Goal: Task Accomplishment & Management: Use online tool/utility

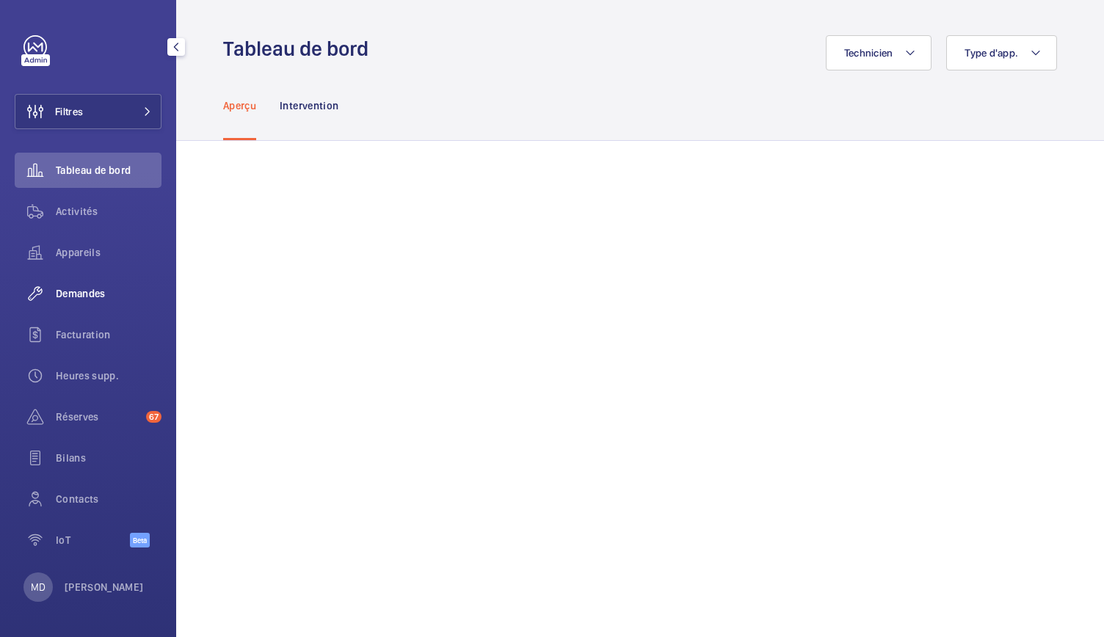
click at [81, 292] on span "Demandes" at bounding box center [109, 293] width 106 height 15
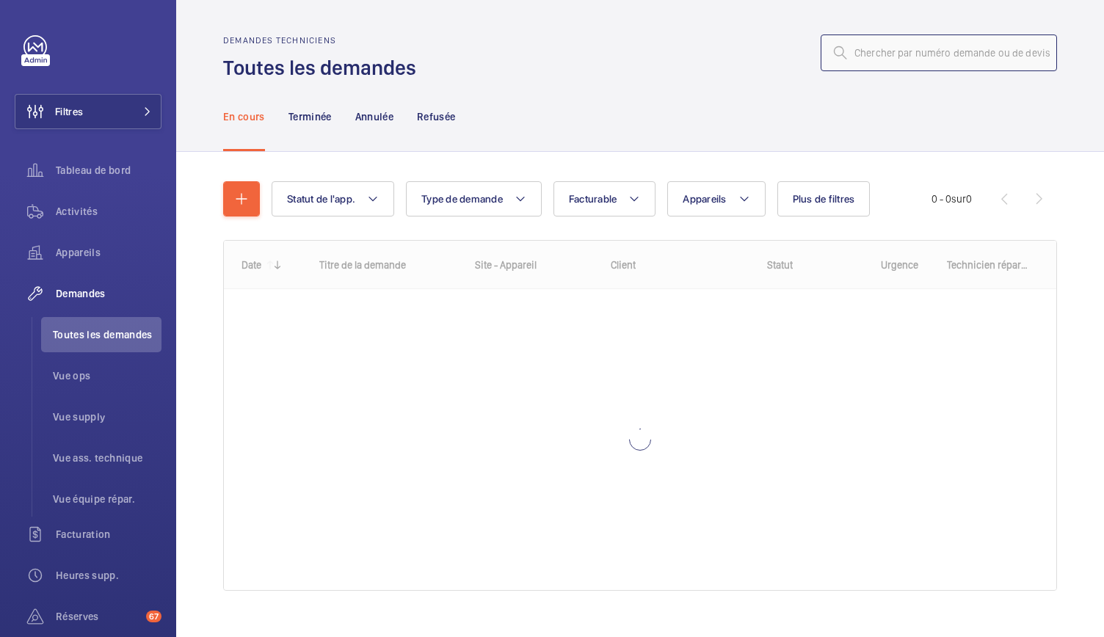
click at [860, 54] on input "text" at bounding box center [939, 53] width 236 height 37
paste input "R25-12314"
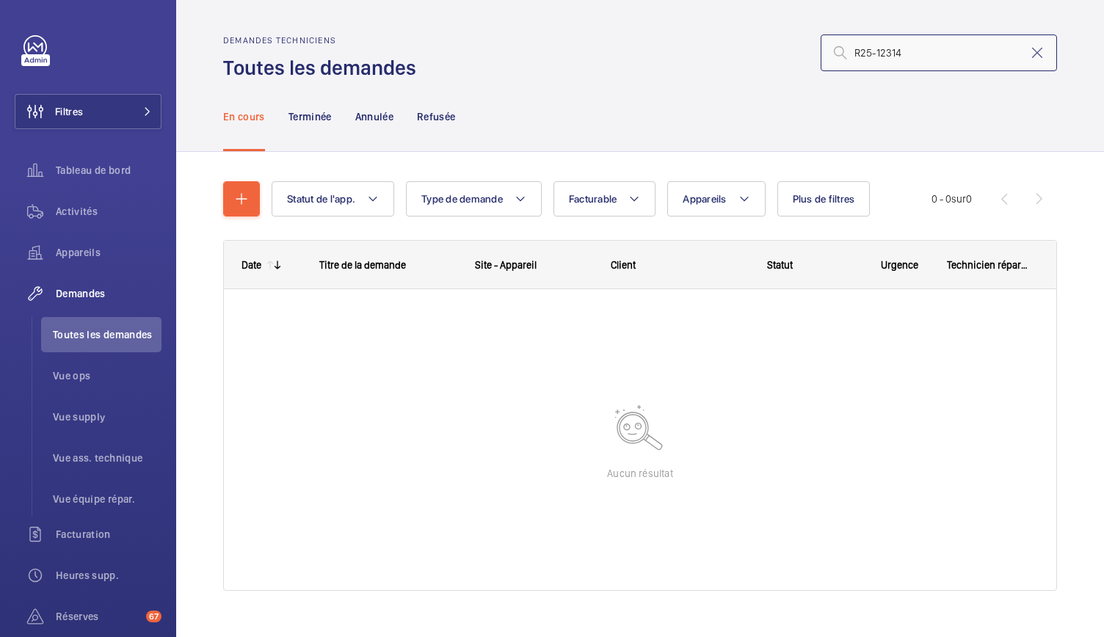
click at [841, 54] on input "R25-12314" at bounding box center [939, 53] width 236 height 37
click at [890, 60] on input "R25-12314" at bounding box center [939, 53] width 236 height 37
click at [316, 120] on p "Terminée" at bounding box center [309, 116] width 43 height 15
click at [396, 117] on nav "En cours Terminée Annulée Refusée" at bounding box center [339, 116] width 233 height 70
click at [391, 118] on p "Annulée" at bounding box center [374, 116] width 38 height 15
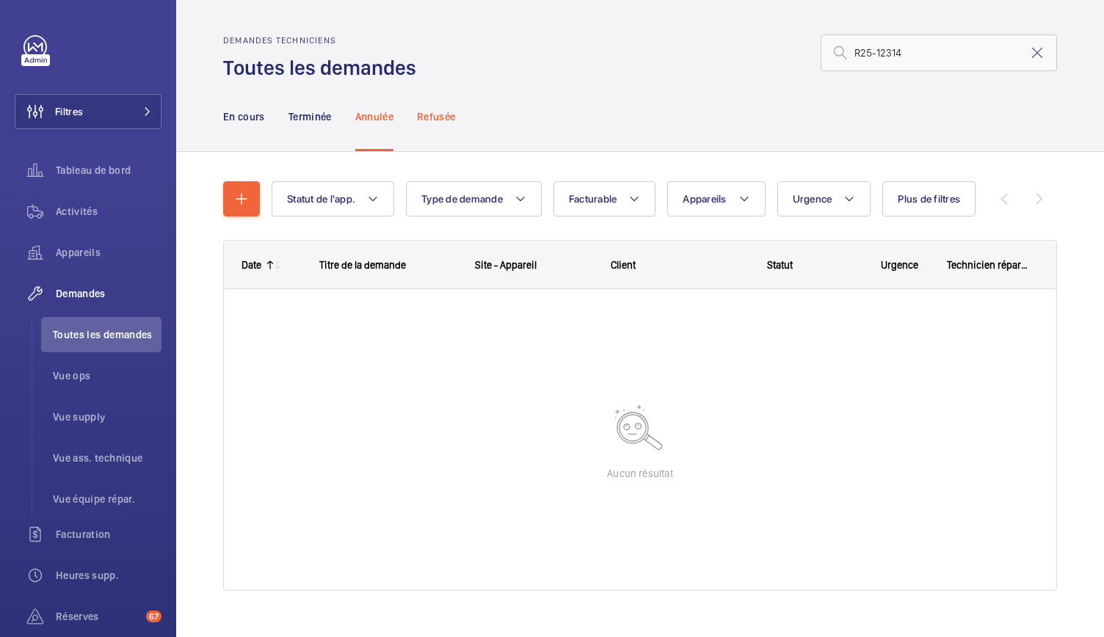
click at [444, 117] on p "Refusée" at bounding box center [436, 116] width 38 height 15
click at [252, 115] on p "En cours" at bounding box center [244, 116] width 42 height 15
drag, startPoint x: 897, startPoint y: 53, endPoint x: 831, endPoint y: 62, distance: 66.8
click at [831, 62] on input "R25-12314" at bounding box center [939, 53] width 236 height 37
click at [940, 59] on input "R25-12314" at bounding box center [939, 53] width 236 height 37
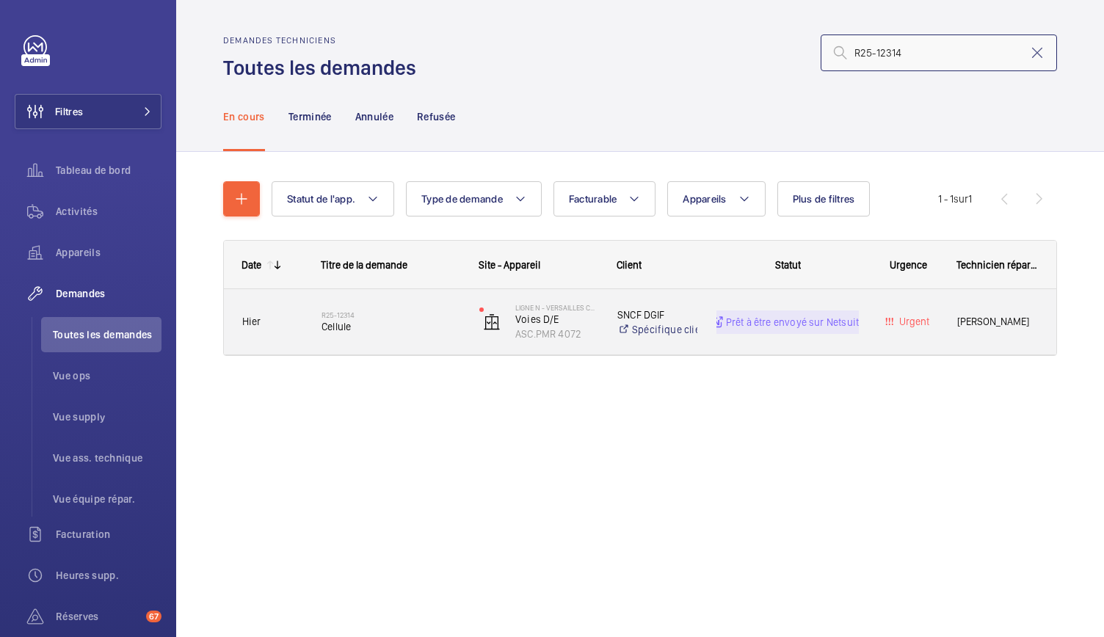
type input "R25-12314"
click at [372, 324] on span "Cellule" at bounding box center [391, 326] width 139 height 15
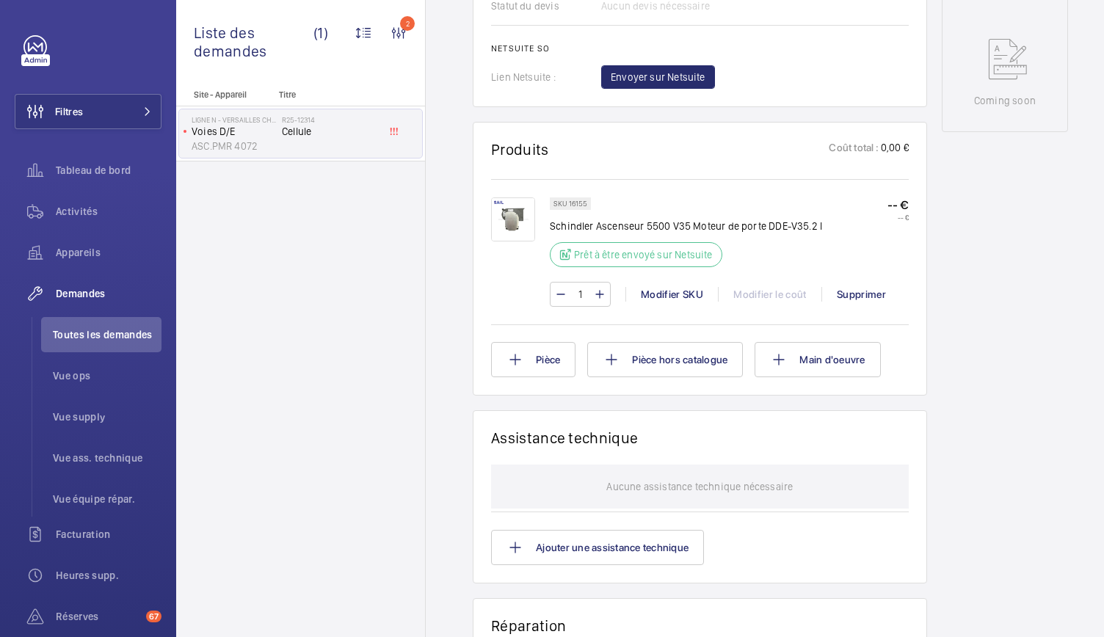
scroll to position [816, 0]
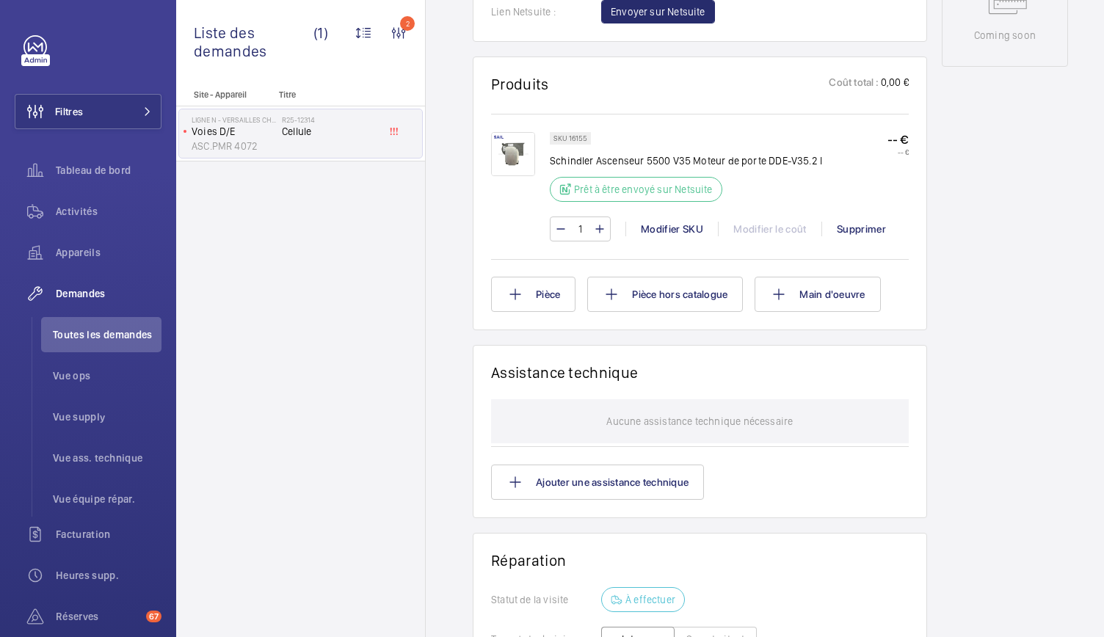
click at [517, 168] on img at bounding box center [513, 154] width 44 height 44
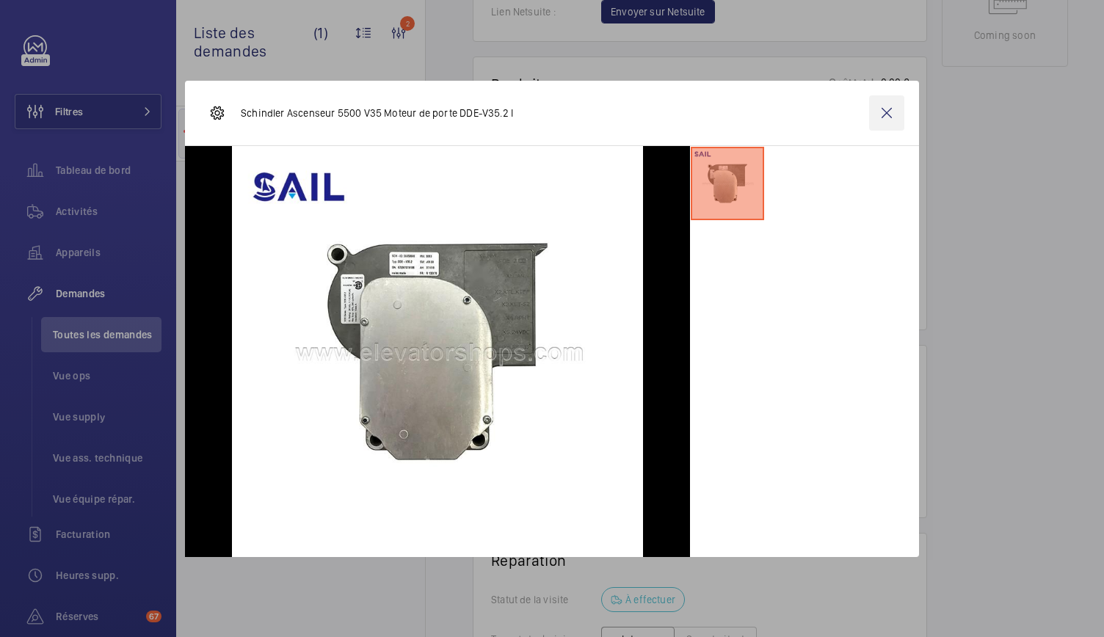
click at [885, 115] on wm-front-icon-button at bounding box center [886, 112] width 35 height 35
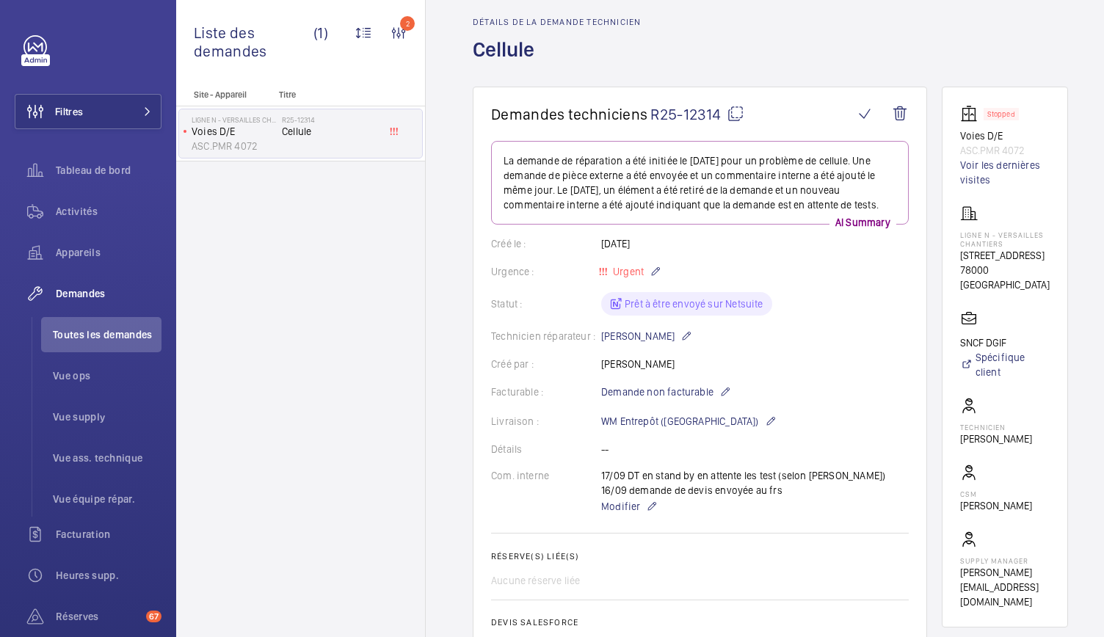
scroll to position [0, 0]
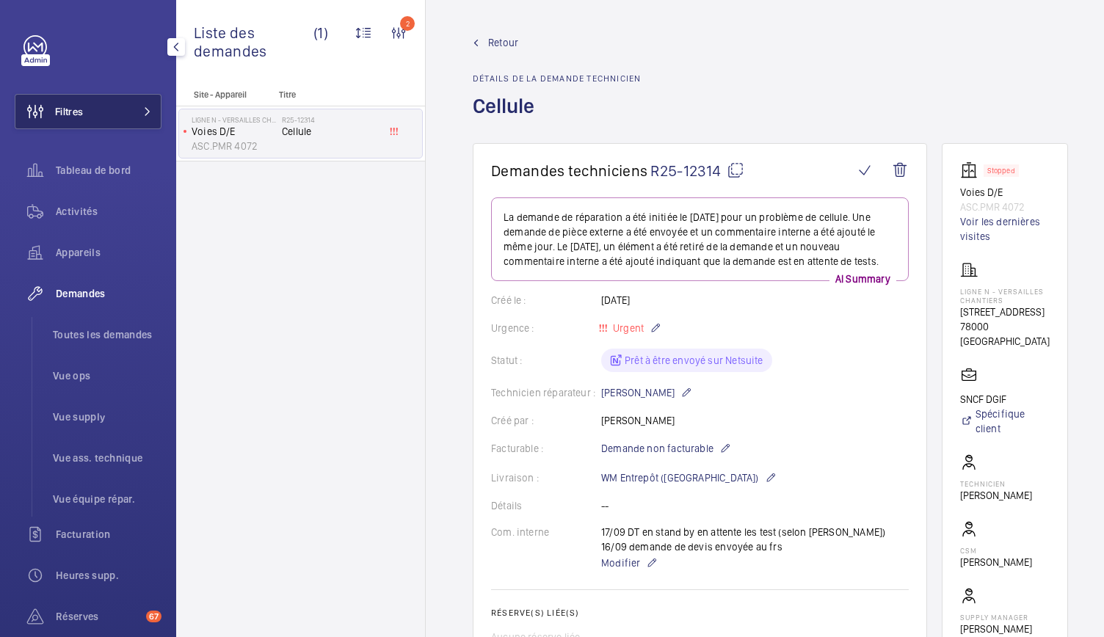
click at [95, 104] on button "Filtres" at bounding box center [88, 111] width 147 height 35
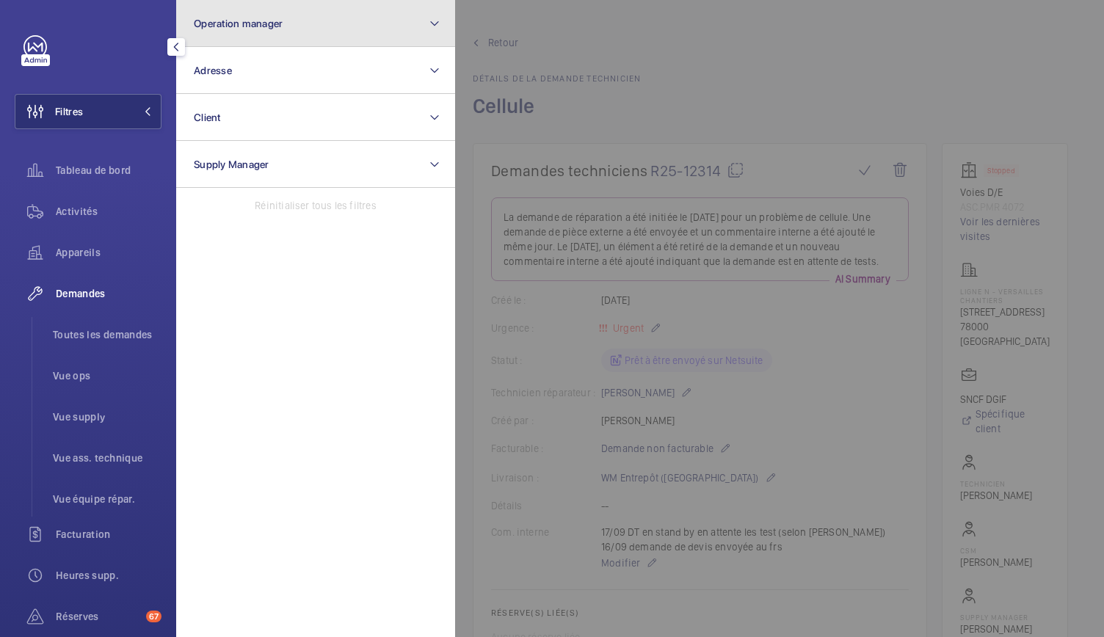
click at [243, 29] on button "Operation manager" at bounding box center [315, 23] width 279 height 47
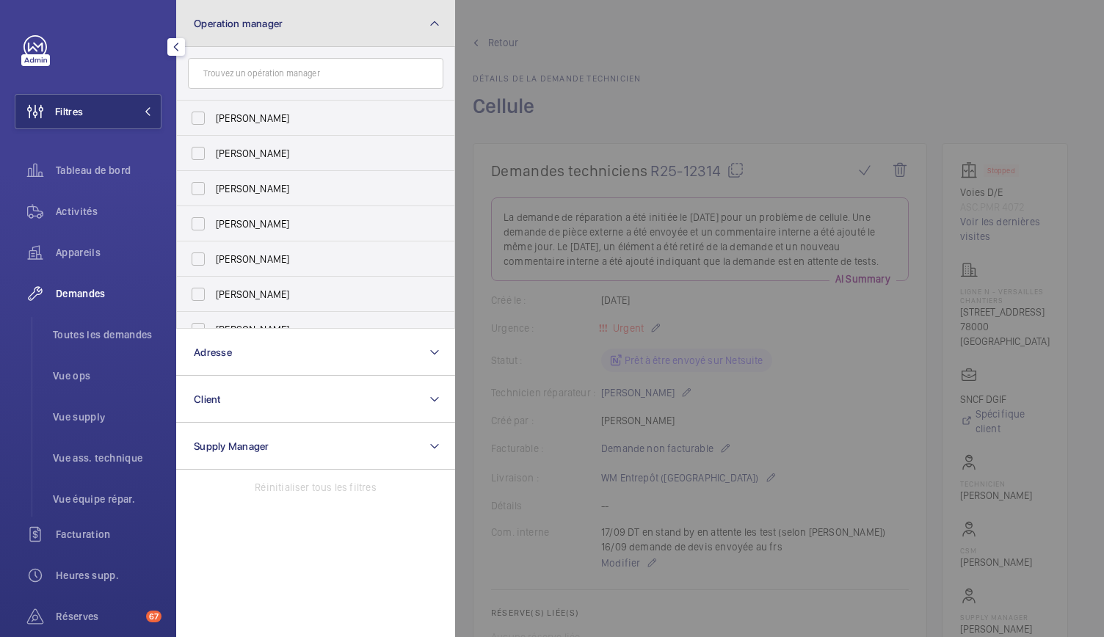
click at [414, 26] on button "Operation manager" at bounding box center [315, 23] width 279 height 47
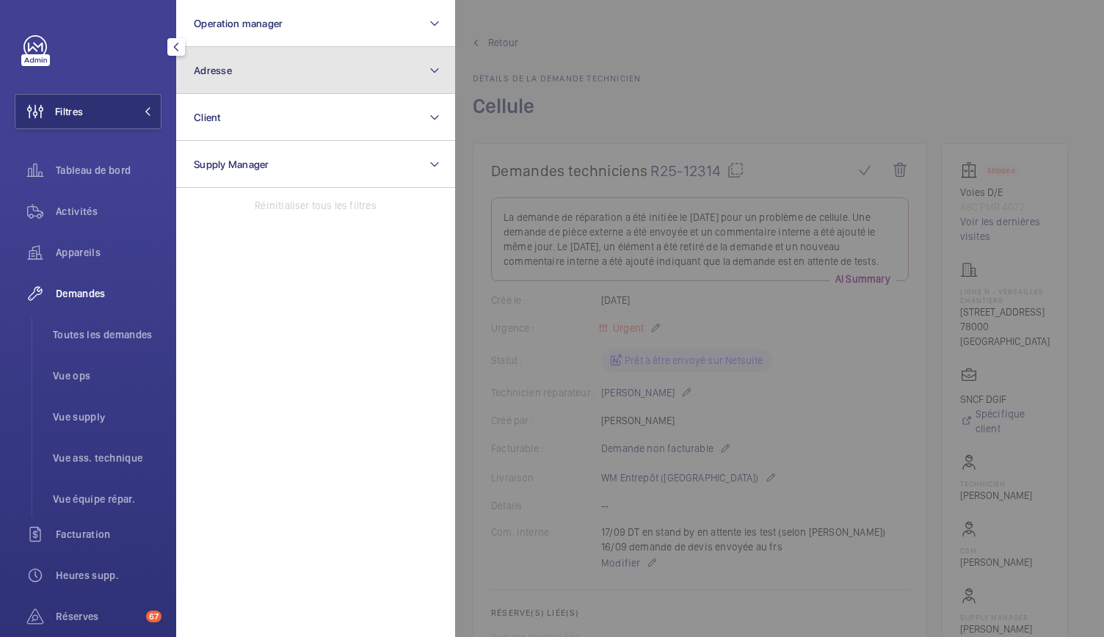
click at [266, 73] on button "Adresse" at bounding box center [315, 70] width 279 height 47
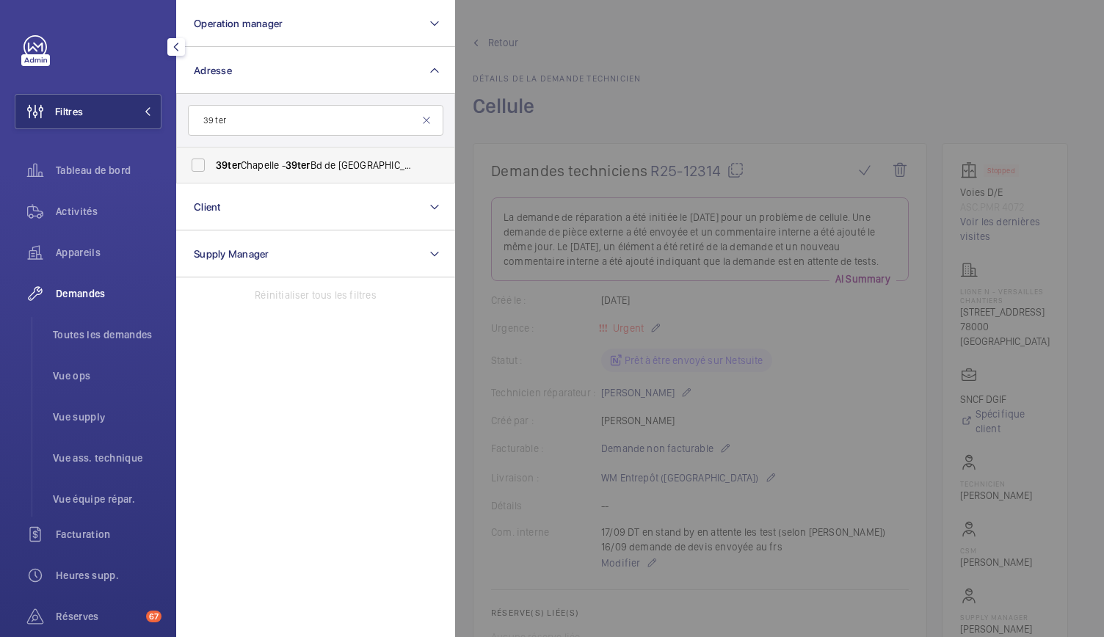
type input "39 ter"
click at [253, 165] on span "39 ter Chapelle - 39 ter Bd de la Chapelle, PARIS 75010" at bounding box center [317, 165] width 202 height 15
click at [213, 165] on input "39 ter Chapelle - 39 ter Bd de la Chapelle, PARIS 75010" at bounding box center [198, 164] width 29 height 29
checkbox input "true"
click at [102, 205] on span "Activités" at bounding box center [109, 211] width 106 height 15
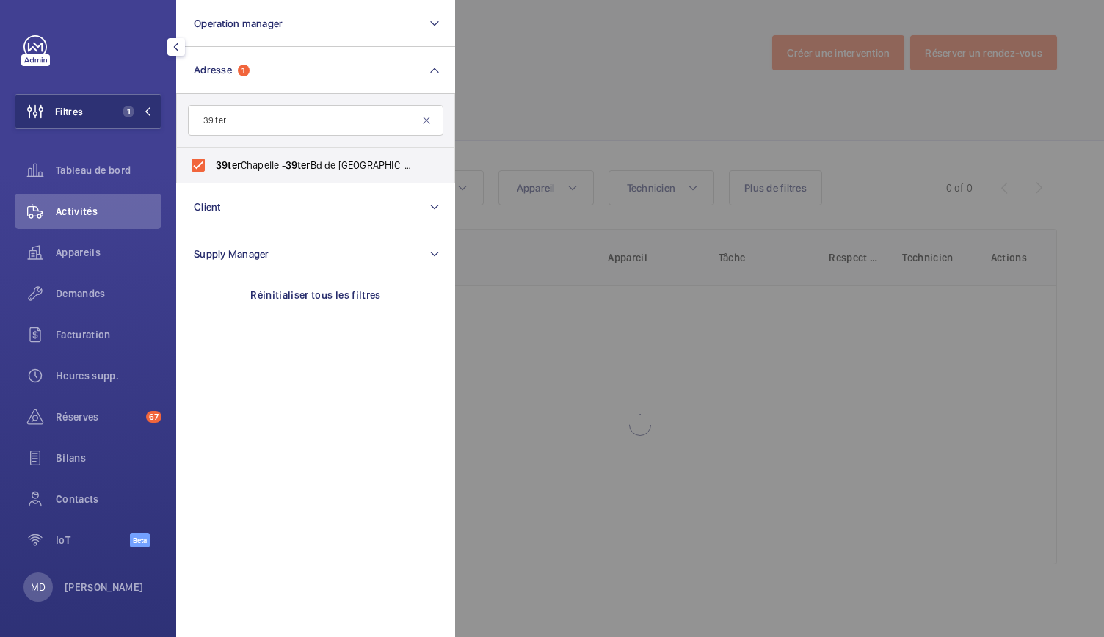
click at [617, 83] on div at bounding box center [1007, 318] width 1104 height 637
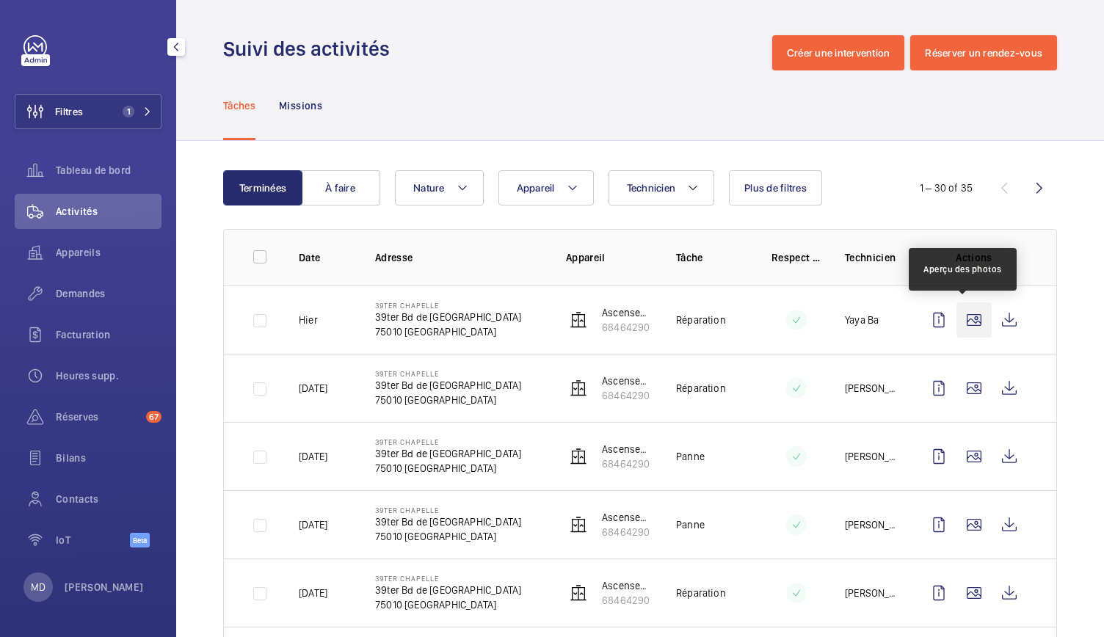
click at [956, 324] on wm-front-icon-button at bounding box center [973, 319] width 35 height 35
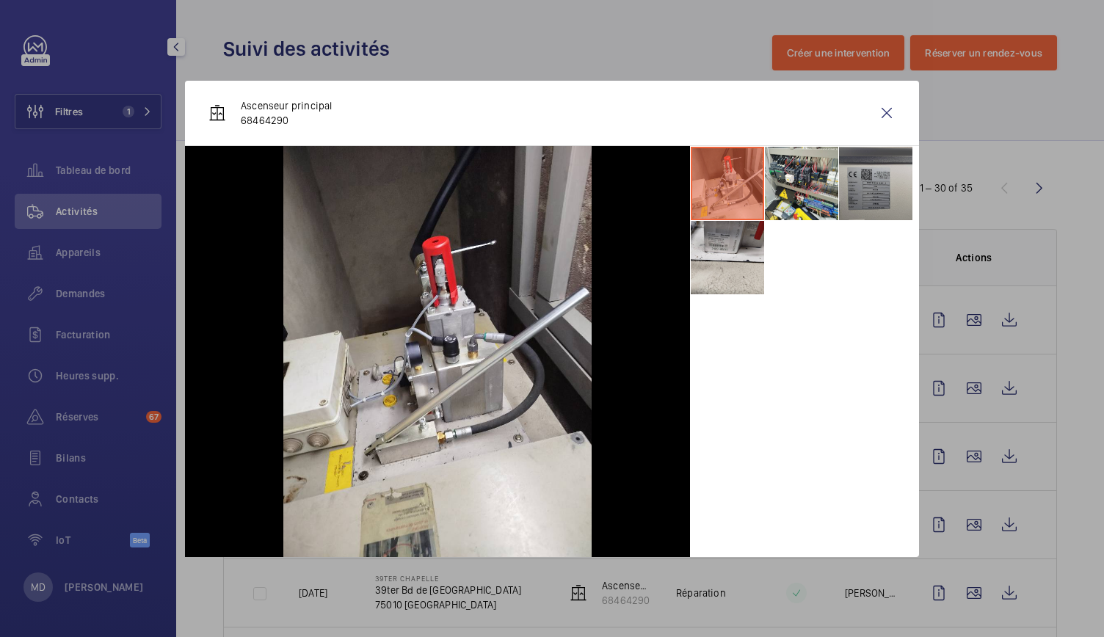
click at [879, 197] on li at bounding box center [875, 183] width 73 height 73
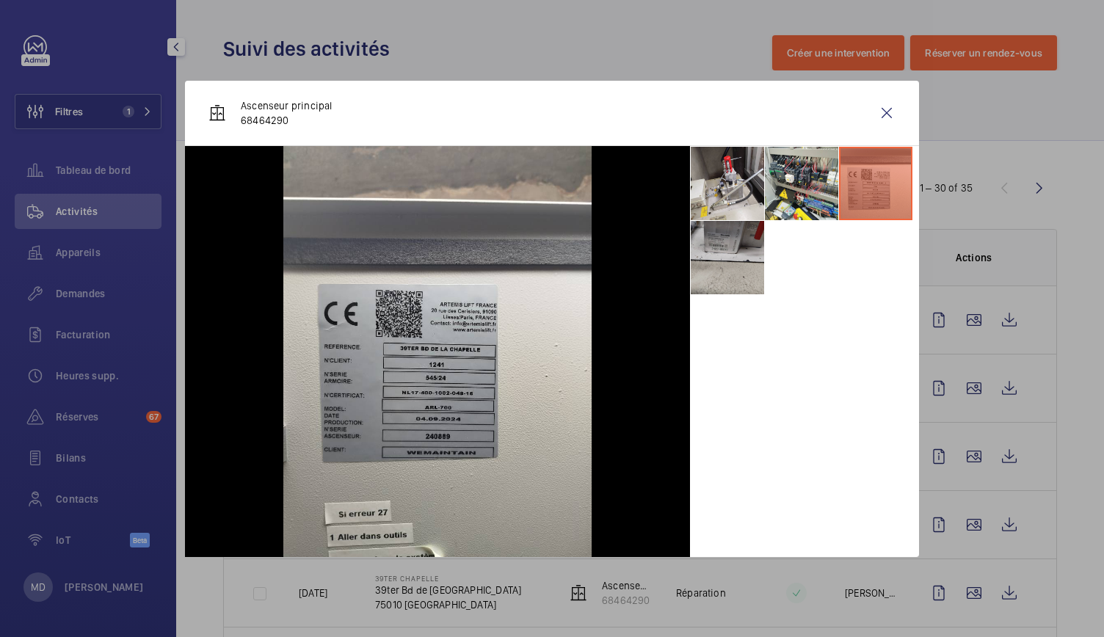
click at [737, 255] on li at bounding box center [727, 257] width 73 height 73
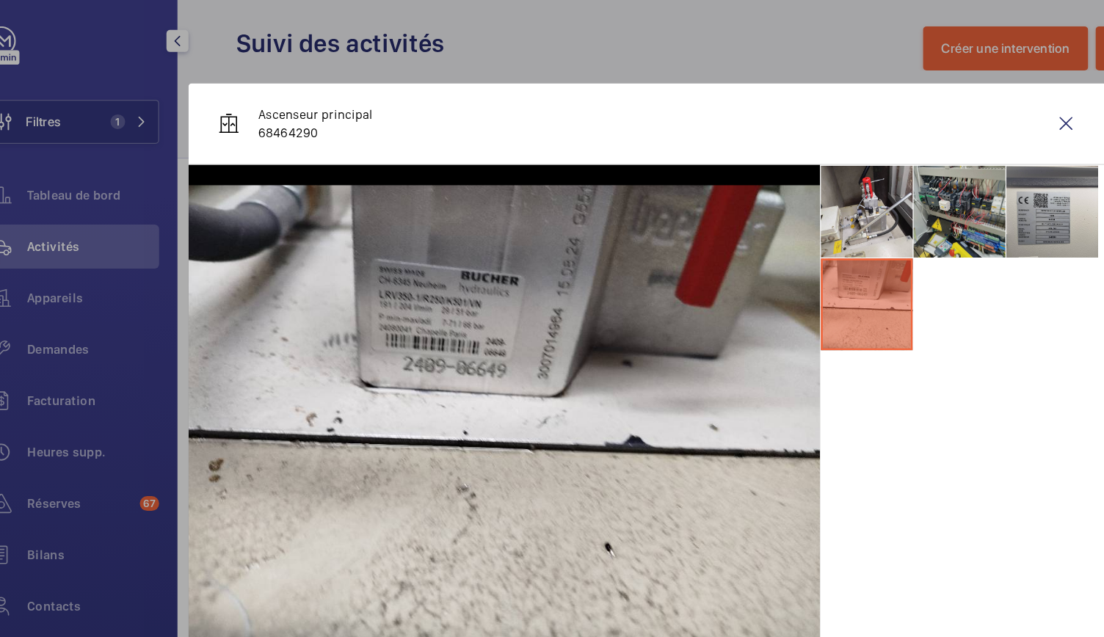
click at [830, 200] on li at bounding box center [801, 183] width 73 height 73
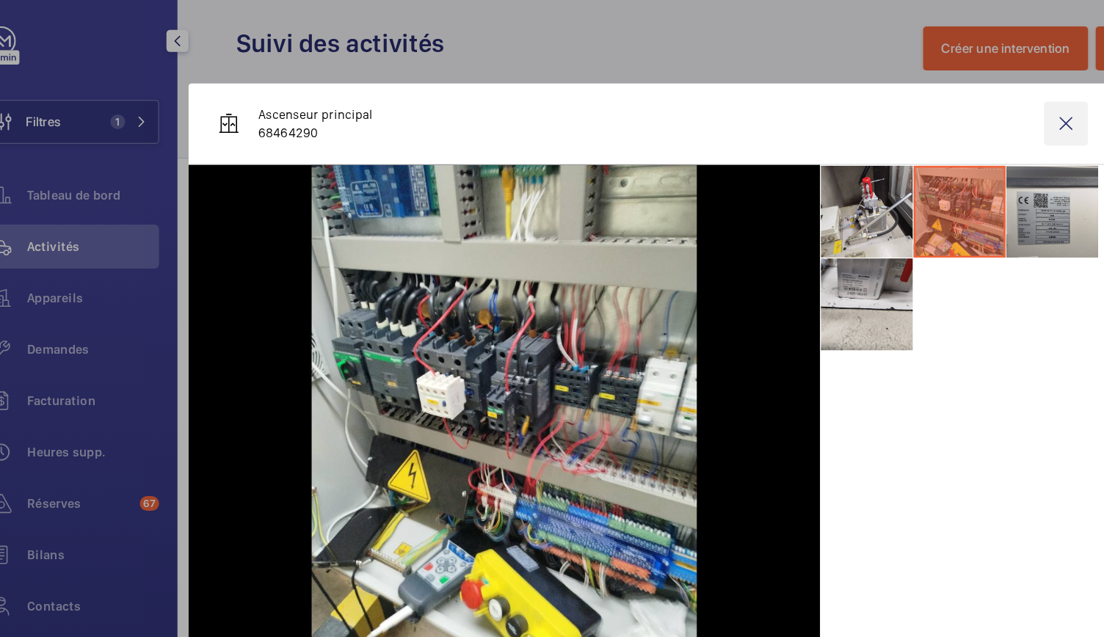
click at [893, 120] on wm-front-icon-button at bounding box center [886, 112] width 35 height 35
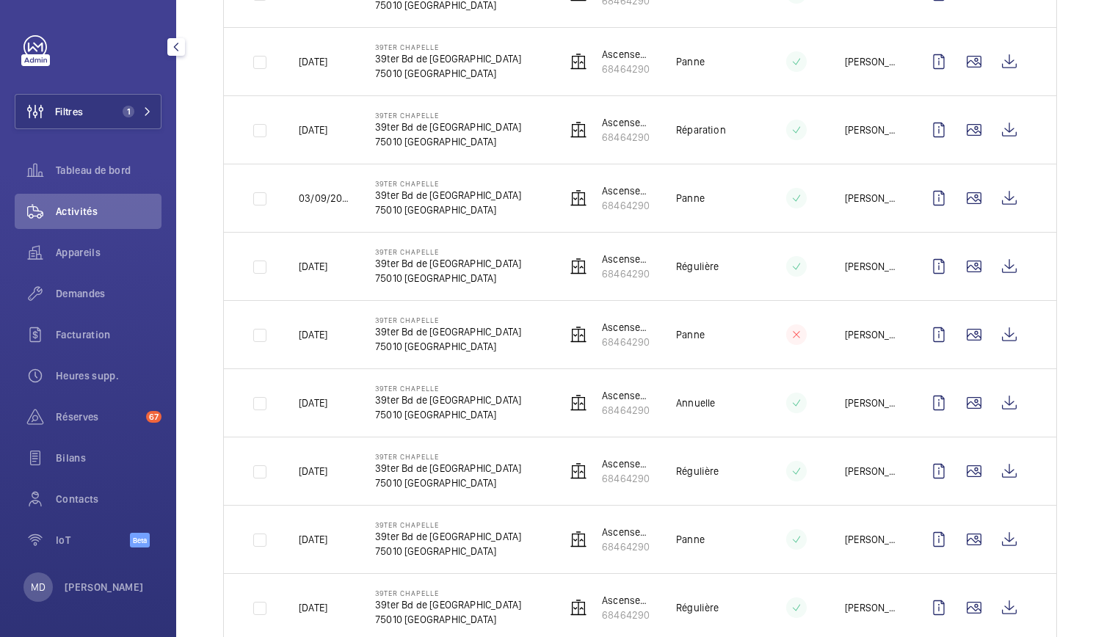
scroll to position [503, 0]
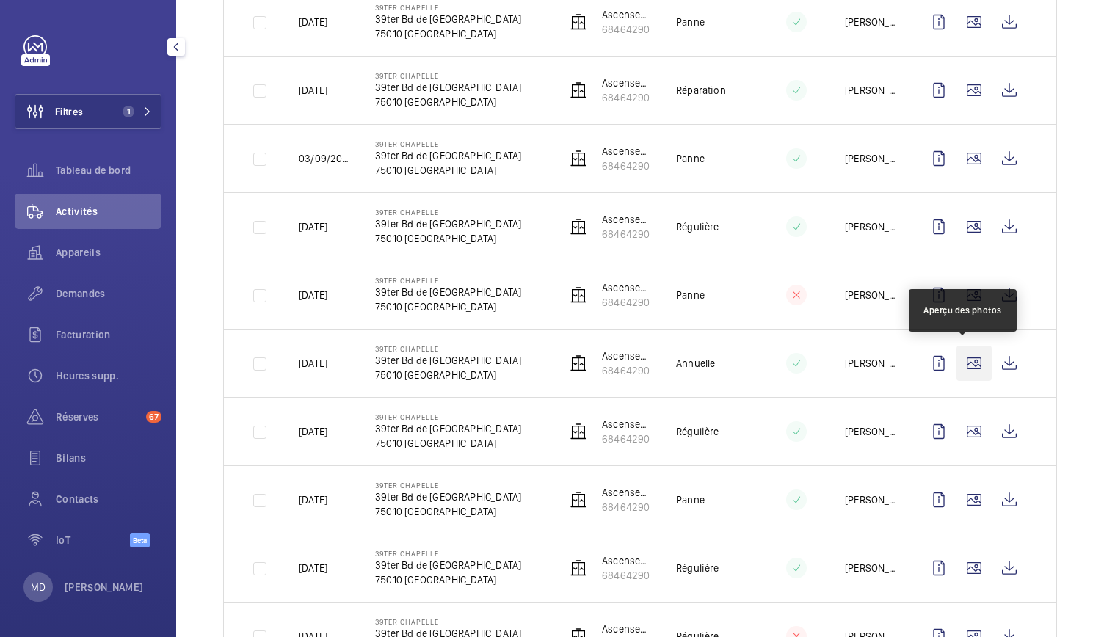
click at [962, 363] on wm-front-icon-button at bounding box center [973, 363] width 35 height 35
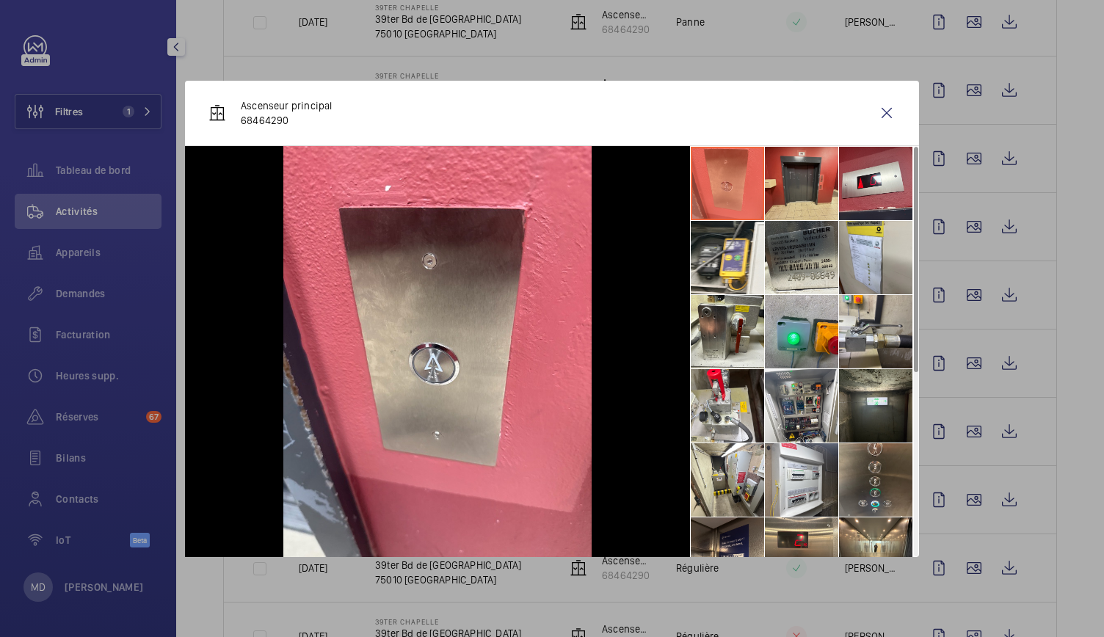
click at [793, 191] on li at bounding box center [801, 183] width 73 height 73
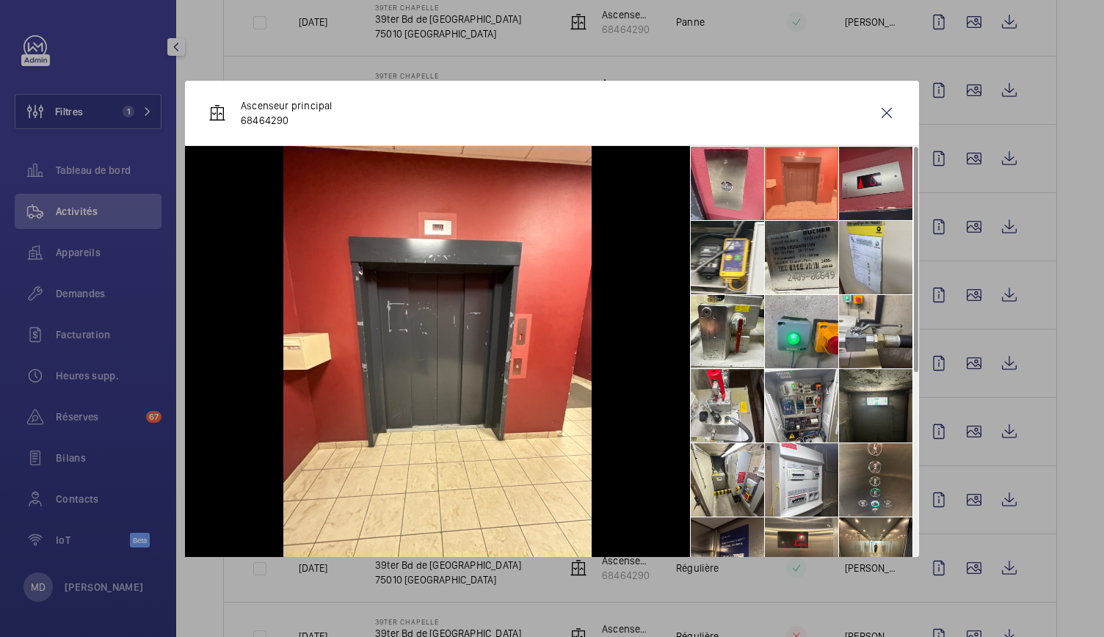
click at [865, 186] on li at bounding box center [875, 183] width 73 height 73
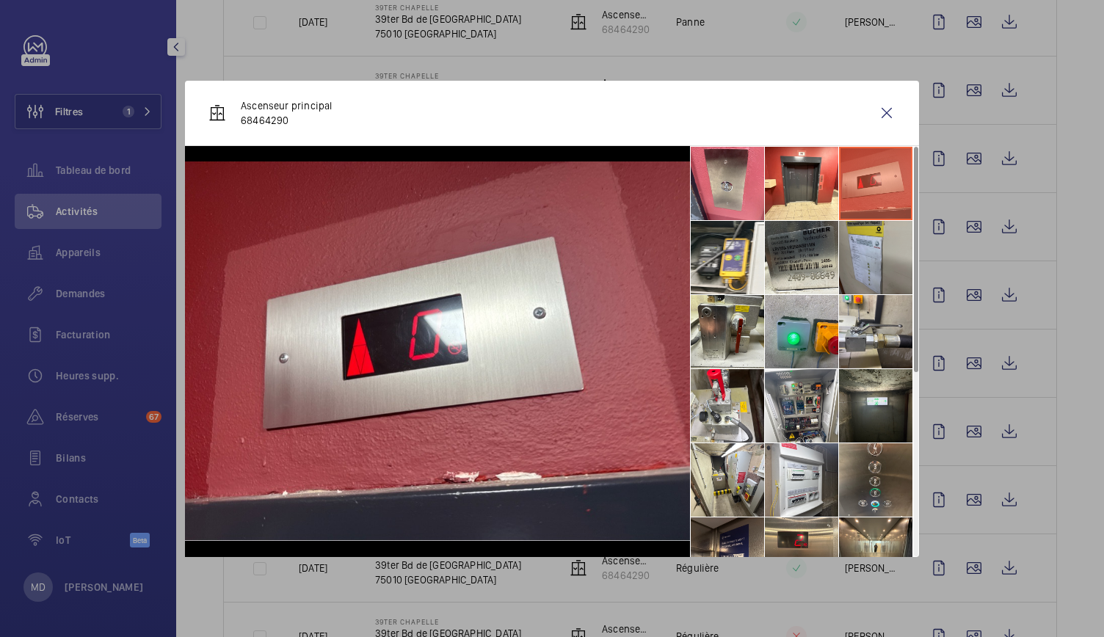
click at [871, 244] on li at bounding box center [875, 257] width 73 height 73
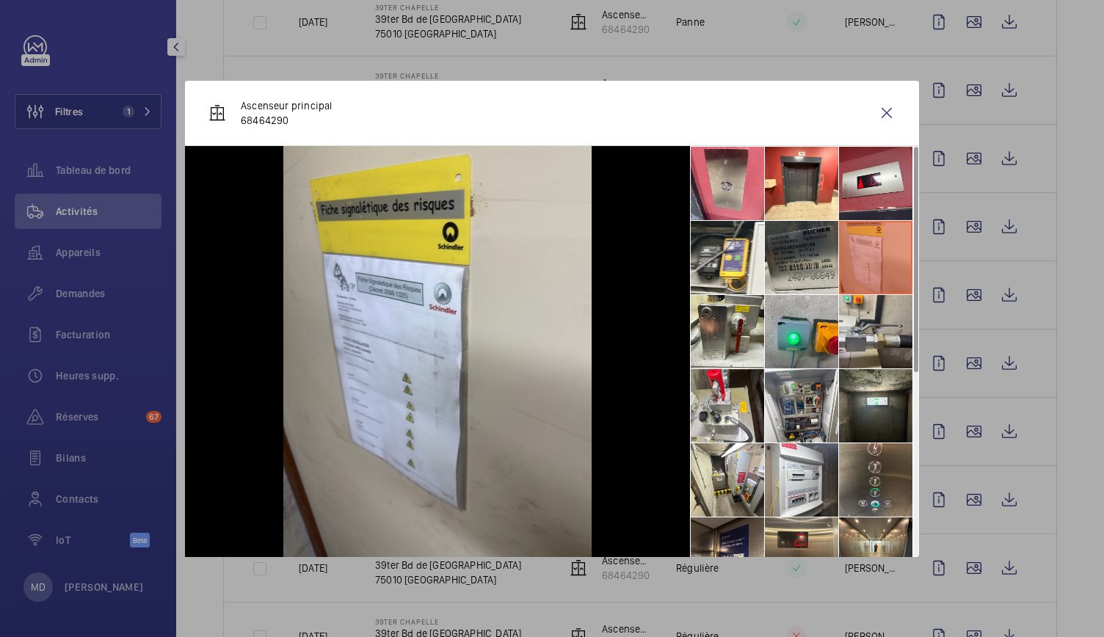
click at [814, 247] on li at bounding box center [801, 257] width 73 height 73
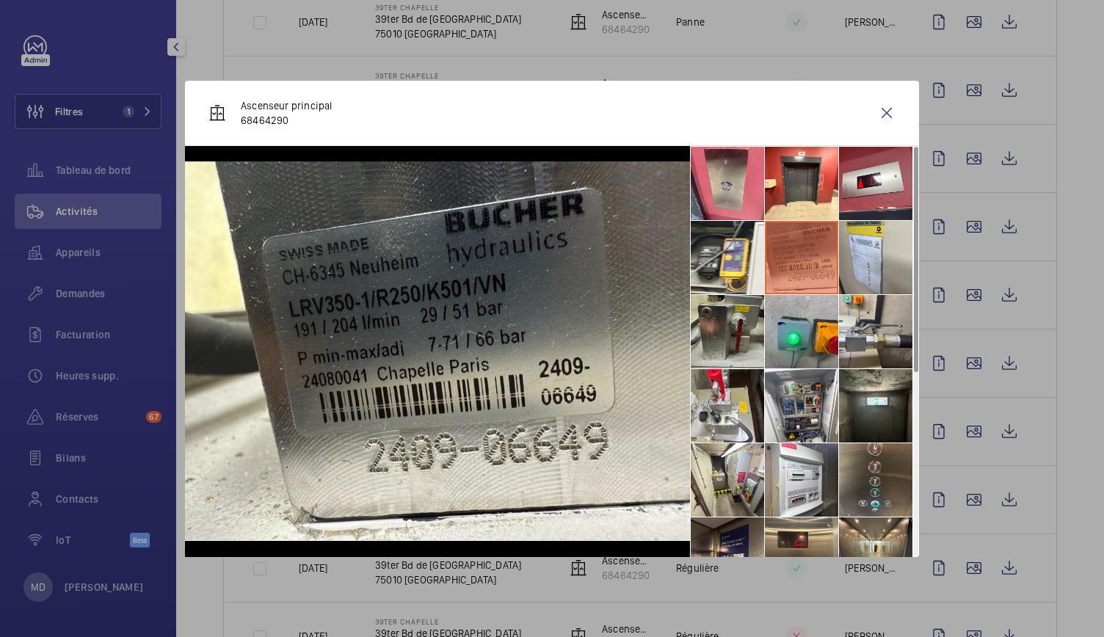
click at [722, 316] on li at bounding box center [727, 331] width 73 height 73
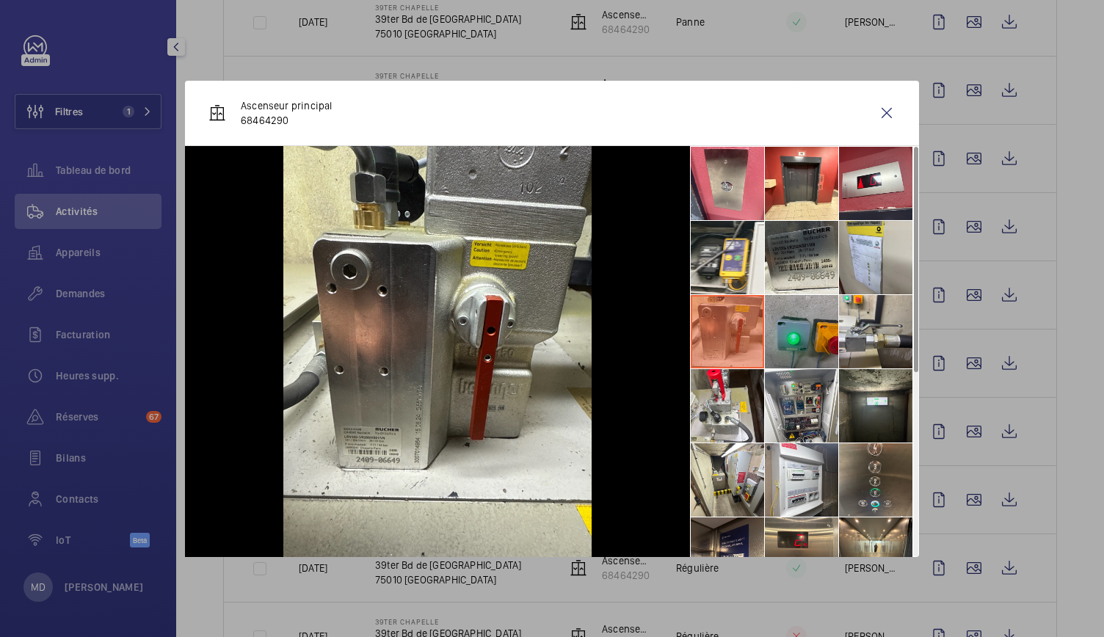
click at [799, 331] on li at bounding box center [801, 331] width 73 height 73
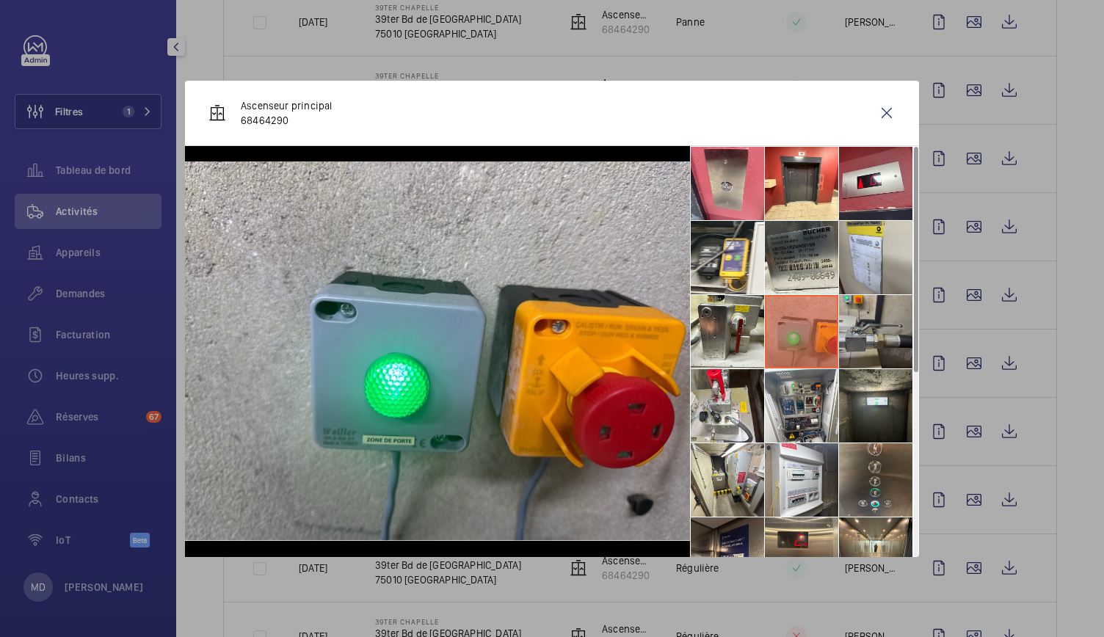
click at [860, 327] on li at bounding box center [875, 331] width 73 height 73
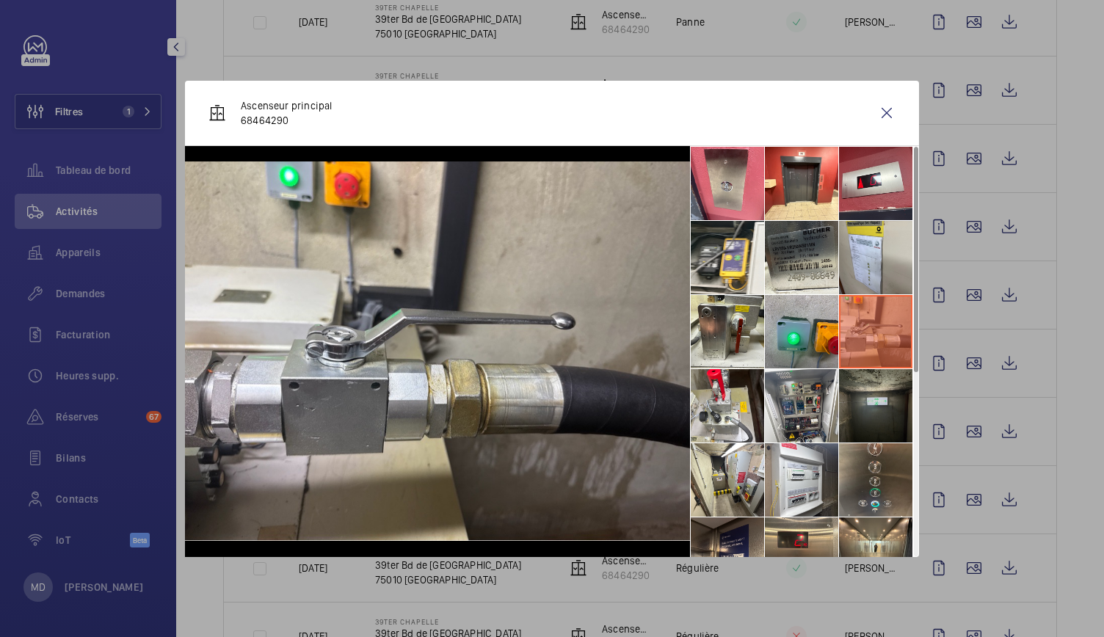
click at [872, 396] on li at bounding box center [875, 405] width 73 height 73
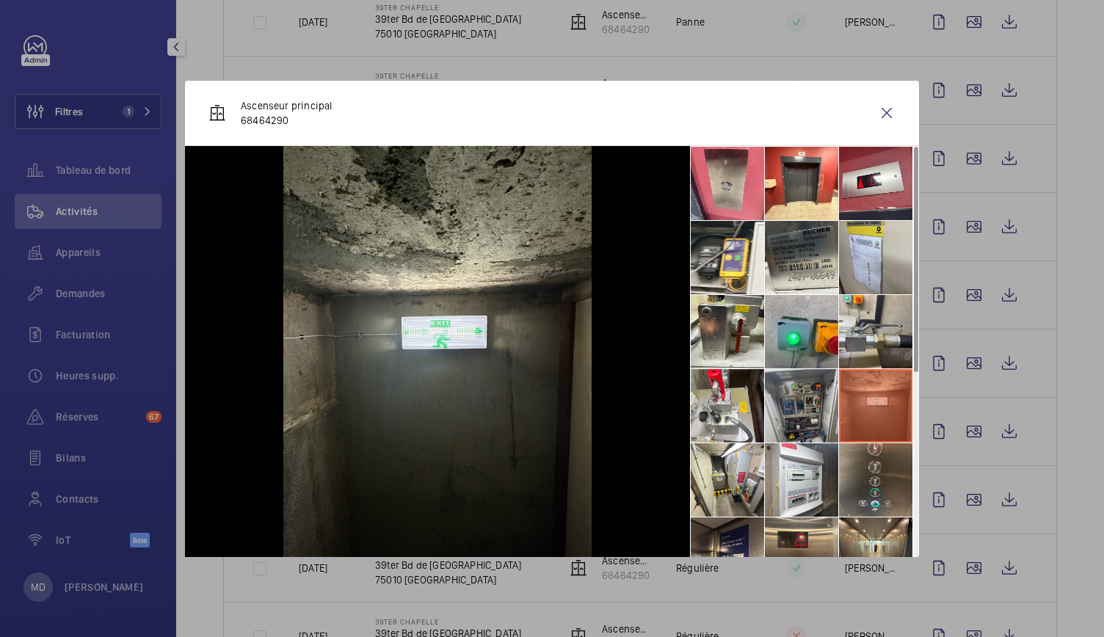
click at [808, 406] on li at bounding box center [801, 405] width 73 height 73
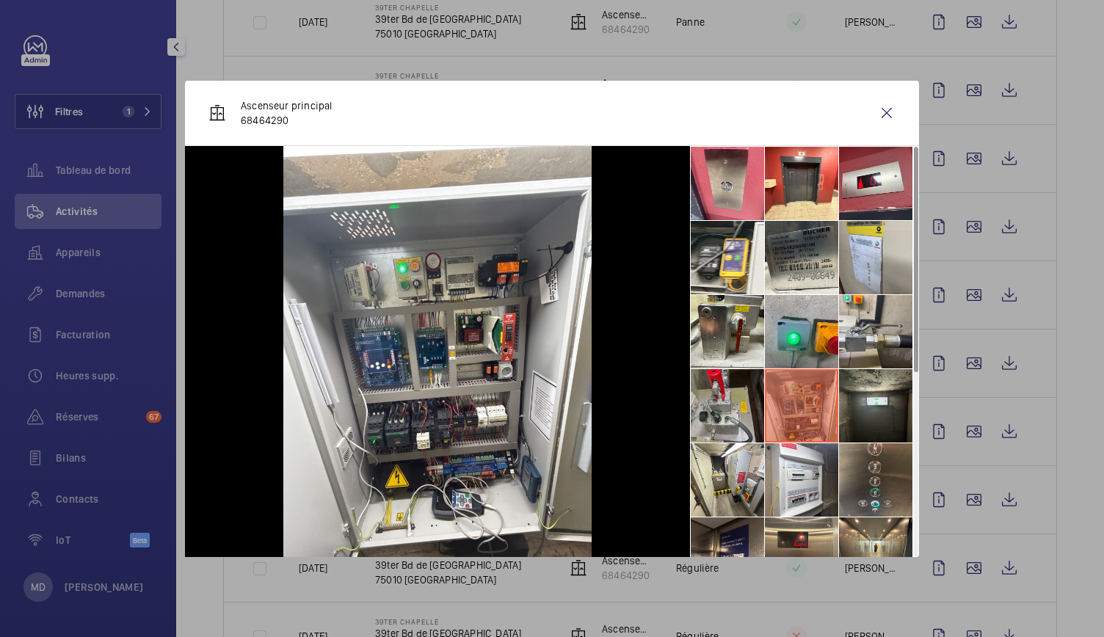
click at [730, 411] on li at bounding box center [727, 405] width 73 height 73
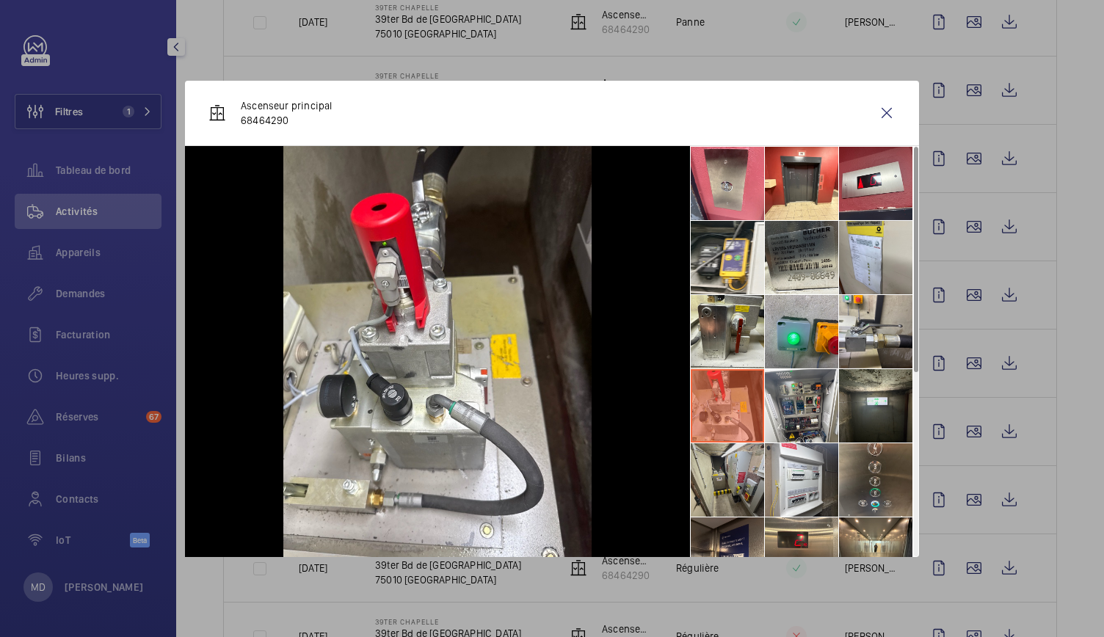
click at [721, 471] on li at bounding box center [727, 479] width 73 height 73
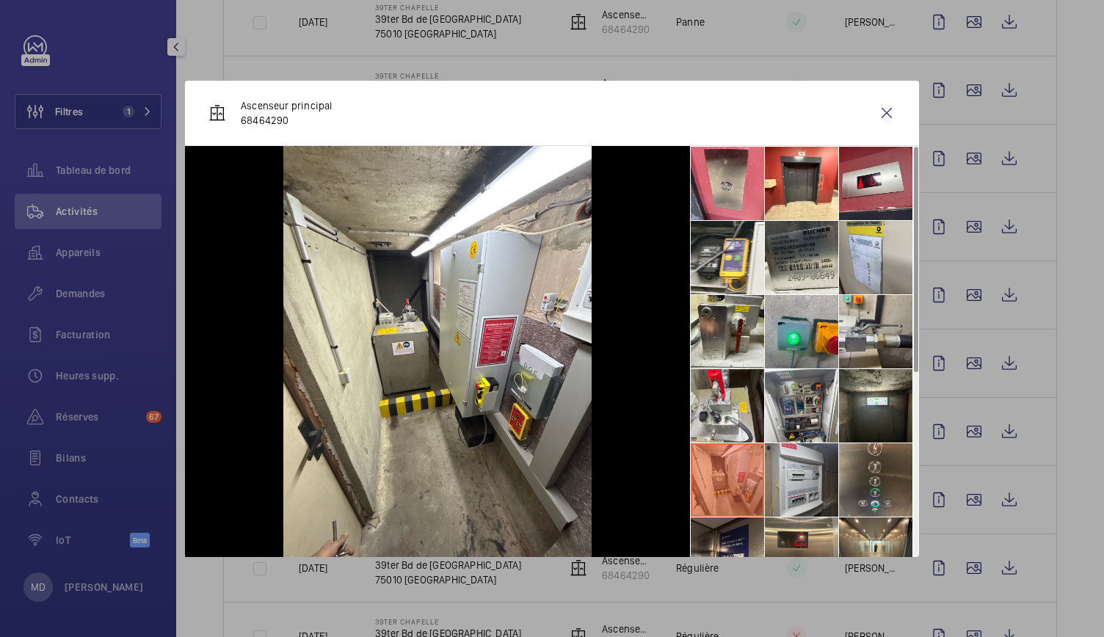
click at [798, 456] on li at bounding box center [801, 479] width 73 height 73
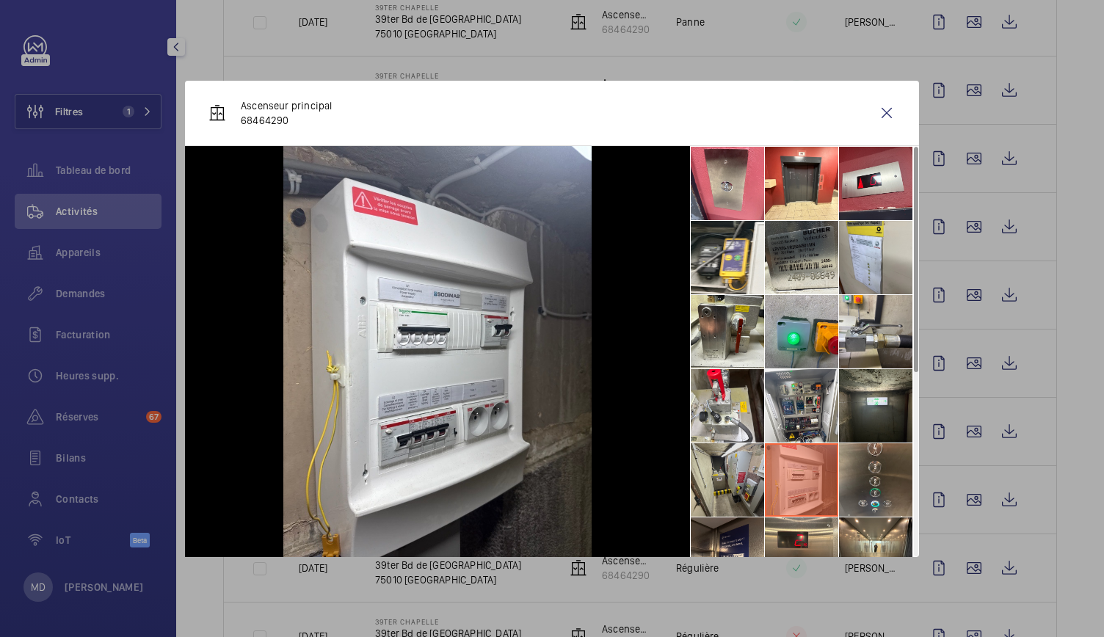
click at [720, 456] on li at bounding box center [727, 479] width 73 height 73
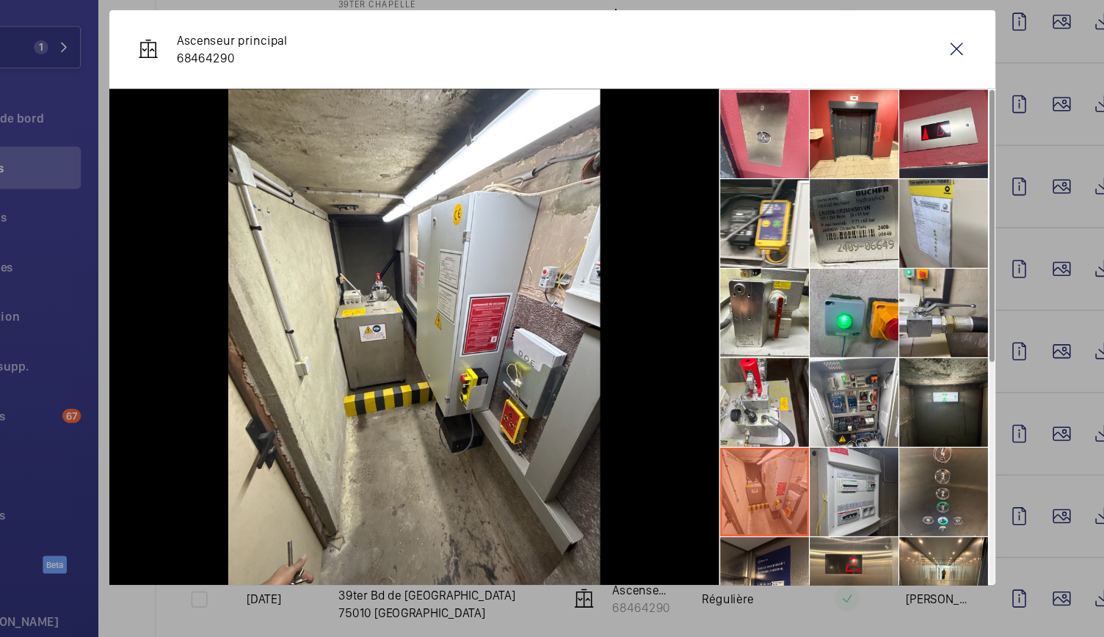
click at [803, 471] on li at bounding box center [801, 479] width 73 height 73
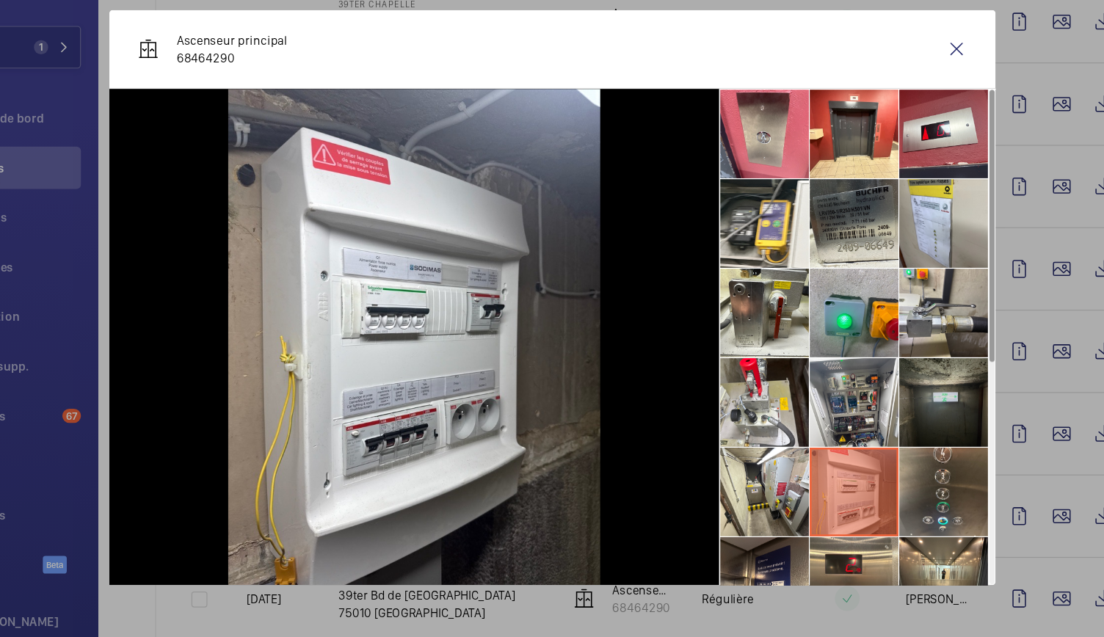
click at [887, 425] on li at bounding box center [875, 405] width 73 height 73
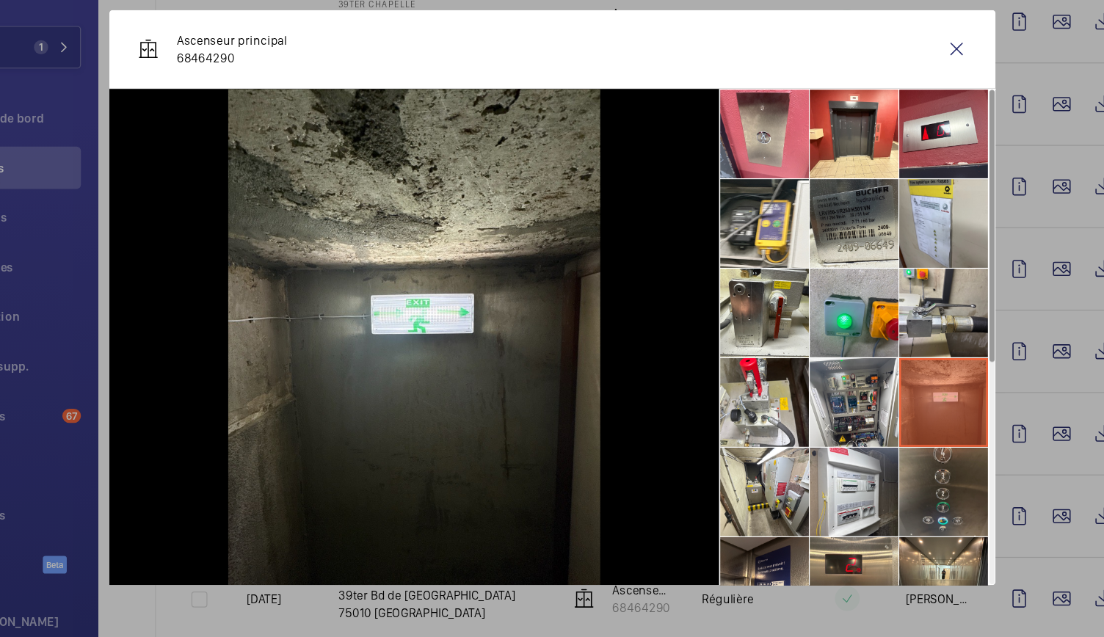
click at [887, 487] on li at bounding box center [875, 479] width 73 height 73
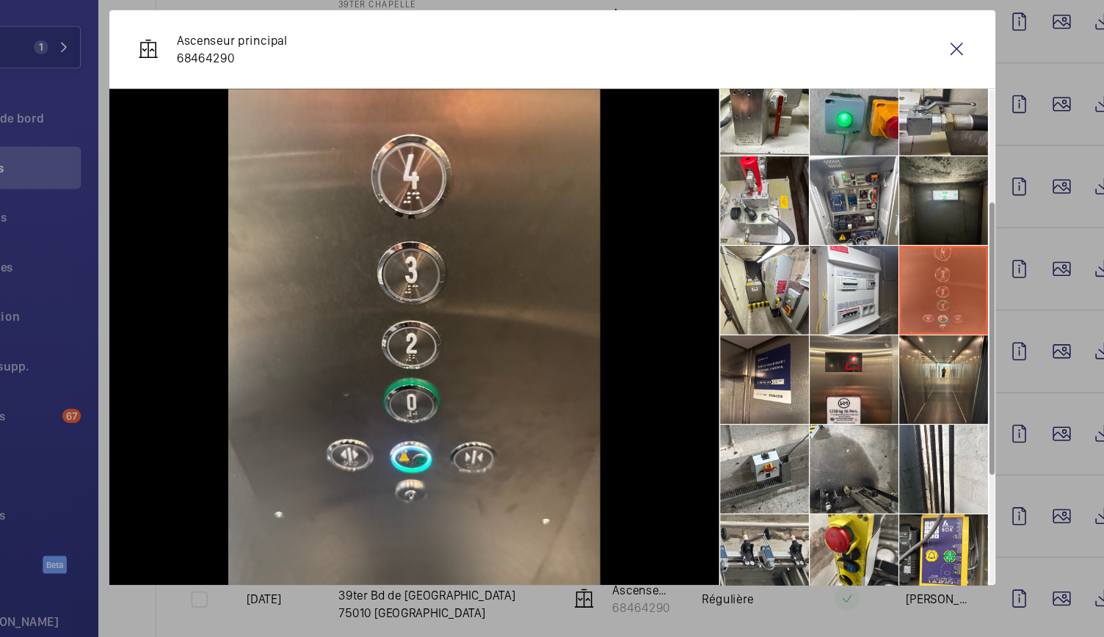
scroll to position [167, 0]
click at [868, 366] on li at bounding box center [875, 386] width 73 height 73
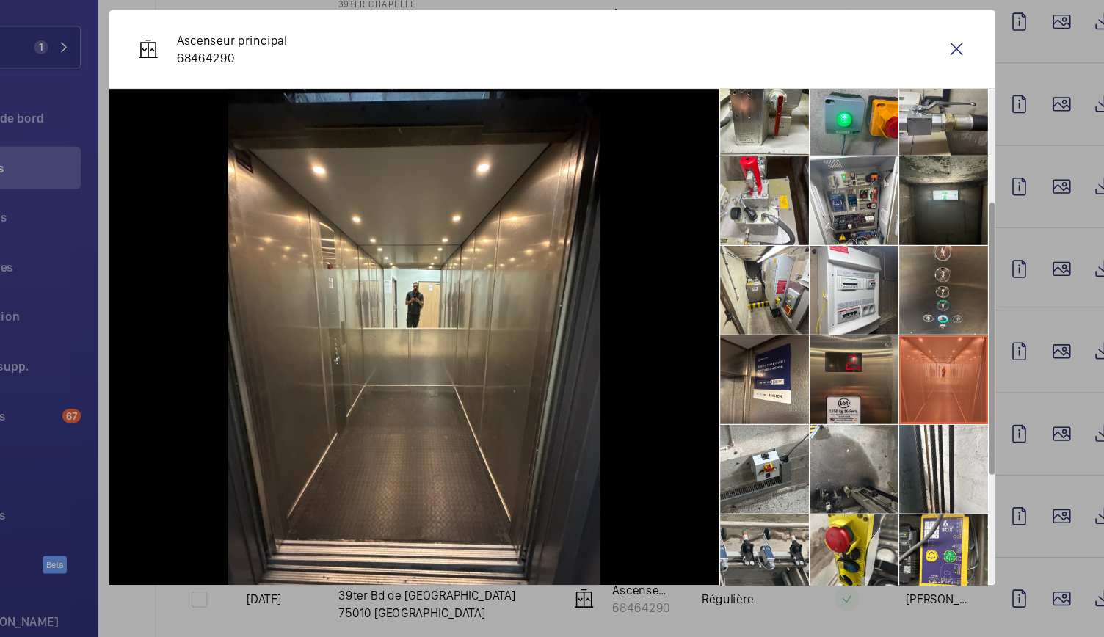
click at [774, 367] on li at bounding box center [801, 386] width 73 height 73
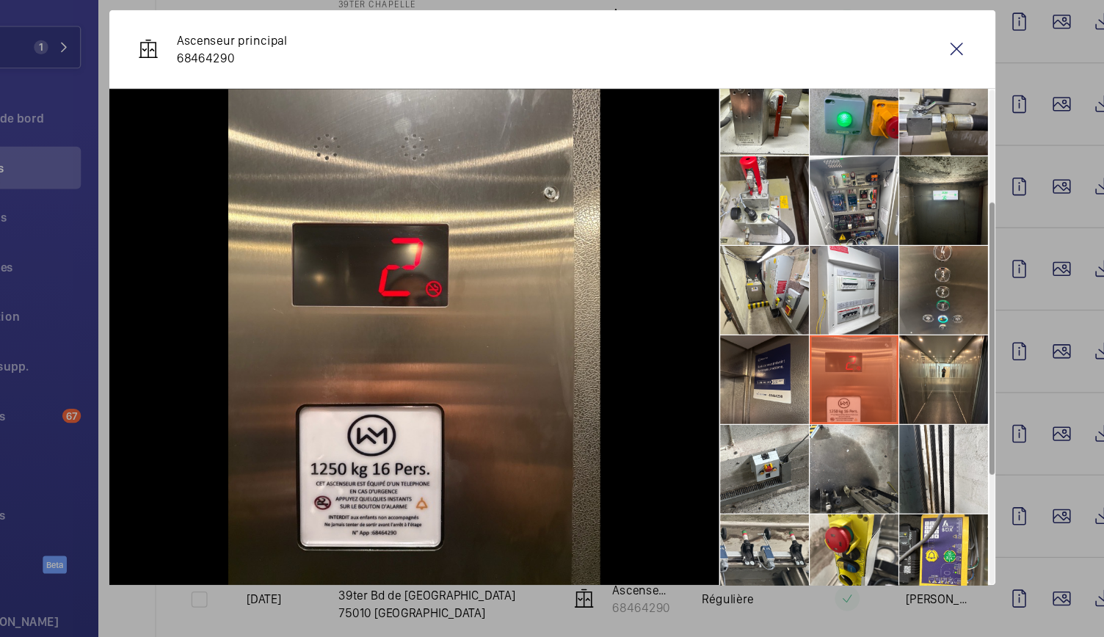
click at [738, 368] on li at bounding box center [727, 386] width 73 height 73
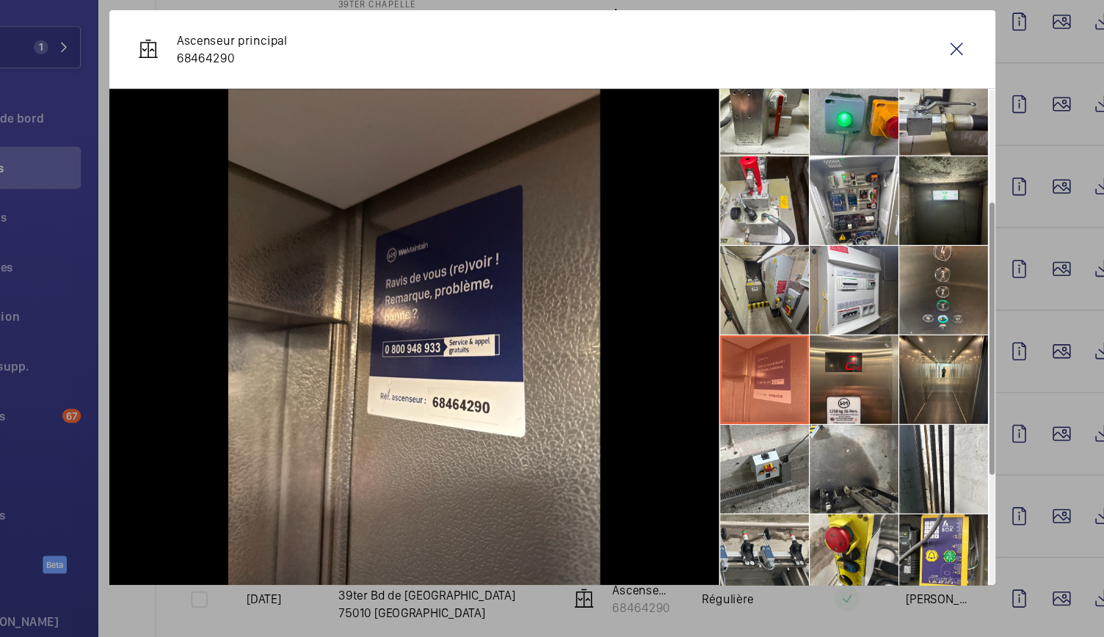
click at [731, 301] on li at bounding box center [727, 312] width 73 height 73
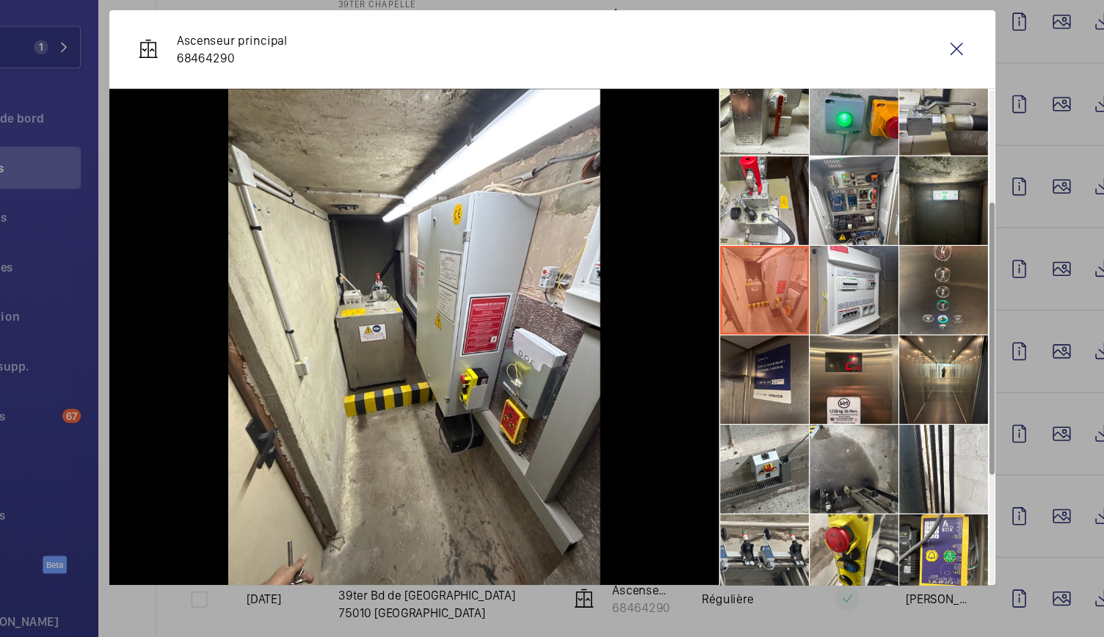
click at [725, 405] on li at bounding box center [727, 386] width 73 height 73
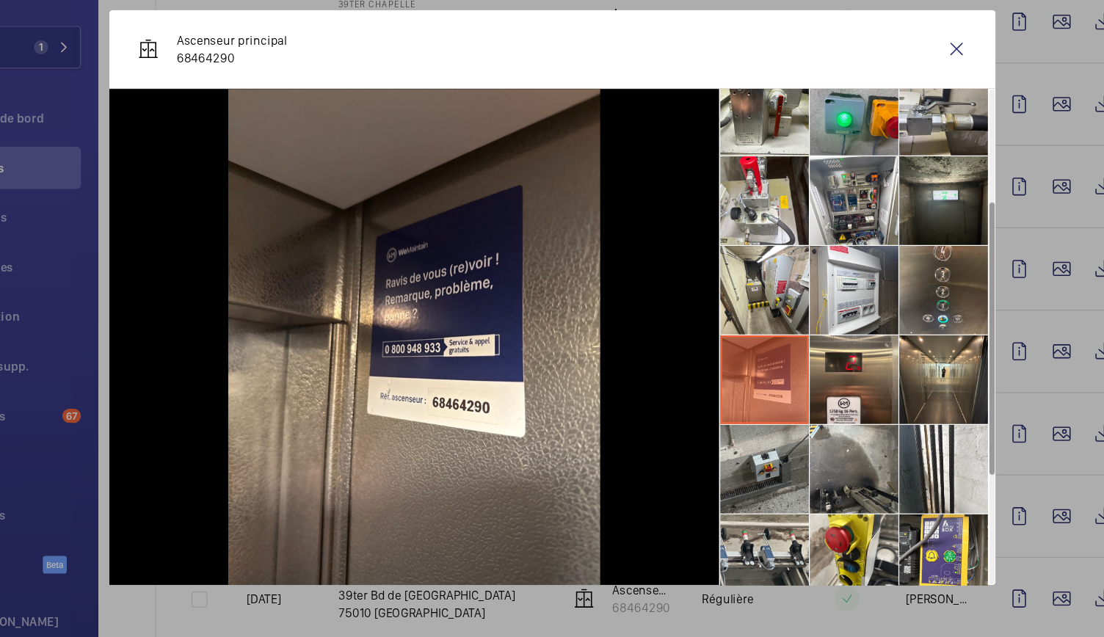
click at [723, 436] on li at bounding box center [727, 460] width 73 height 73
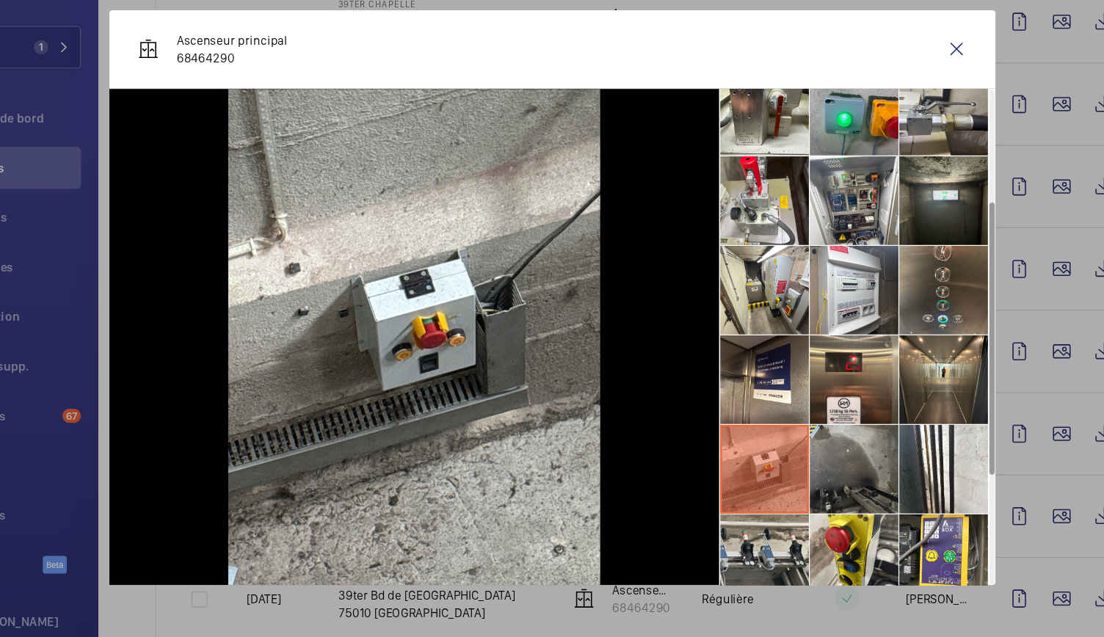
click at [772, 439] on li at bounding box center [801, 460] width 73 height 73
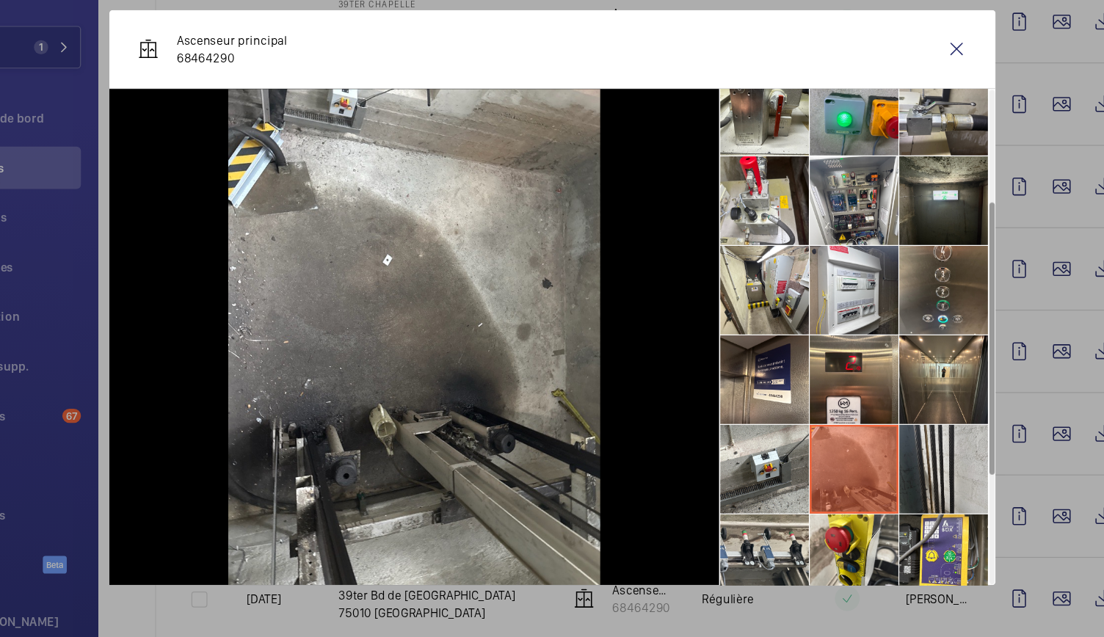
click at [868, 443] on li at bounding box center [875, 460] width 73 height 73
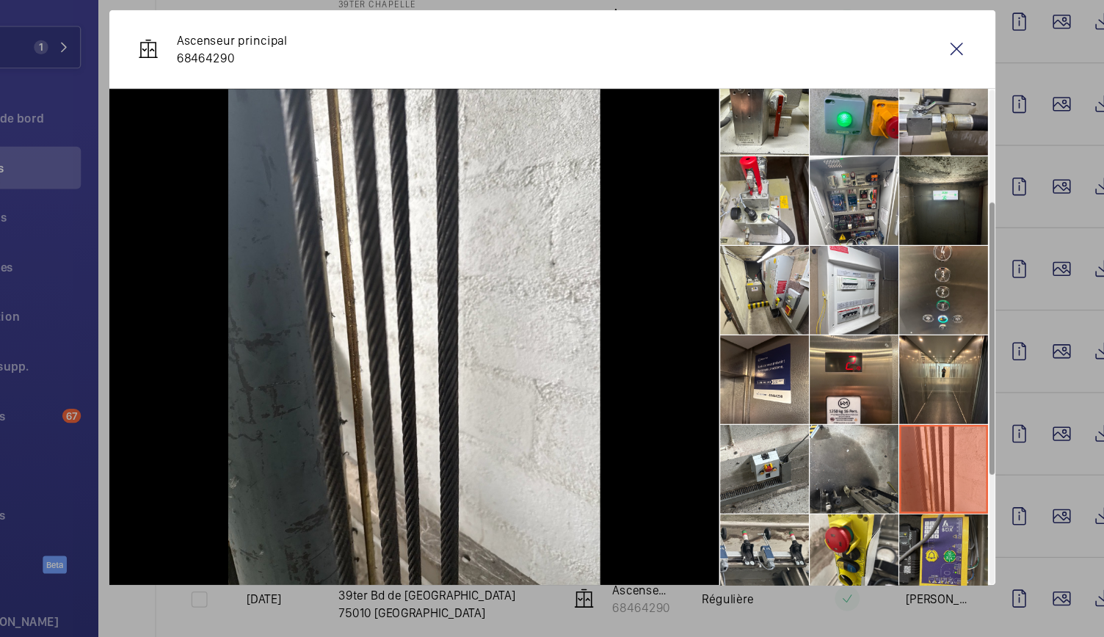
click at [865, 499] on li at bounding box center [875, 534] width 73 height 73
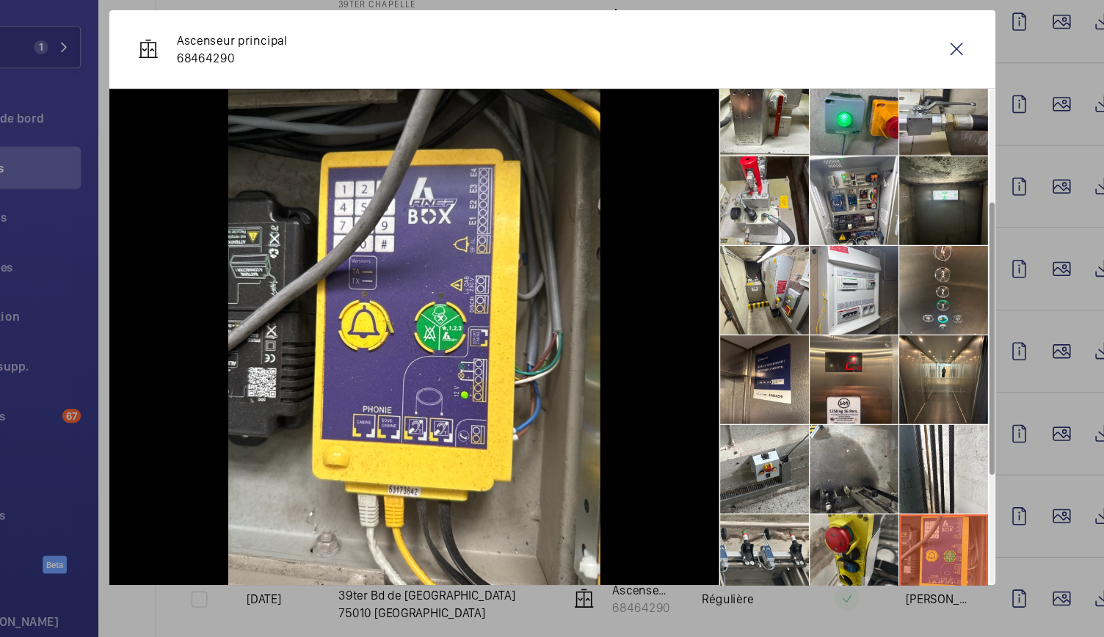
click at [794, 529] on li at bounding box center [801, 534] width 73 height 73
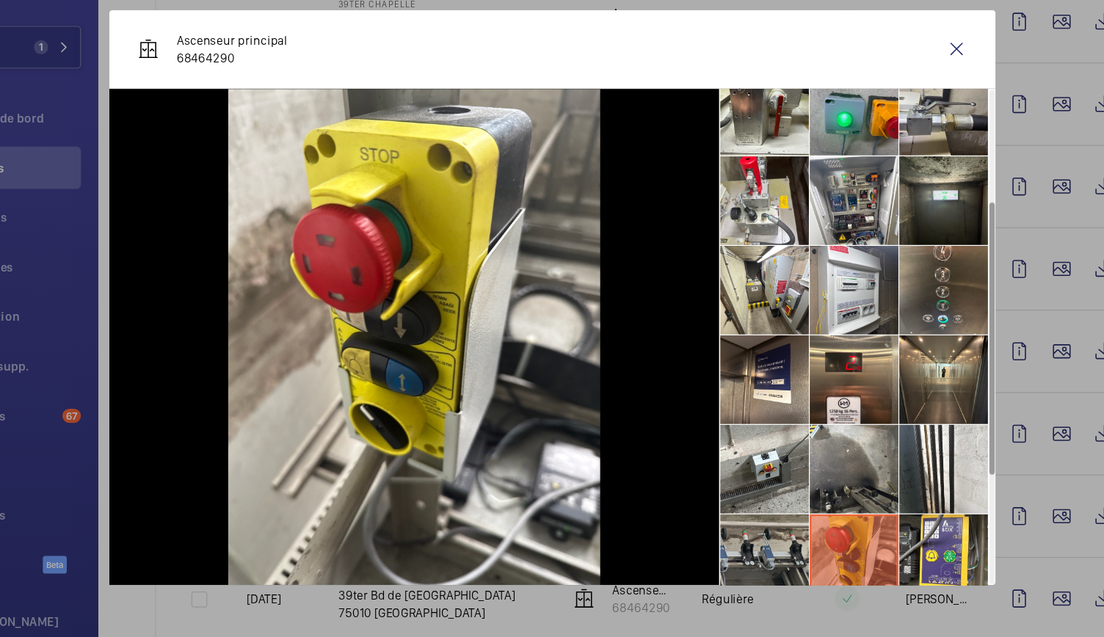
click at [729, 521] on li at bounding box center [727, 534] width 73 height 73
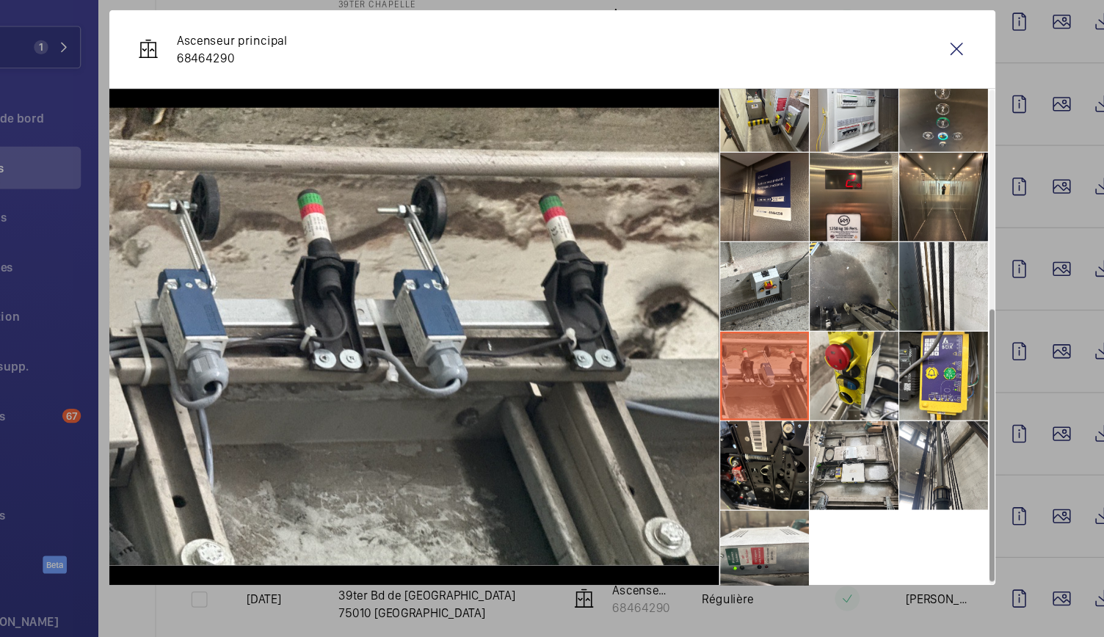
scroll to position [327, 0]
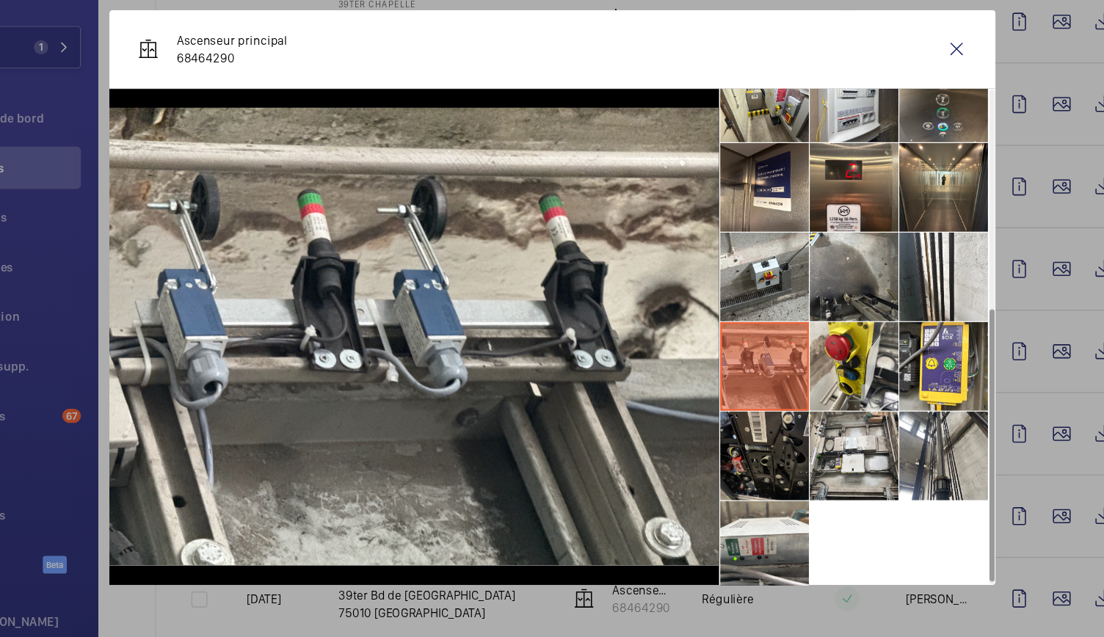
click at [717, 443] on li at bounding box center [727, 449] width 73 height 73
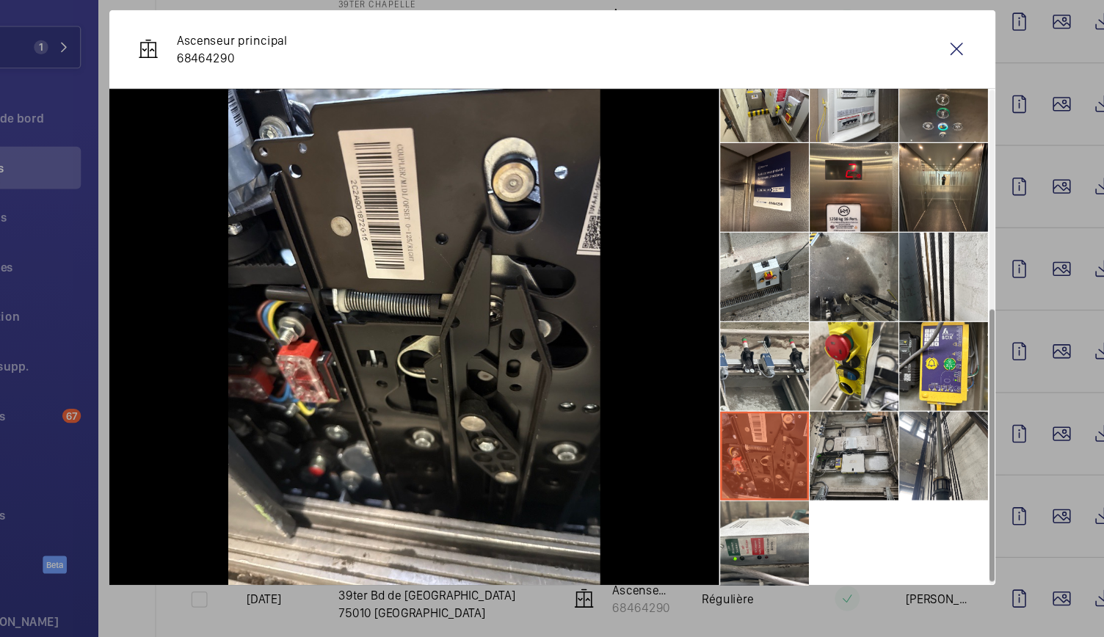
click at [807, 443] on li at bounding box center [801, 449] width 73 height 73
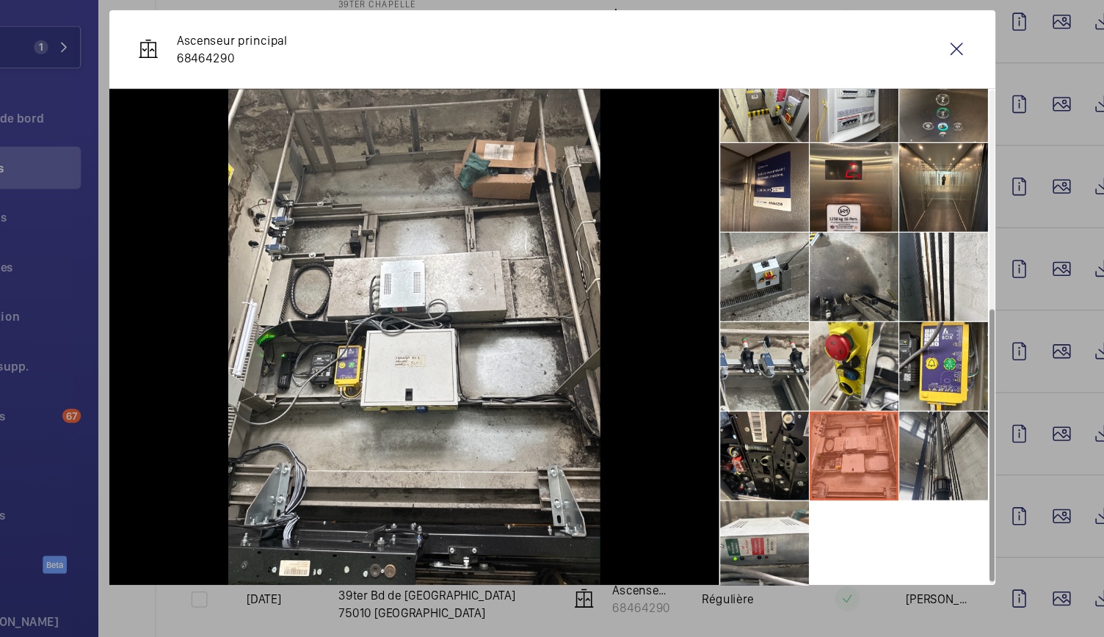
click at [873, 429] on li at bounding box center [875, 449] width 73 height 73
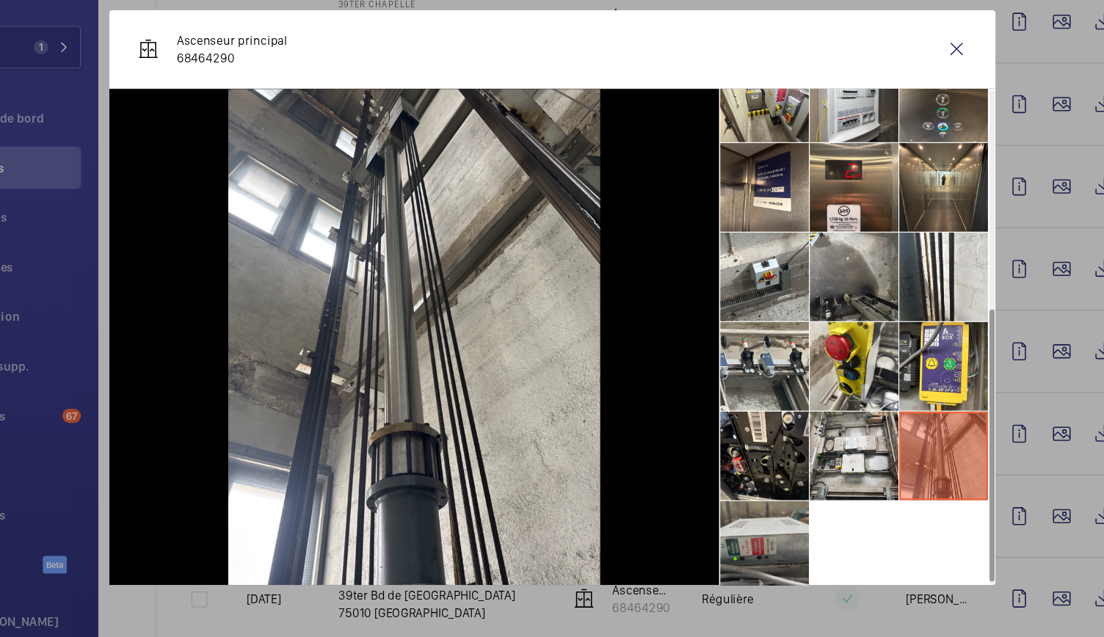
click at [738, 513] on li at bounding box center [727, 523] width 73 height 73
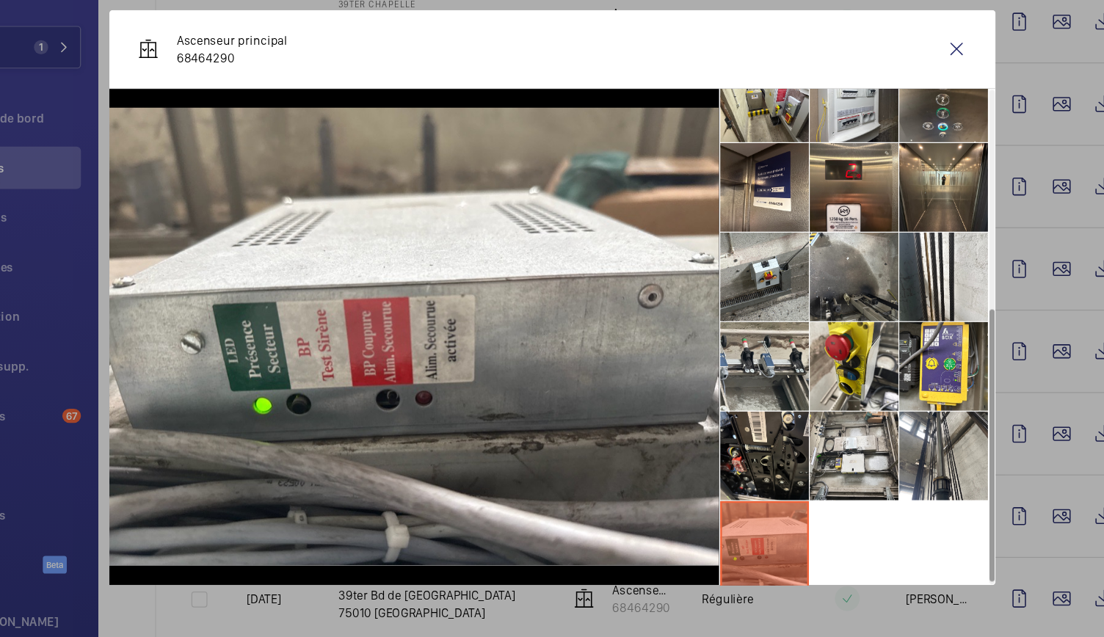
scroll to position [330, 0]
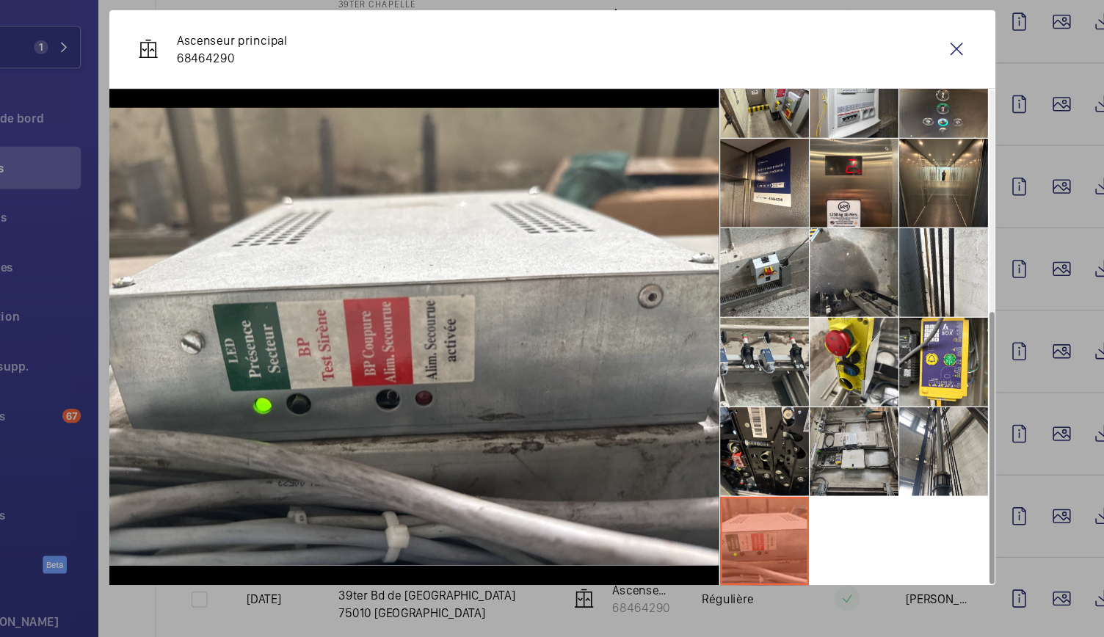
click at [782, 460] on li at bounding box center [801, 446] width 73 height 73
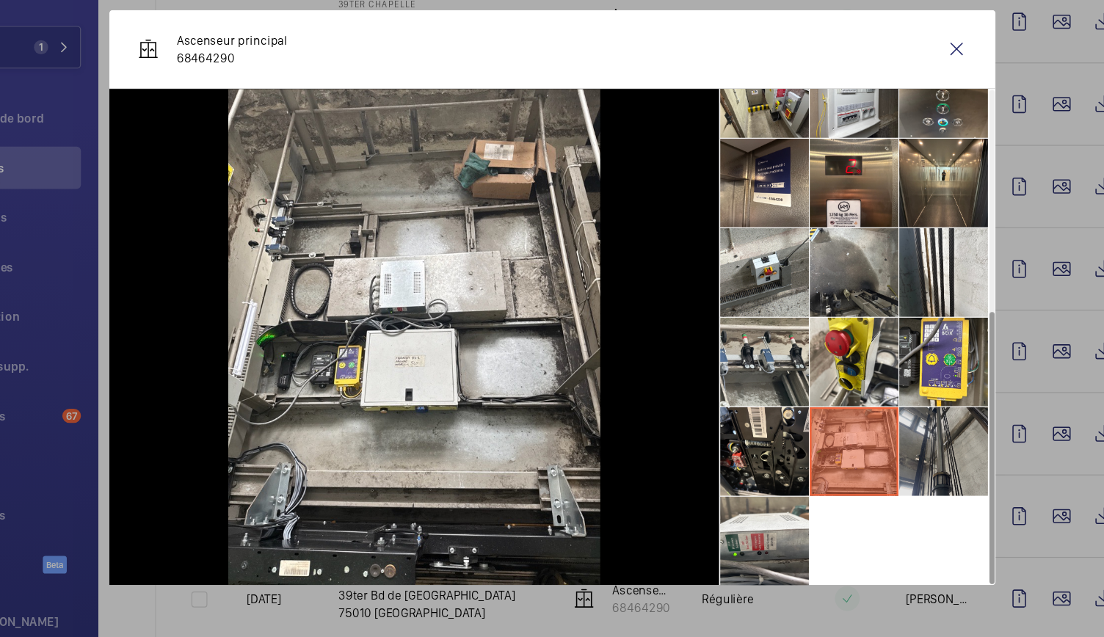
click at [852, 460] on li at bounding box center [875, 446] width 73 height 73
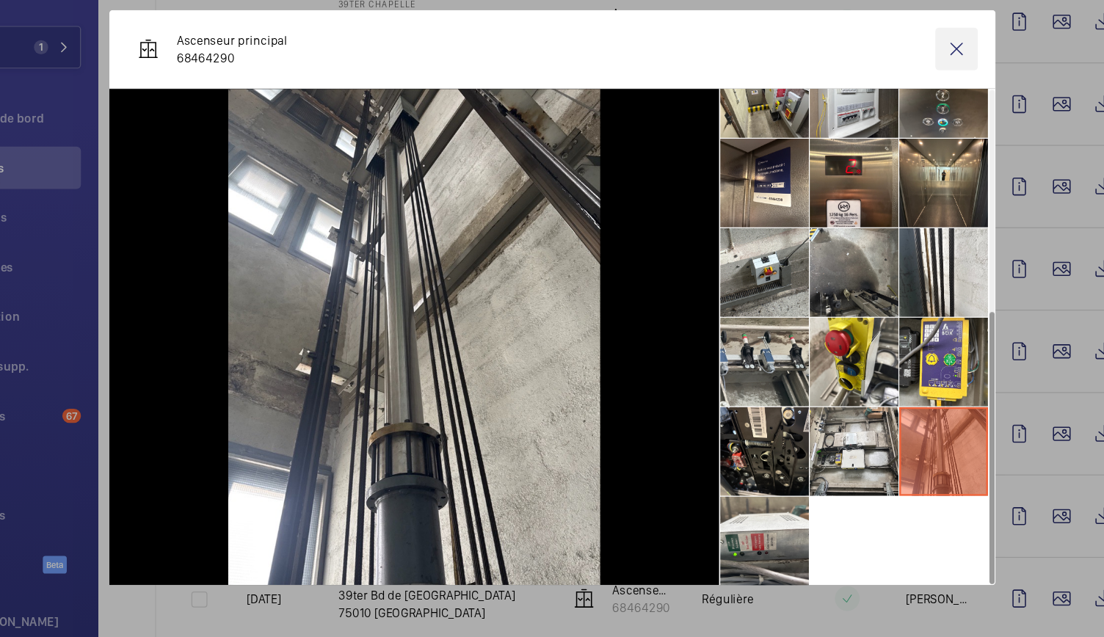
click at [887, 119] on wm-front-icon-button at bounding box center [886, 112] width 35 height 35
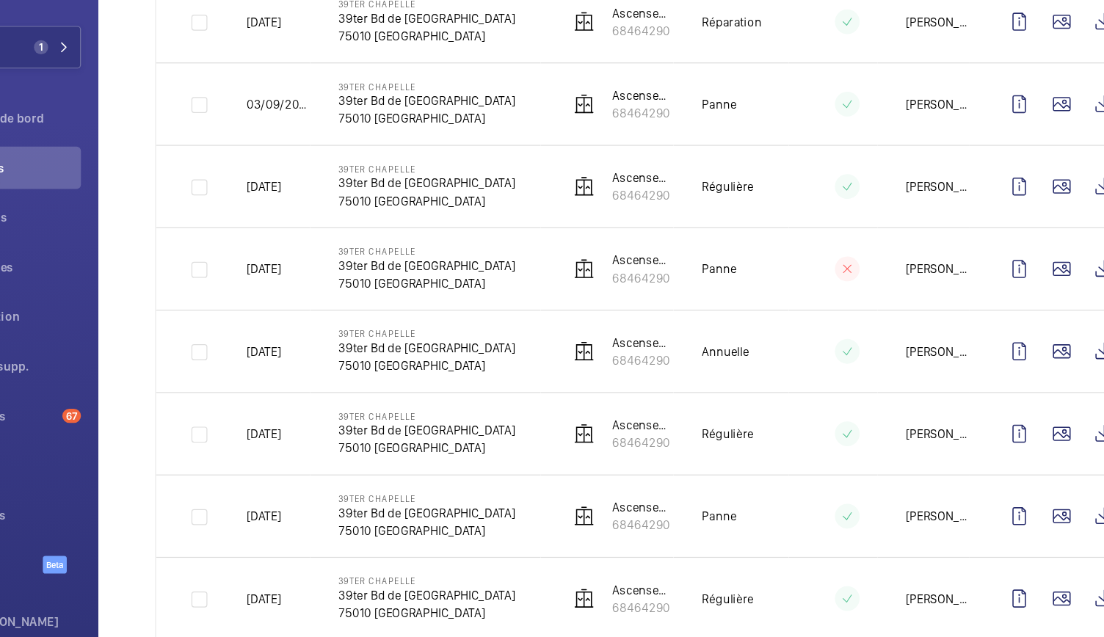
scroll to position [0, 0]
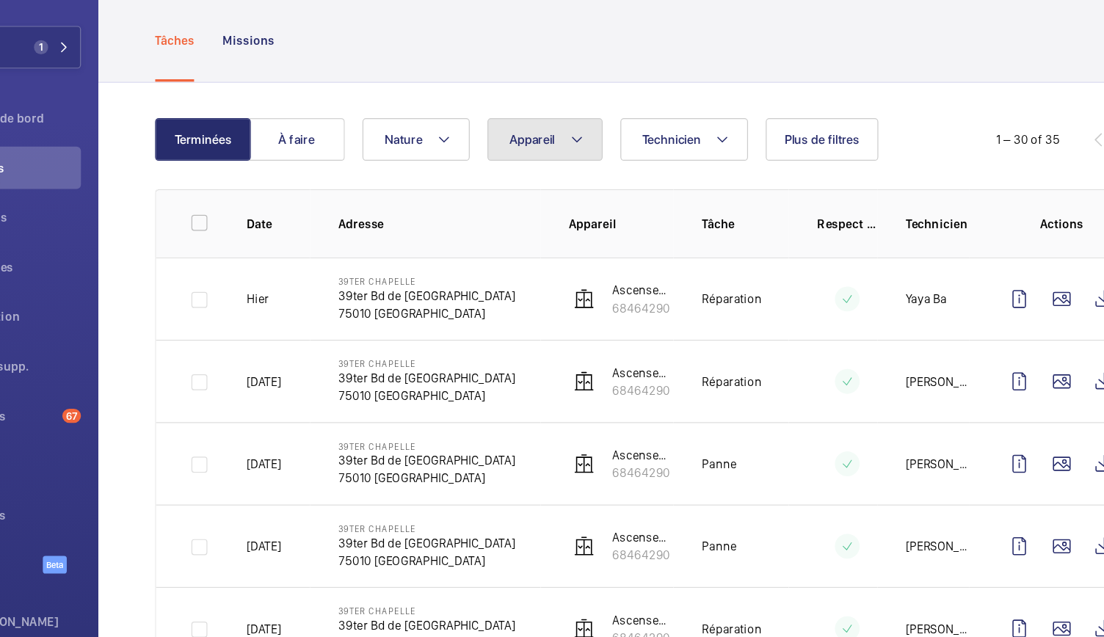
click at [576, 195] on mat-icon at bounding box center [573, 188] width 12 height 18
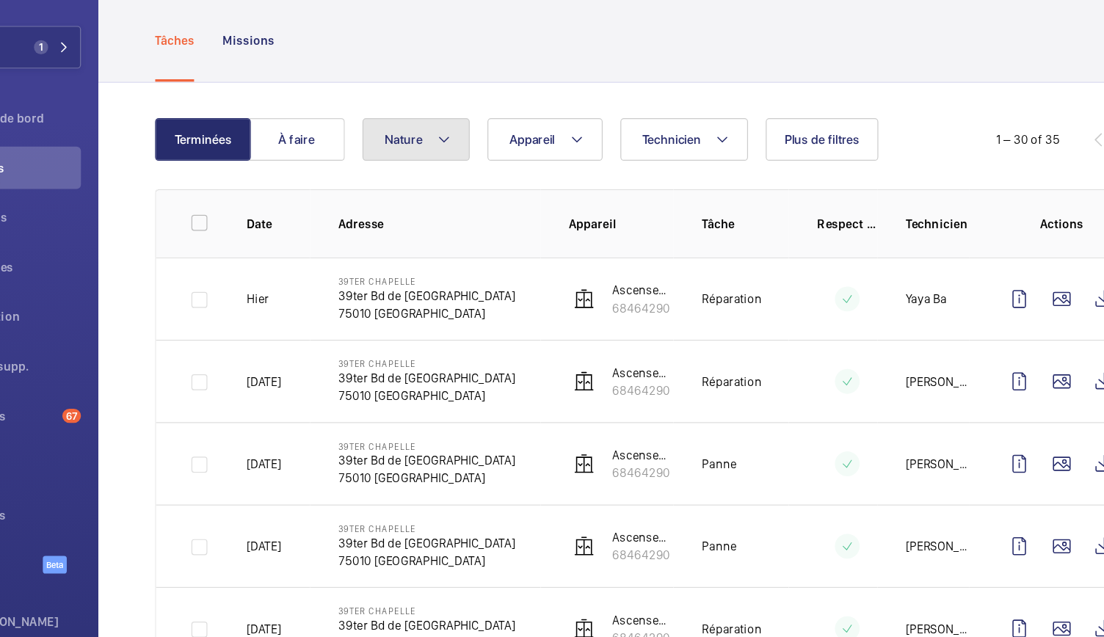
click at [449, 177] on button "Nature" at bounding box center [439, 187] width 89 height 35
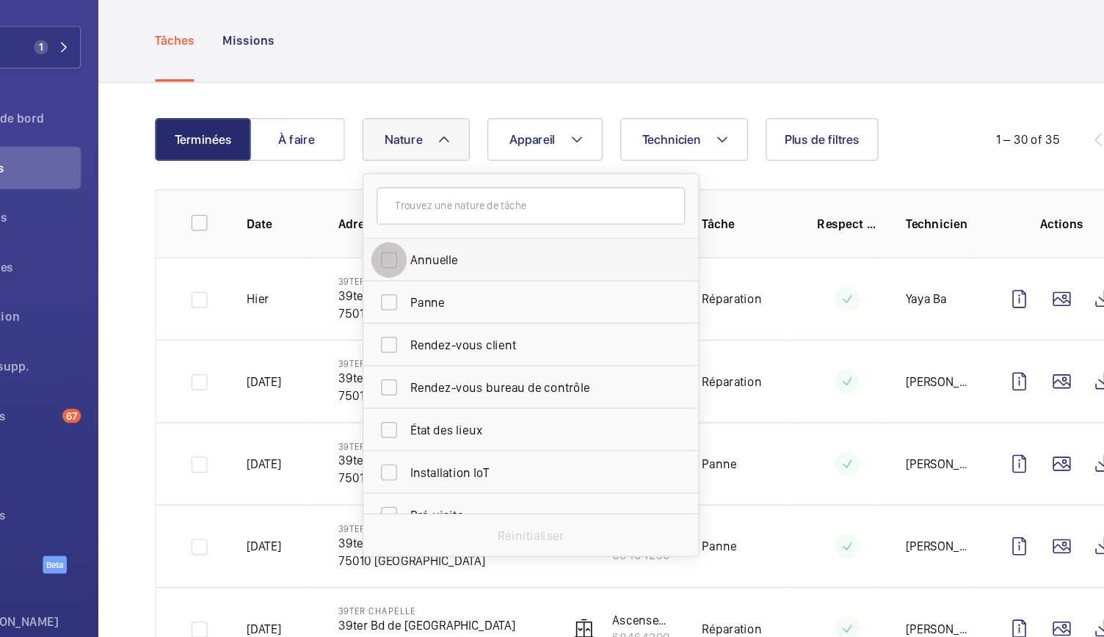
click at [431, 290] on input "Annuelle" at bounding box center [416, 287] width 29 height 29
checkbox input "true"
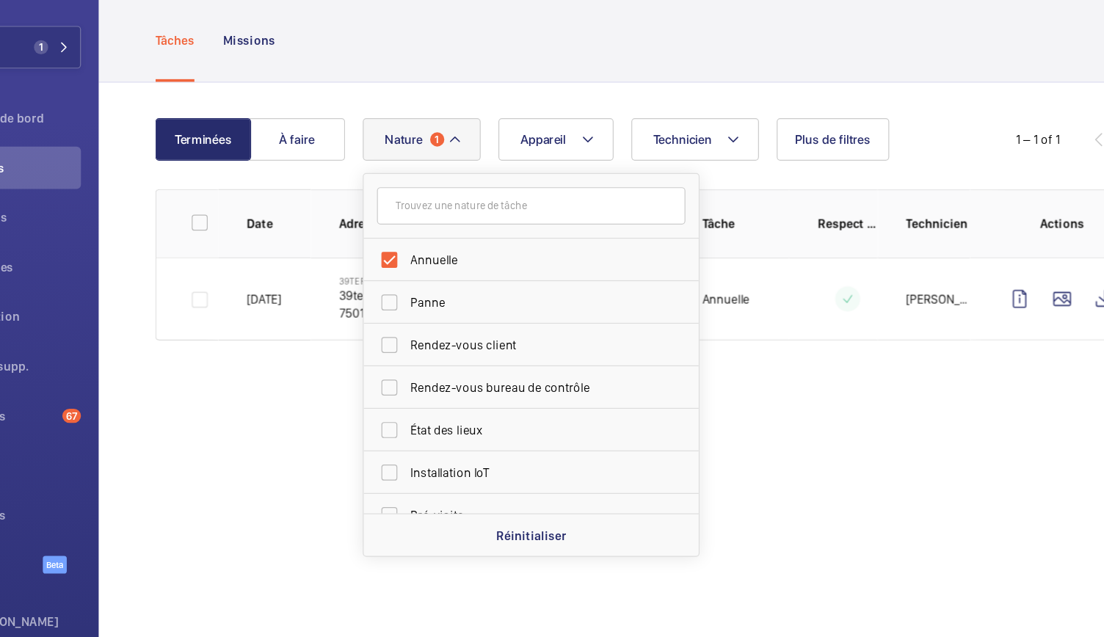
click at [526, 91] on div "Tâches Missions" at bounding box center [640, 105] width 834 height 70
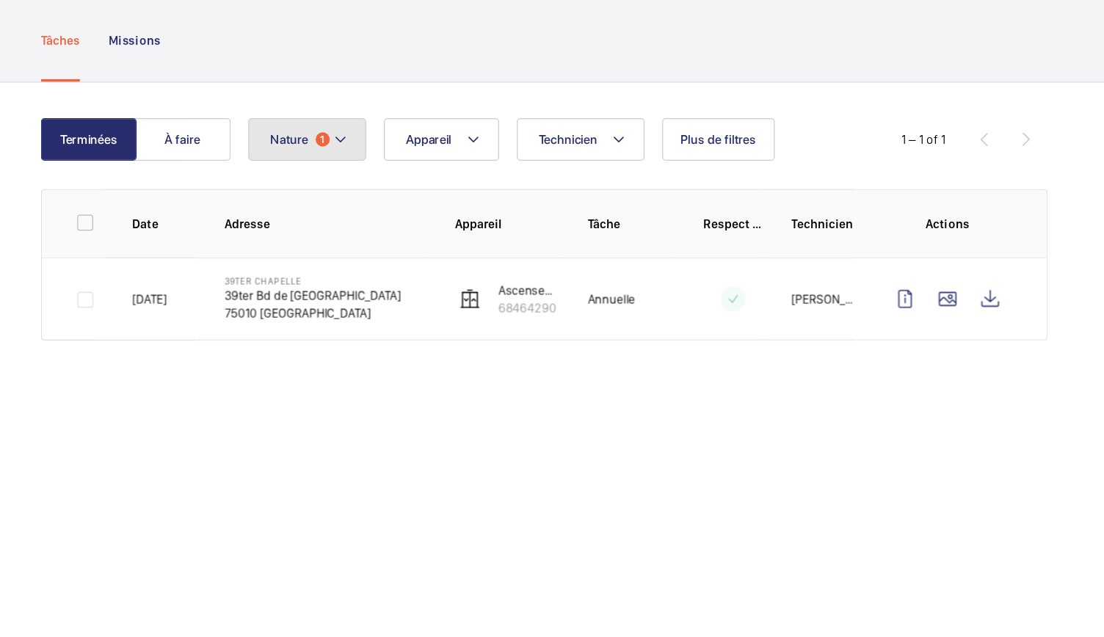
click at [474, 189] on mat-icon at bounding box center [471, 188] width 12 height 18
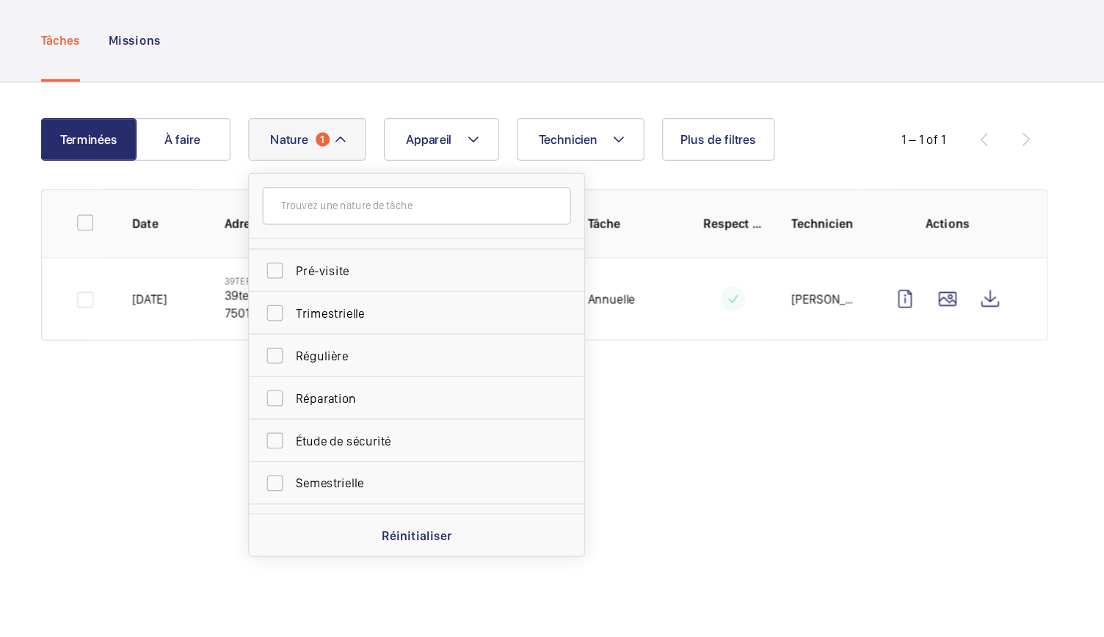
scroll to position [230, 0]
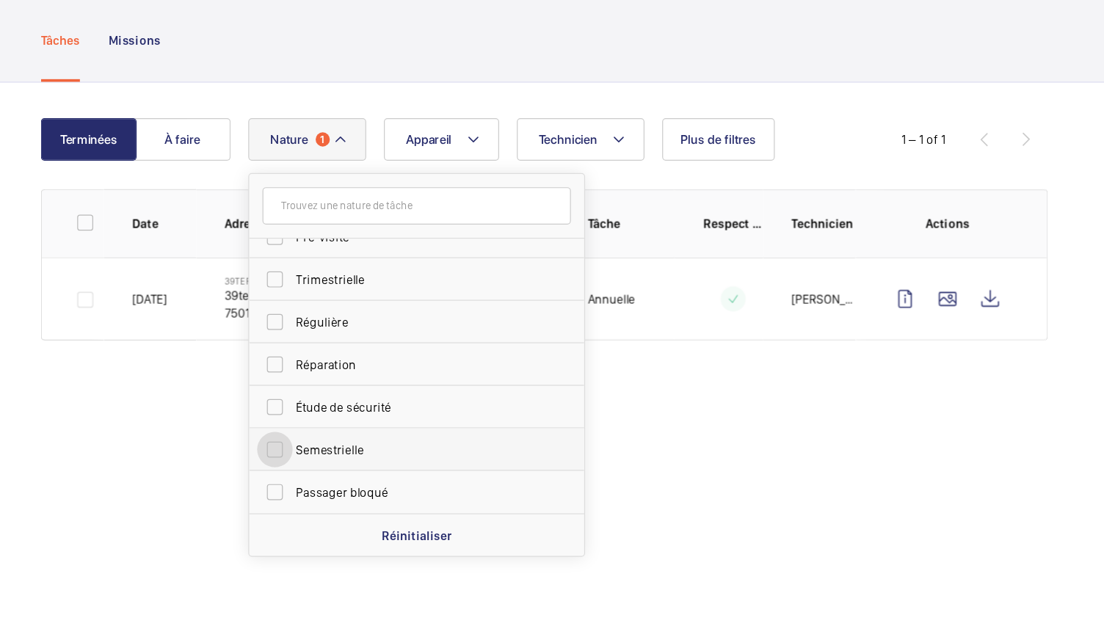
click at [420, 451] on input "Semestrielle" at bounding box center [416, 444] width 29 height 29
checkbox input "true"
click at [482, 141] on div "Terminées À faire Technicien Appareil Nature 2 Annuelle Panne Rendez-vous clien…" at bounding box center [640, 299] width 928 height 317
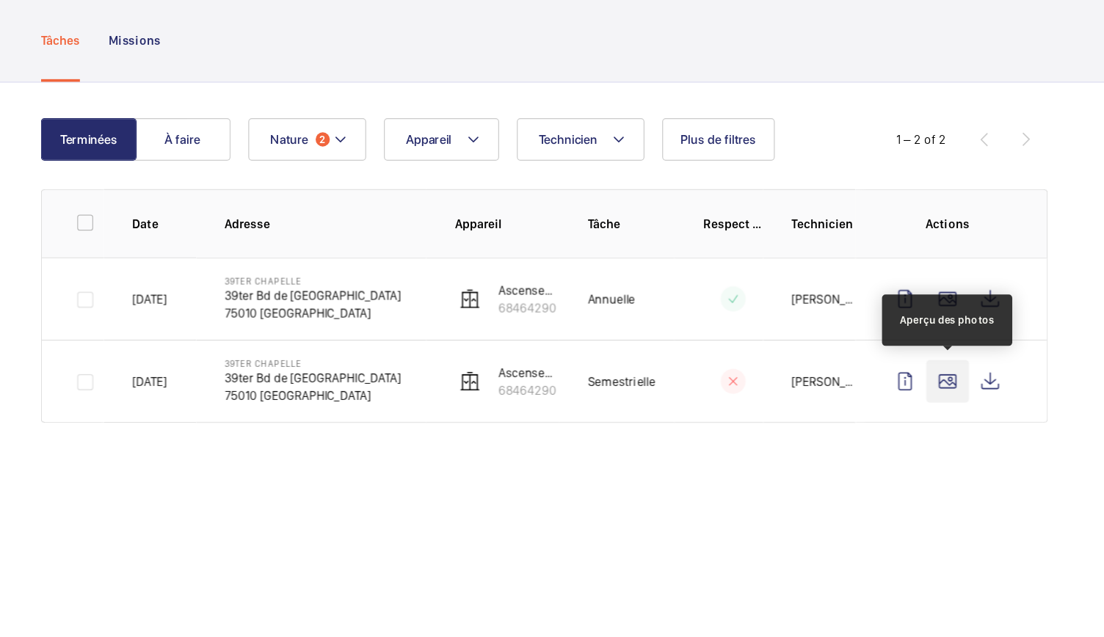
click at [971, 382] on wm-front-icon-button at bounding box center [973, 388] width 35 height 35
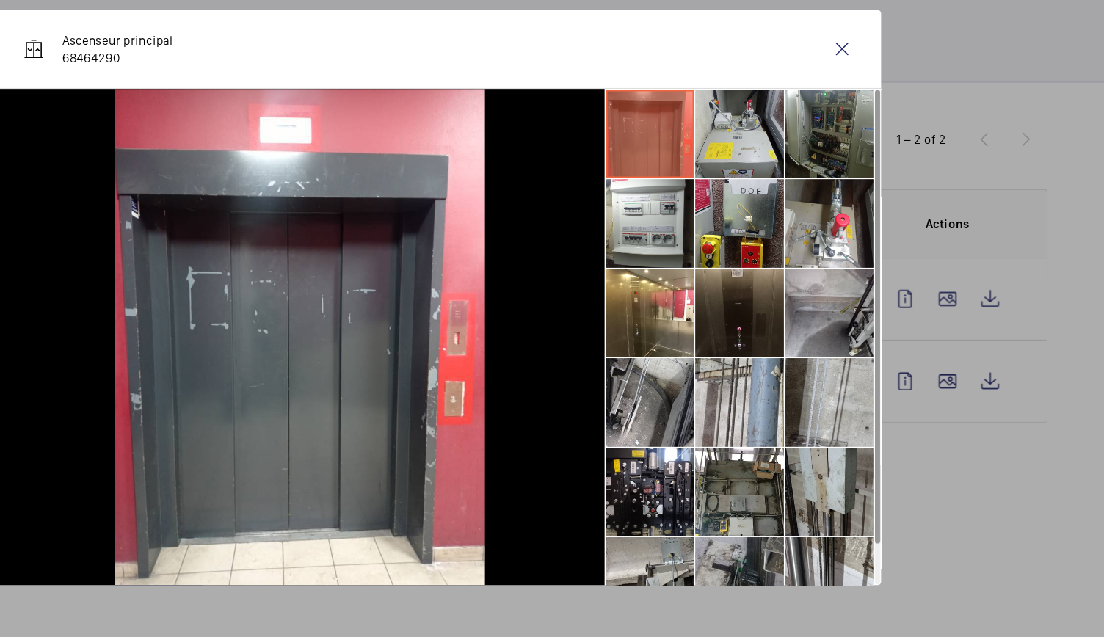
click at [799, 199] on li at bounding box center [801, 183] width 73 height 73
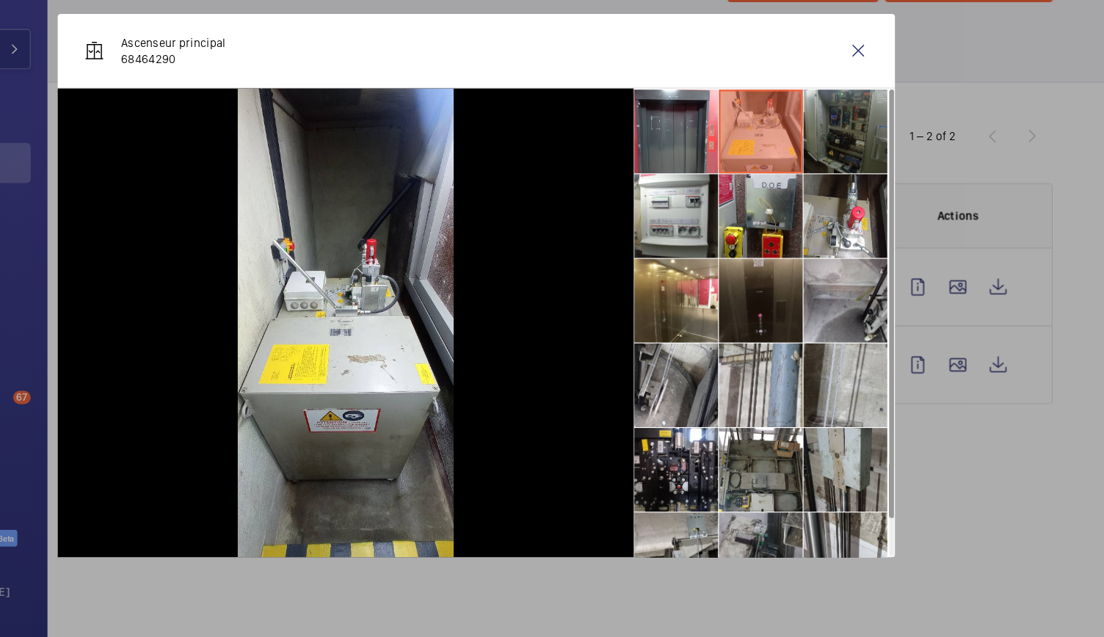
click at [850, 198] on li at bounding box center [875, 183] width 73 height 73
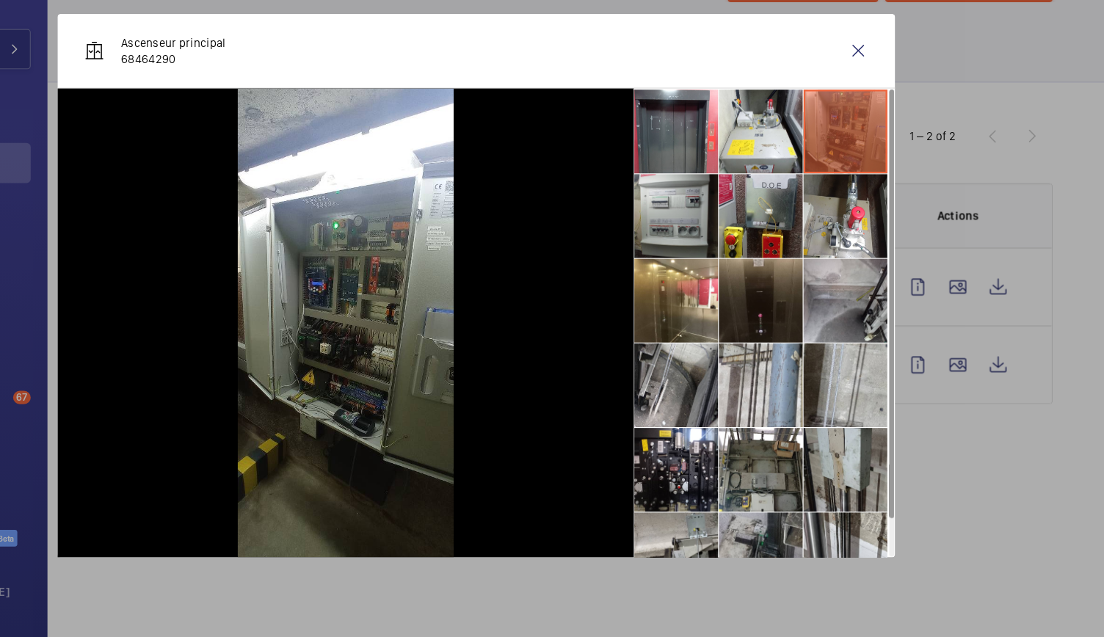
click at [732, 250] on li at bounding box center [727, 257] width 73 height 73
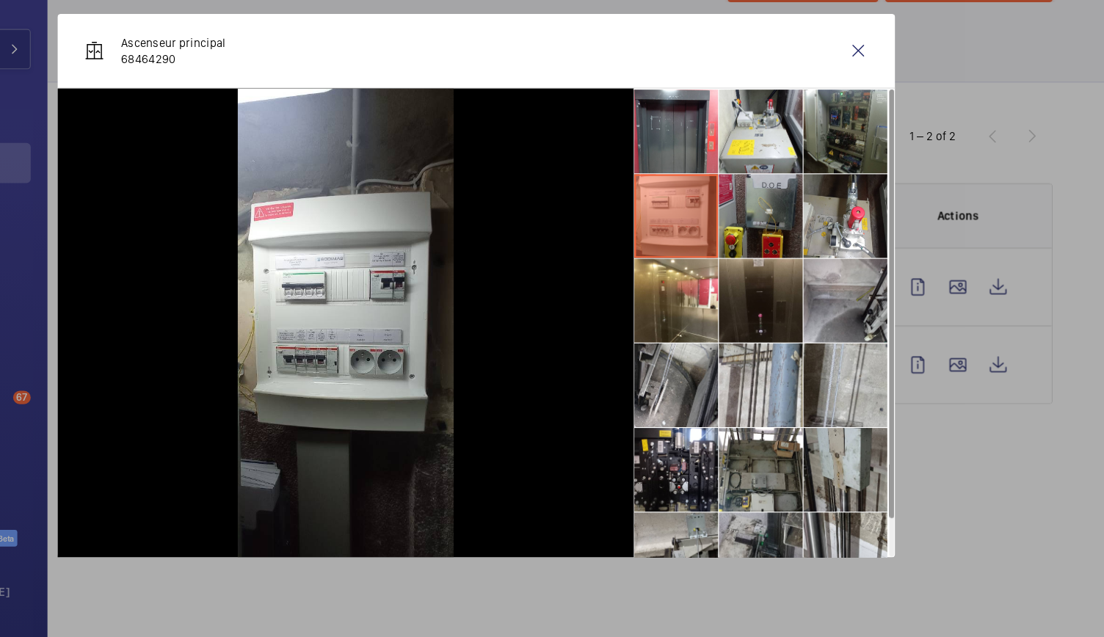
click at [816, 252] on li at bounding box center [801, 257] width 73 height 73
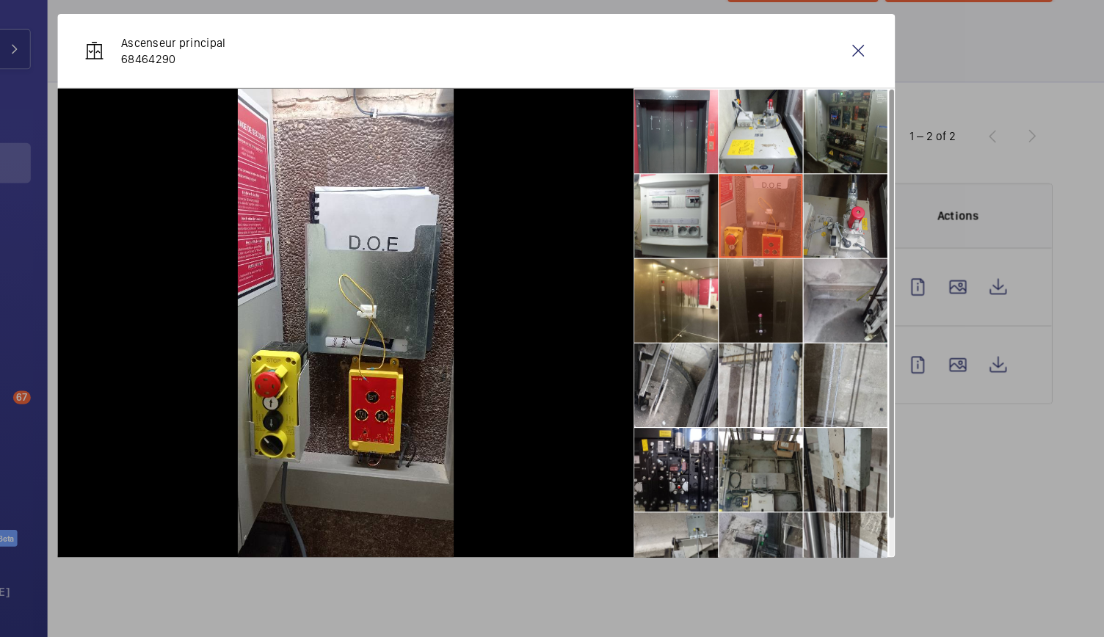
click at [869, 252] on li at bounding box center [875, 257] width 73 height 73
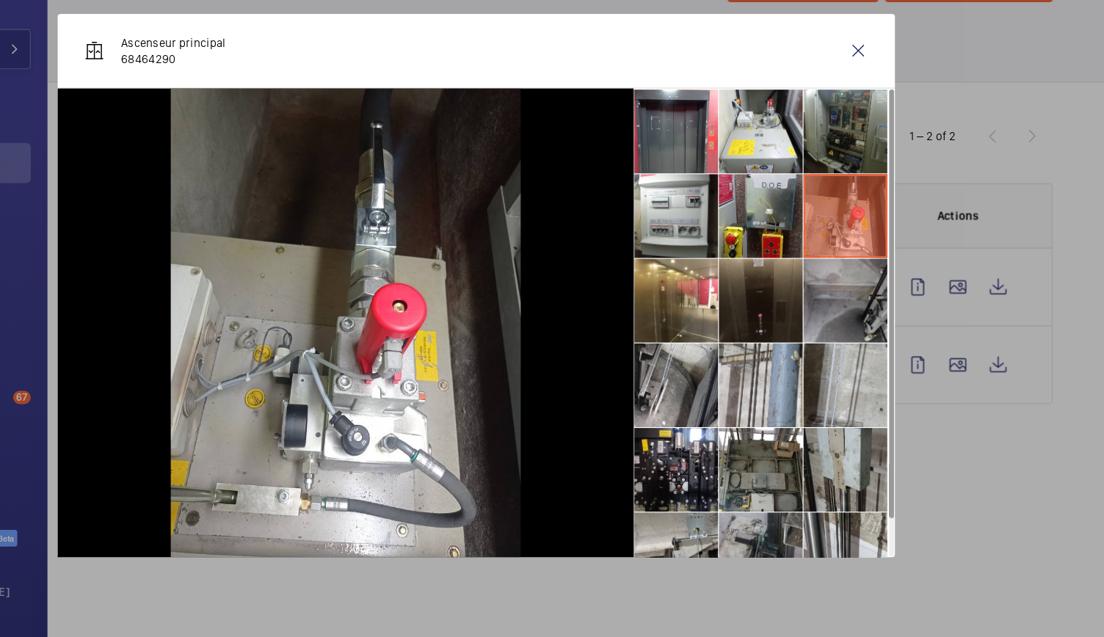
click at [868, 317] on li at bounding box center [875, 331] width 73 height 73
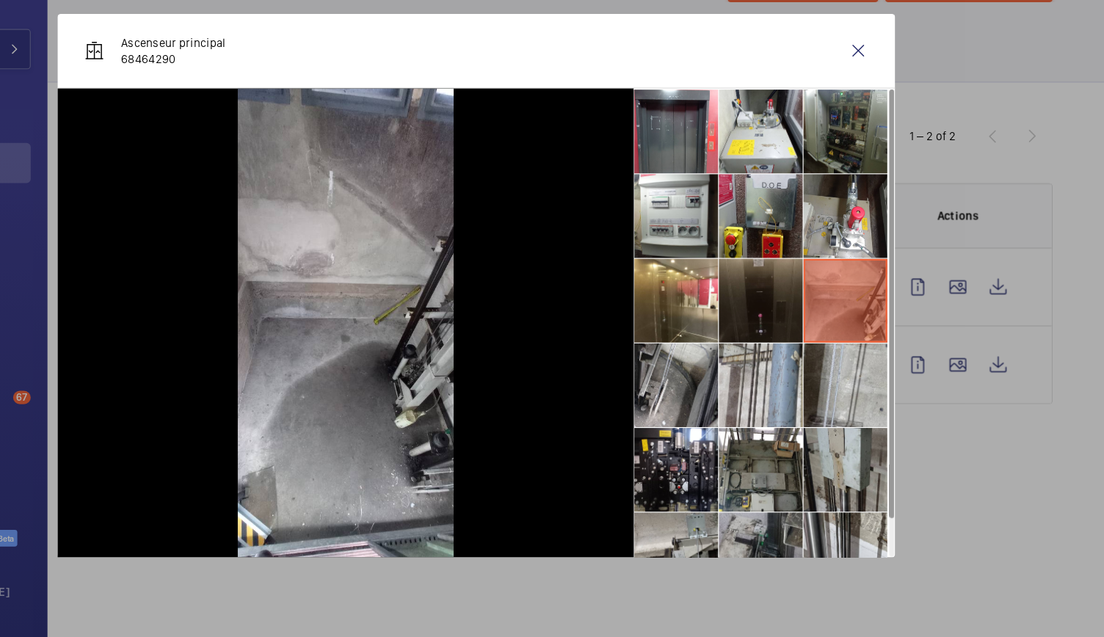
click at [803, 339] on li at bounding box center [801, 331] width 73 height 73
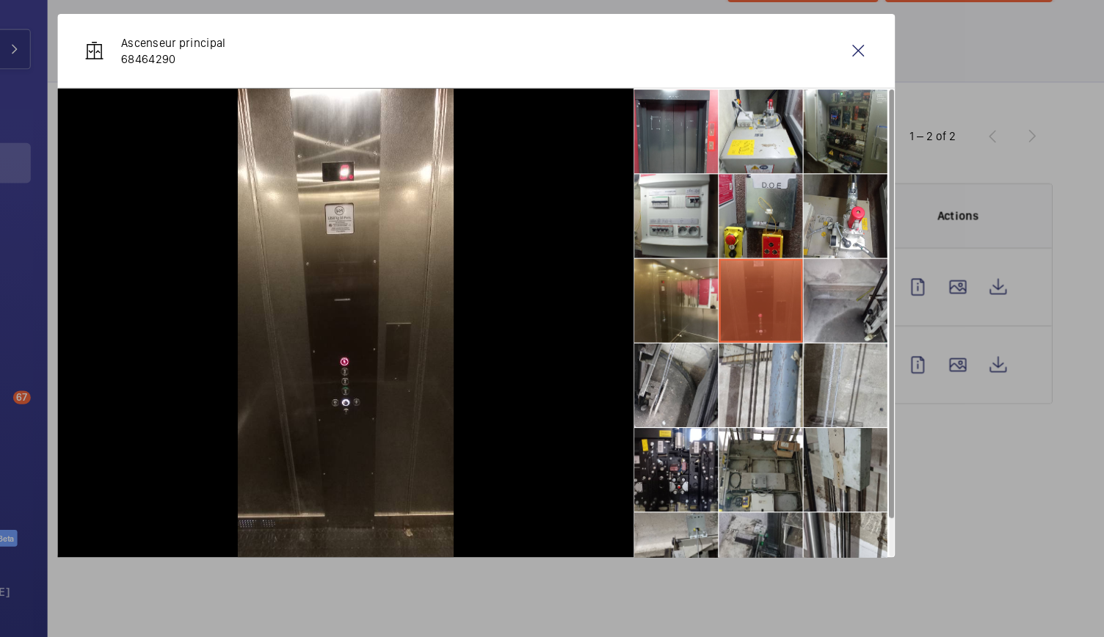
click at [738, 341] on li at bounding box center [727, 331] width 73 height 73
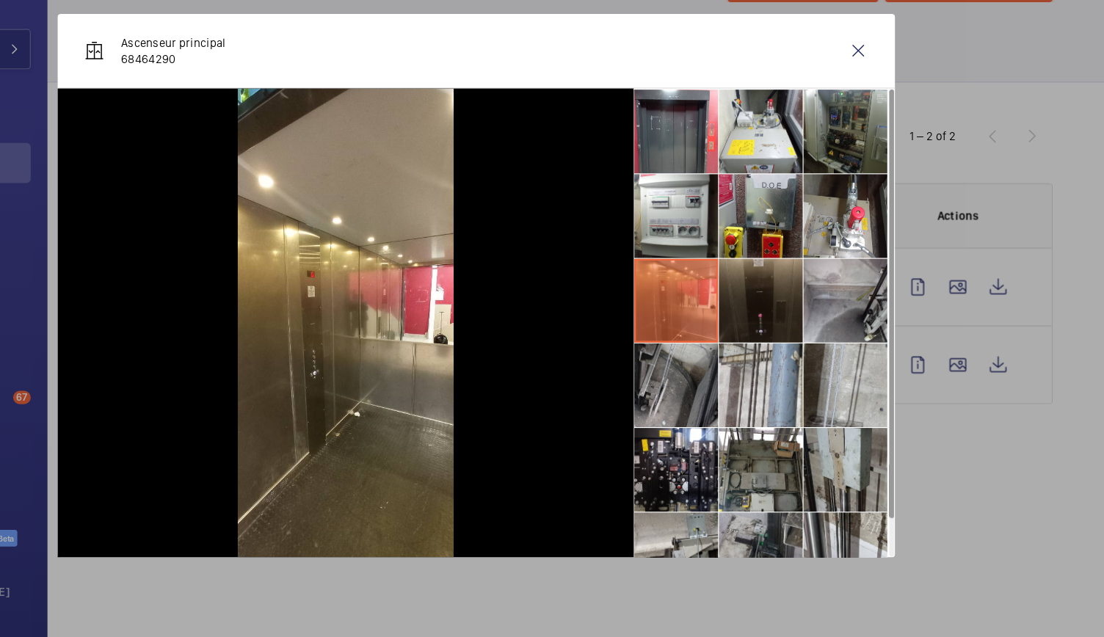
click at [730, 400] on li at bounding box center [727, 405] width 73 height 73
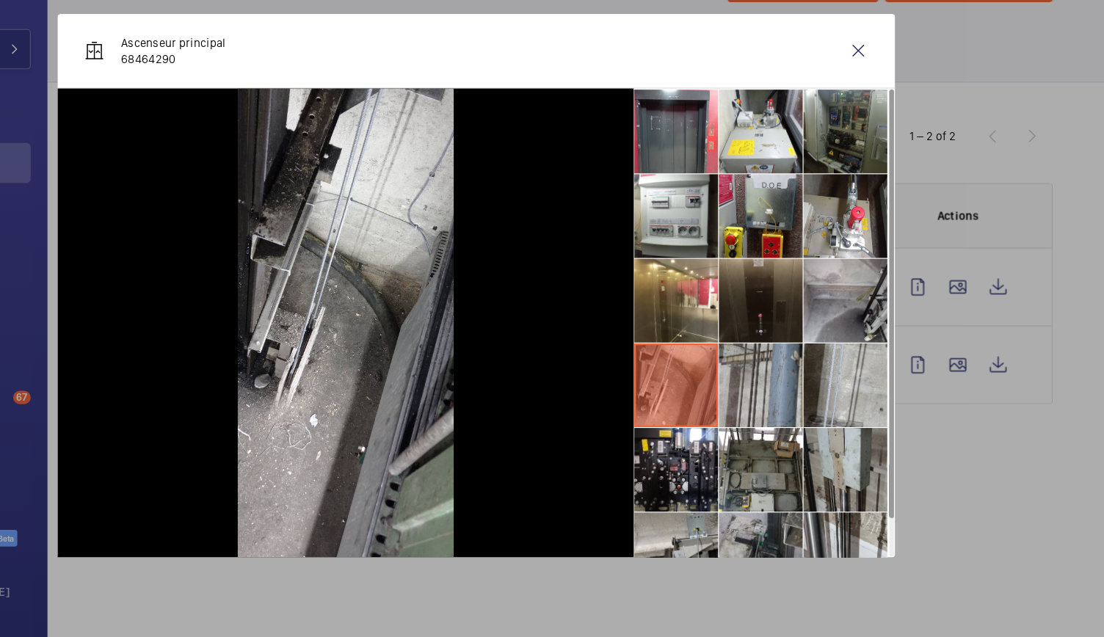
click at [819, 401] on li at bounding box center [801, 405] width 73 height 73
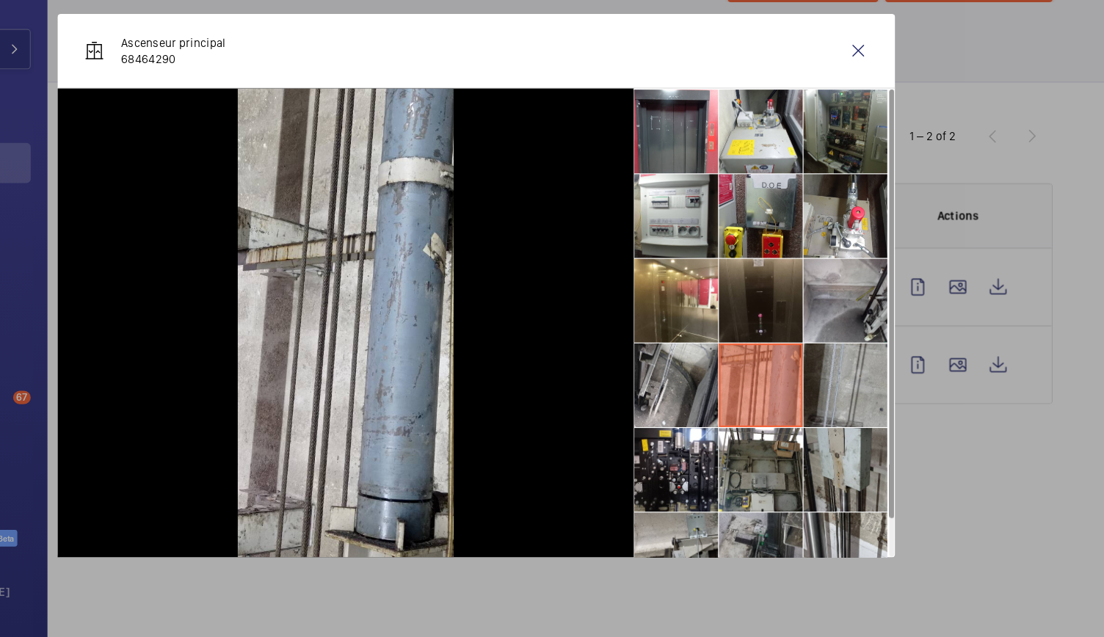
click at [866, 403] on li at bounding box center [875, 405] width 73 height 73
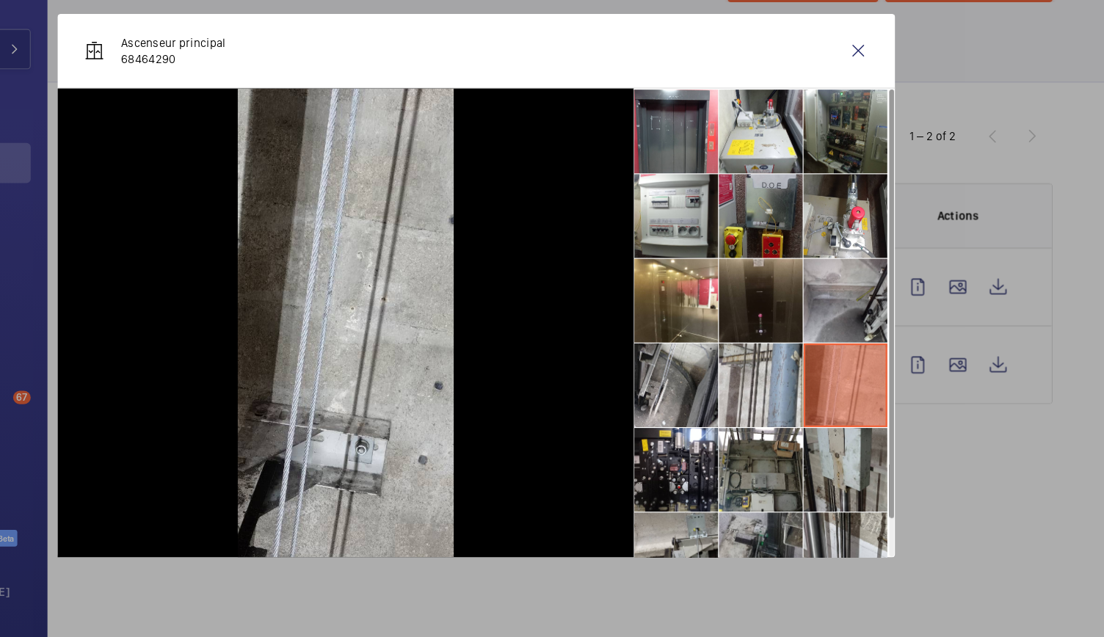
click at [801, 293] on li at bounding box center [801, 257] width 73 height 73
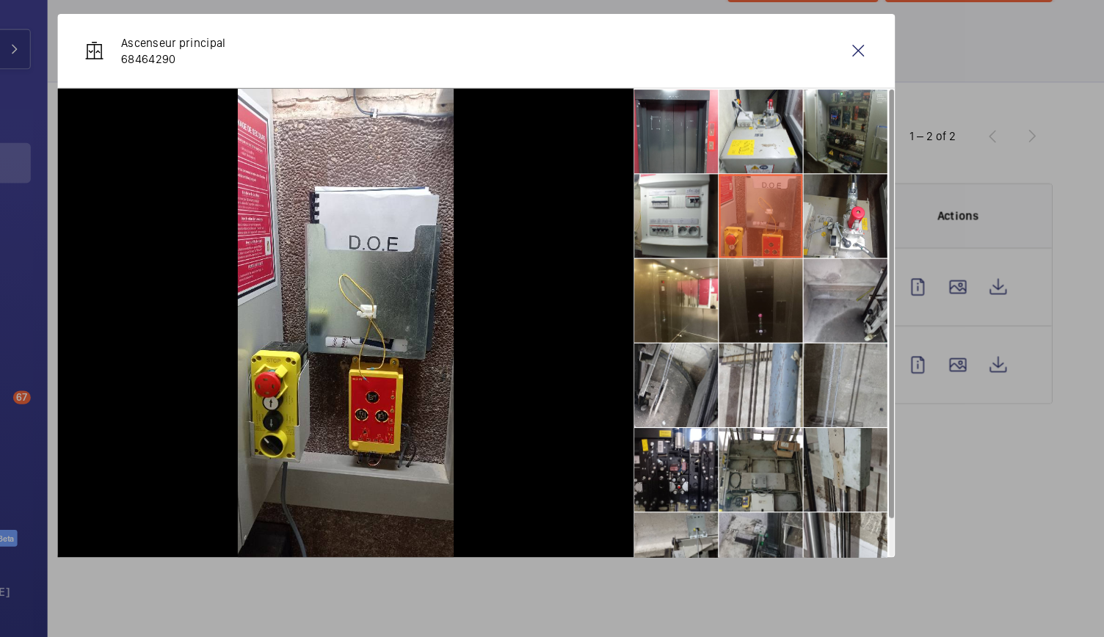
click at [877, 378] on li at bounding box center [875, 405] width 73 height 73
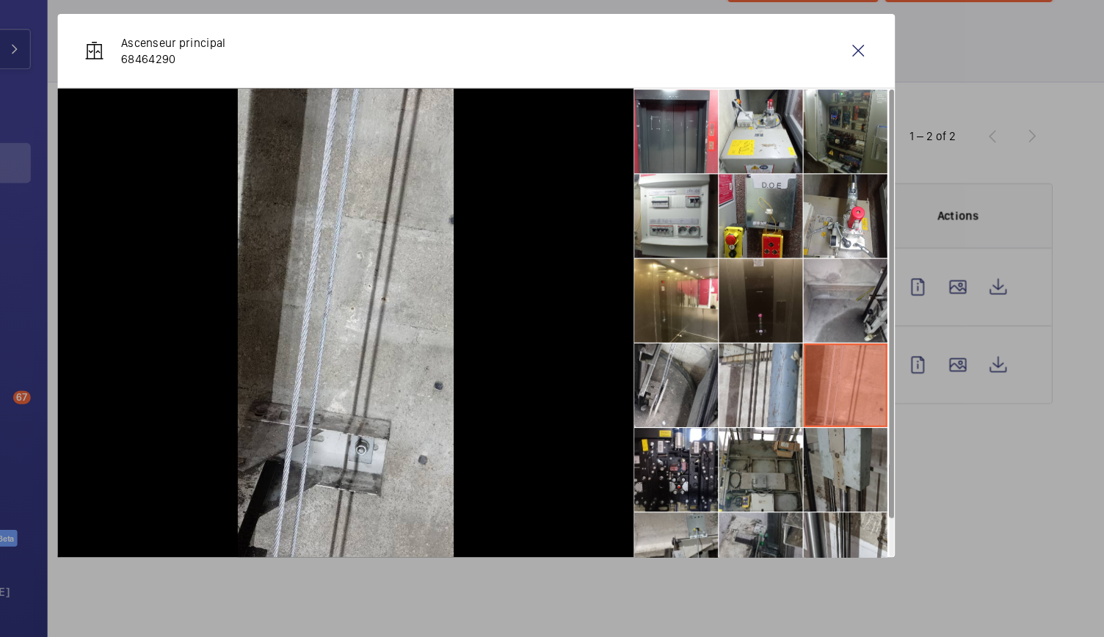
click at [873, 457] on li at bounding box center [875, 479] width 73 height 73
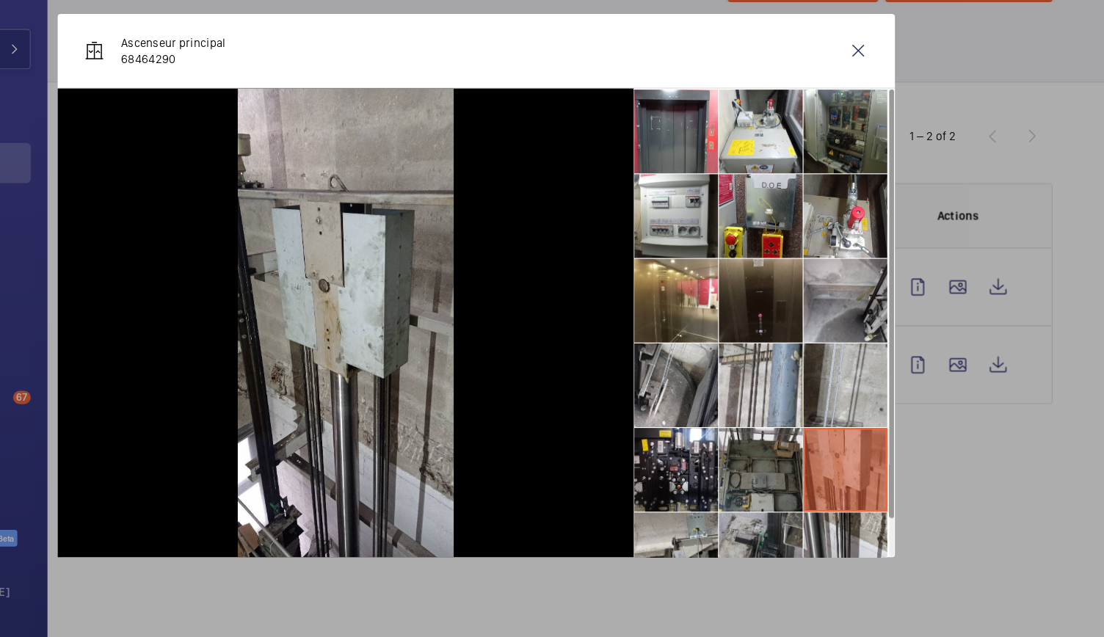
click at [819, 467] on li at bounding box center [801, 479] width 73 height 73
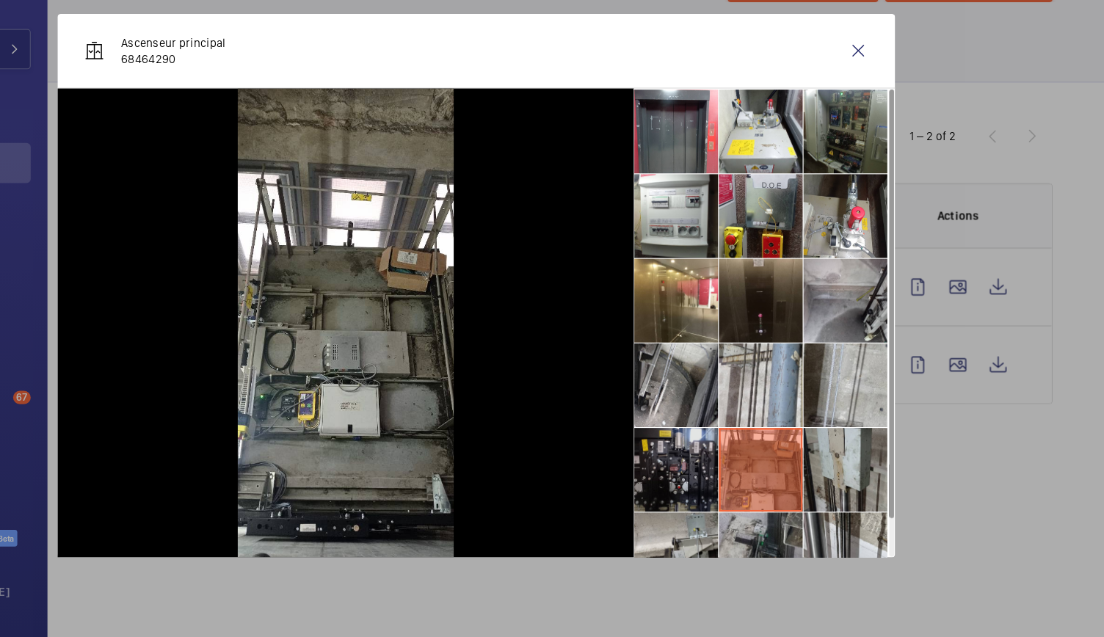
click at [749, 467] on li at bounding box center [727, 479] width 73 height 73
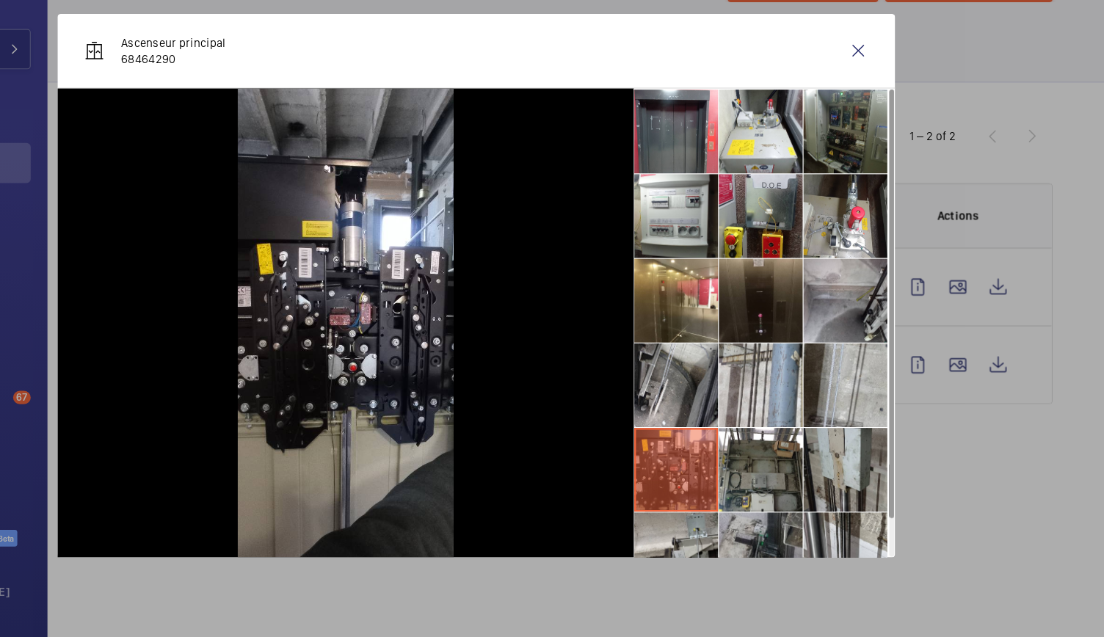
scroll to position [34, 0]
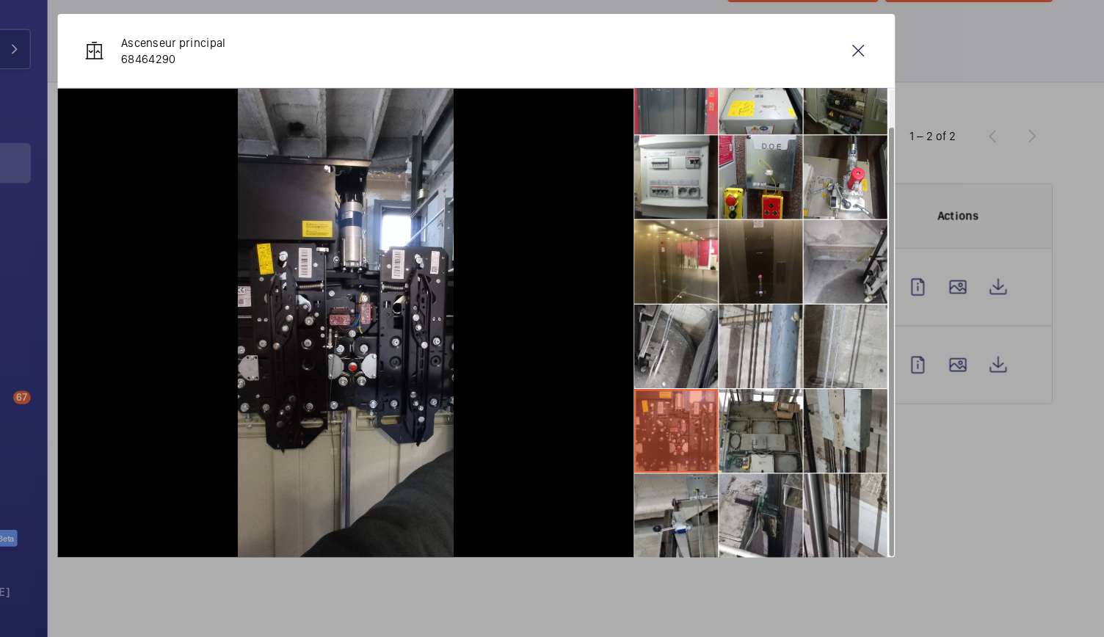
click at [738, 499] on li at bounding box center [727, 520] width 73 height 73
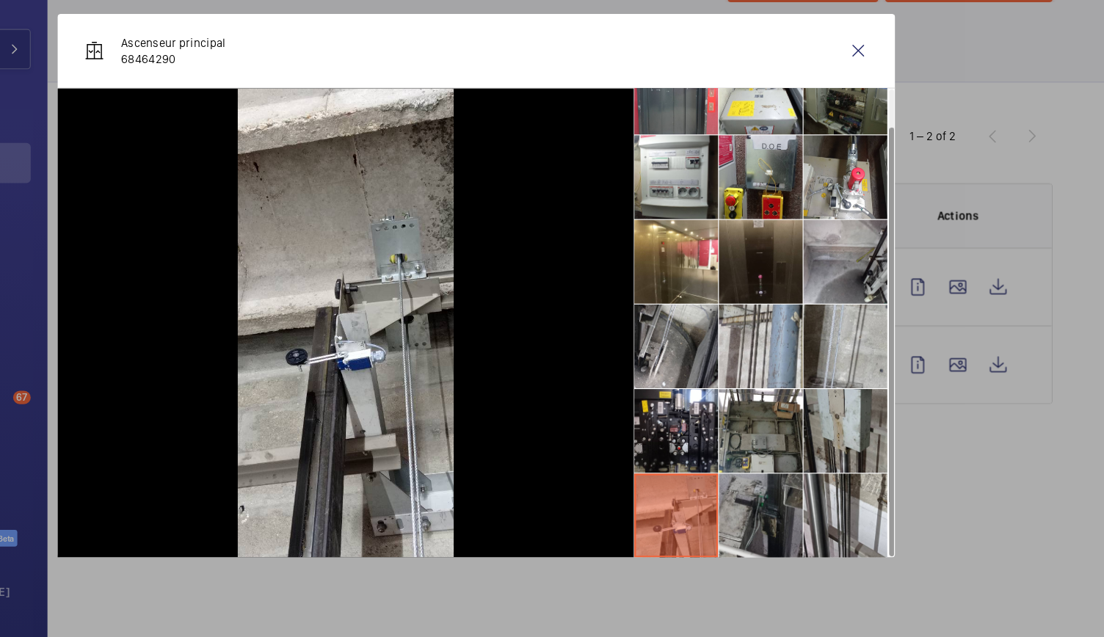
click at [804, 509] on li at bounding box center [801, 520] width 73 height 73
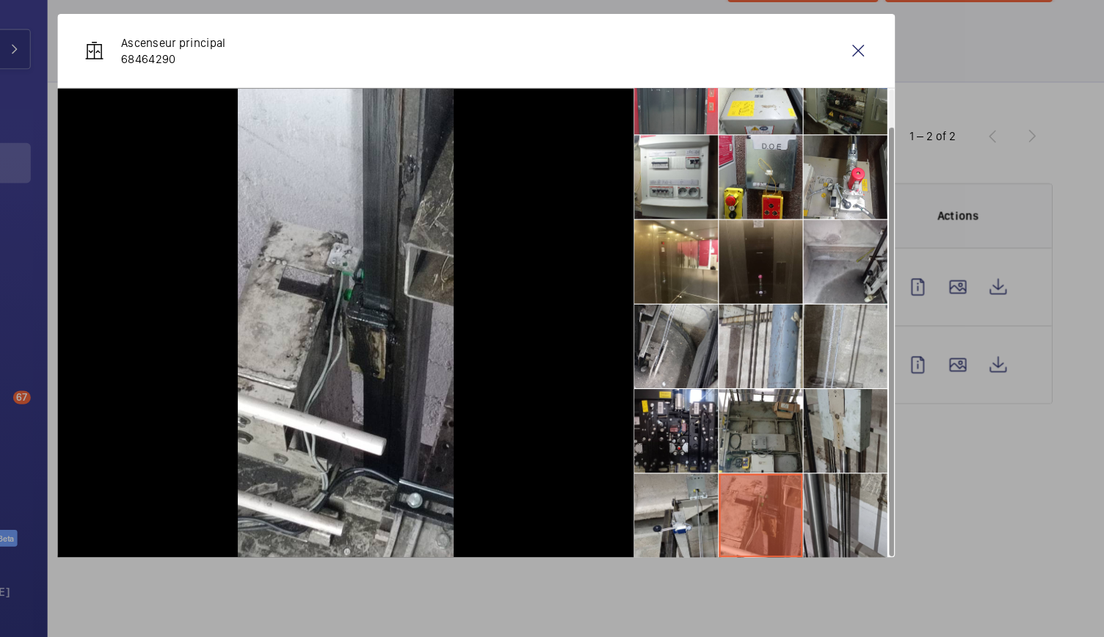
click at [885, 504] on li at bounding box center [875, 520] width 73 height 73
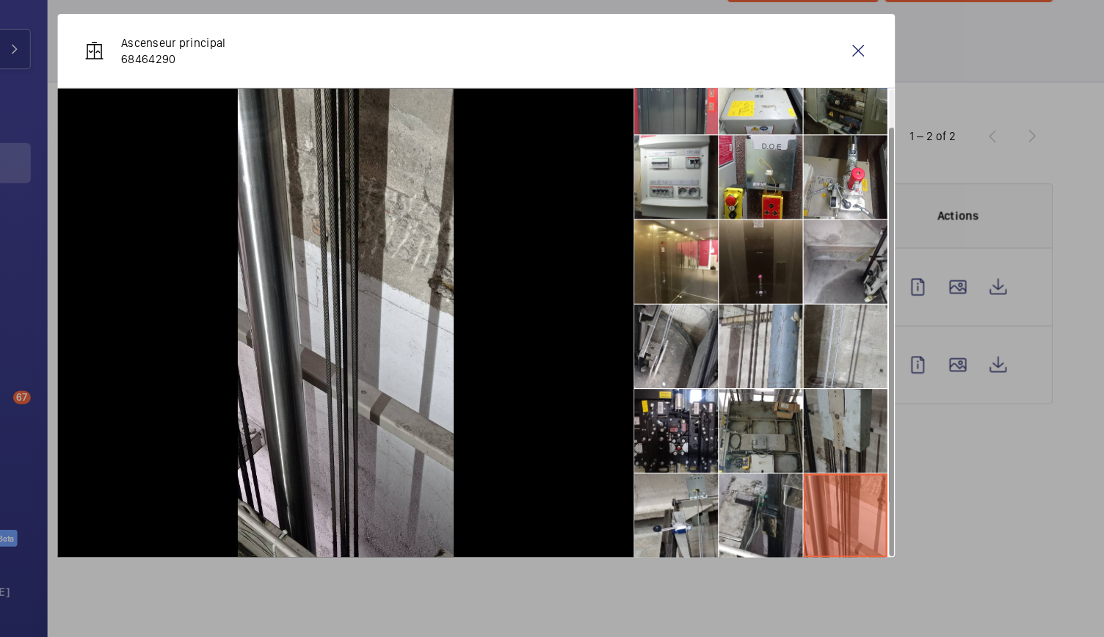
click at [866, 454] on li at bounding box center [875, 446] width 73 height 73
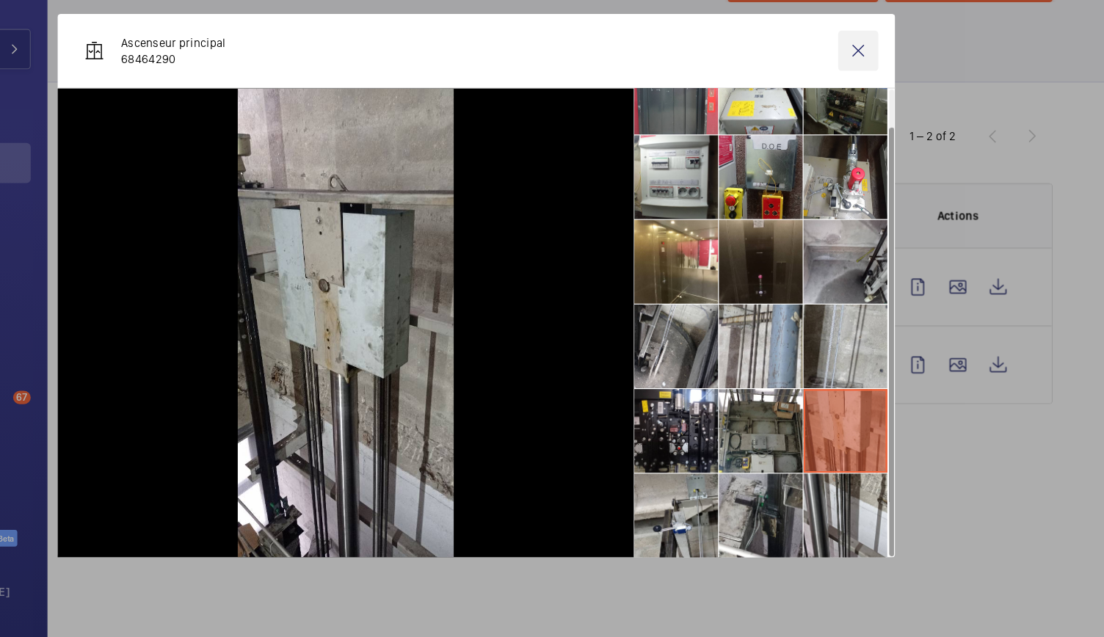
click at [884, 96] on wm-front-icon-button at bounding box center [886, 112] width 35 height 35
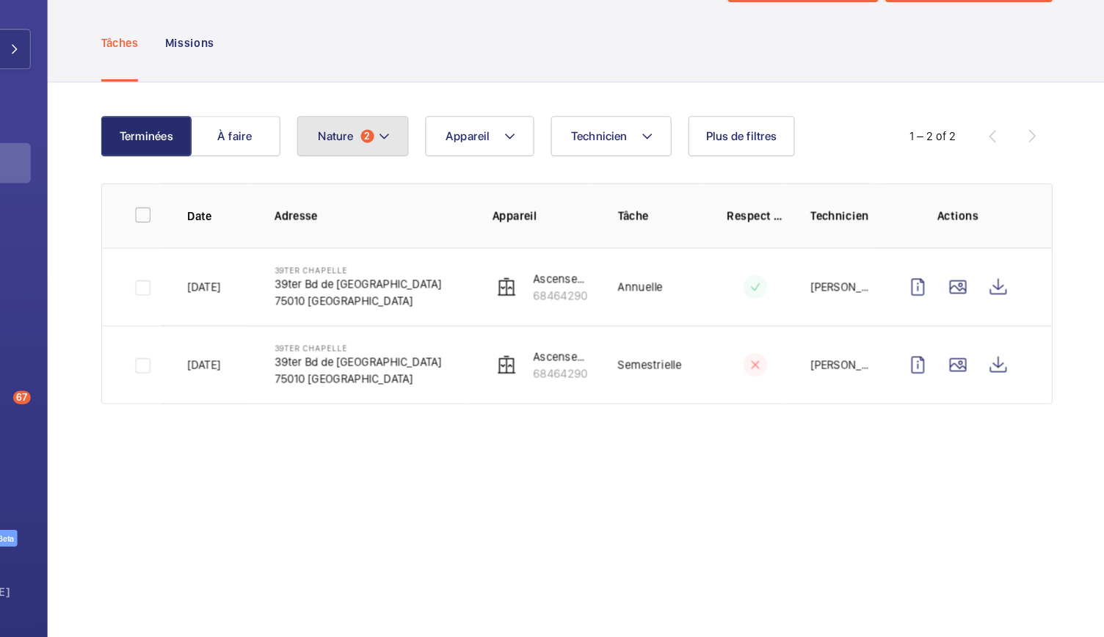
click at [463, 184] on button "Nature 2" at bounding box center [444, 187] width 98 height 35
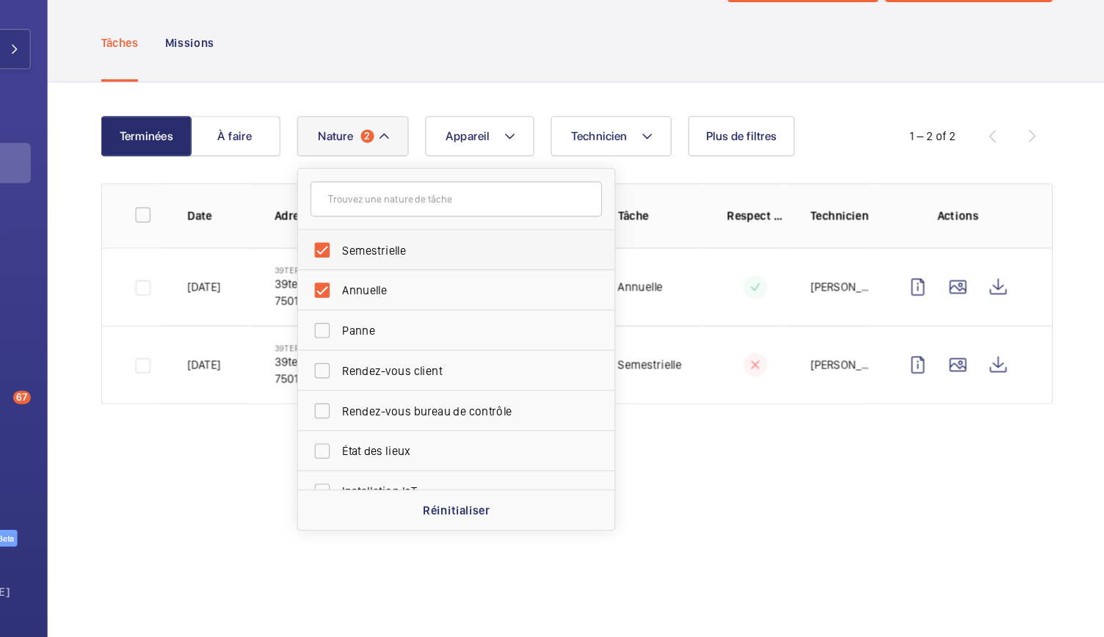
click at [396, 283] on label "Semestrielle" at bounding box center [523, 287] width 255 height 35
click at [402, 283] on input "Semestrielle" at bounding box center [416, 287] width 29 height 29
checkbox input "false"
click at [418, 320] on input "Annuelle" at bounding box center [416, 322] width 29 height 29
checkbox input "false"
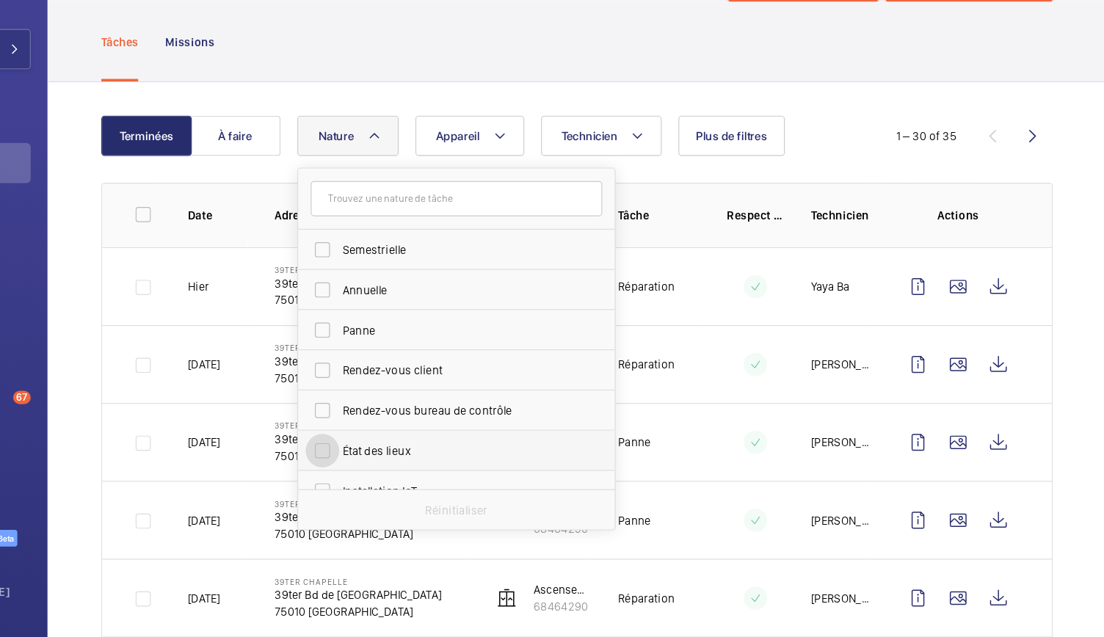
click at [418, 469] on input "État des lieux" at bounding box center [416, 463] width 29 height 29
checkbox input "true"
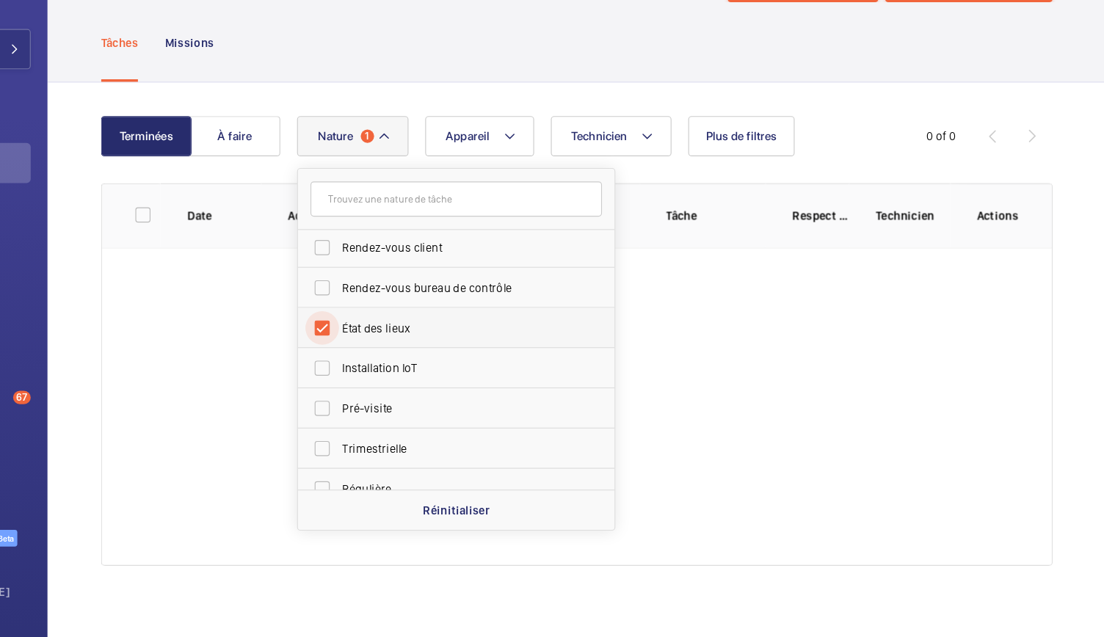
scroll to position [109, 0]
click at [421, 425] on input "Pré-visite" at bounding box center [416, 425] width 29 height 29
checkbox input "true"
click at [418, 359] on input "État des lieux" at bounding box center [416, 355] width 29 height 29
checkbox input "false"
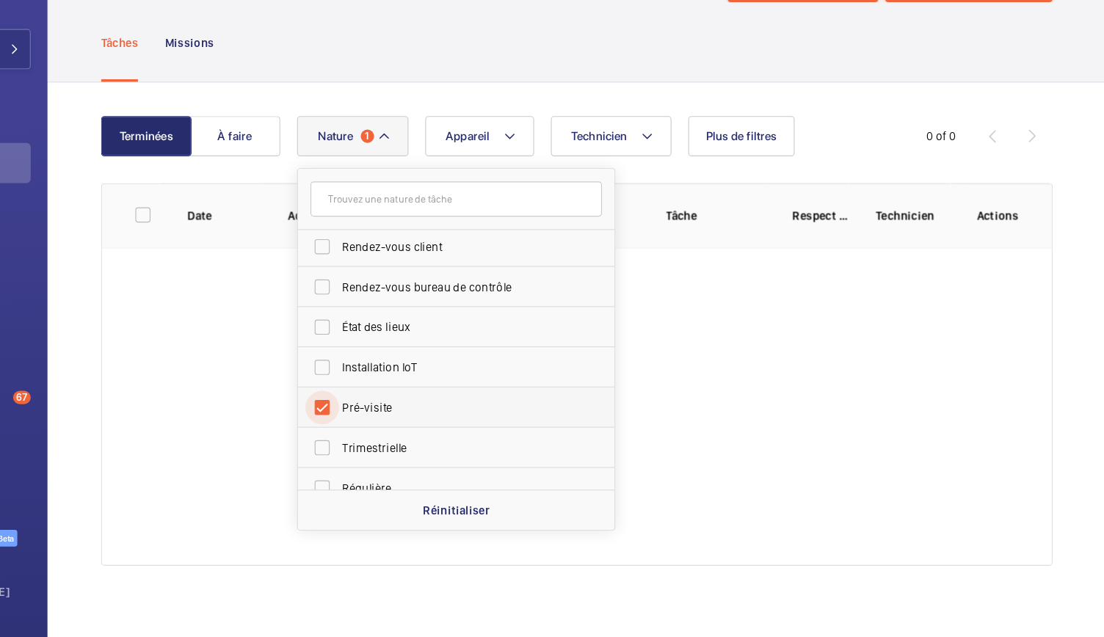
click at [414, 418] on input "Pré-visite" at bounding box center [416, 425] width 29 height 29
checkbox input "false"
click at [413, 461] on input "Trimestrielle" at bounding box center [416, 460] width 29 height 29
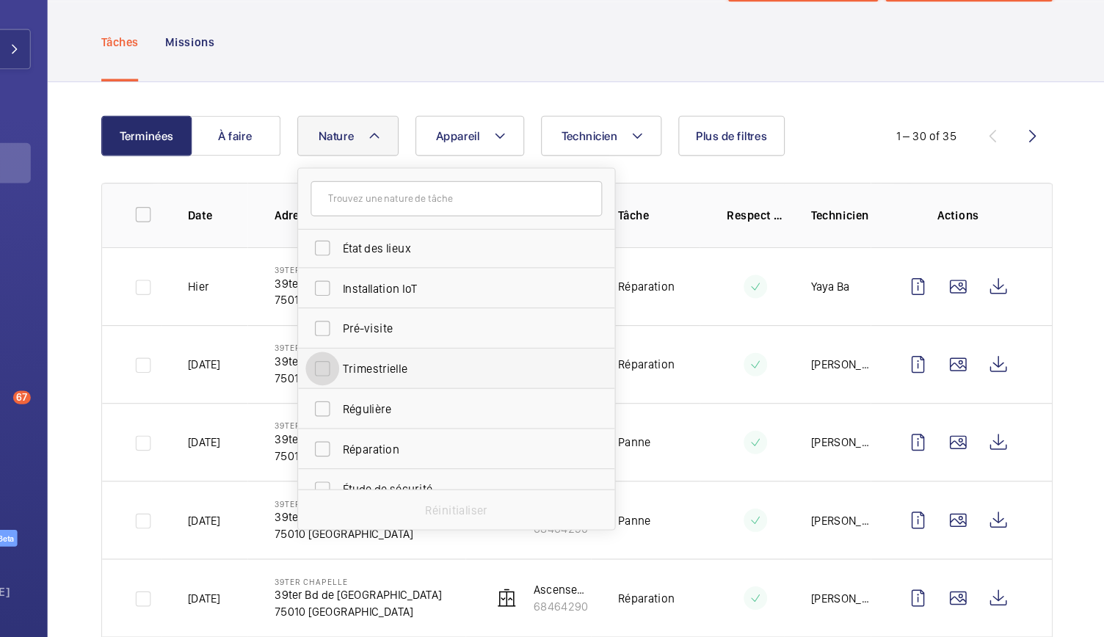
scroll to position [180, 0]
click at [424, 384] on input "Trimestrielle" at bounding box center [416, 389] width 29 height 29
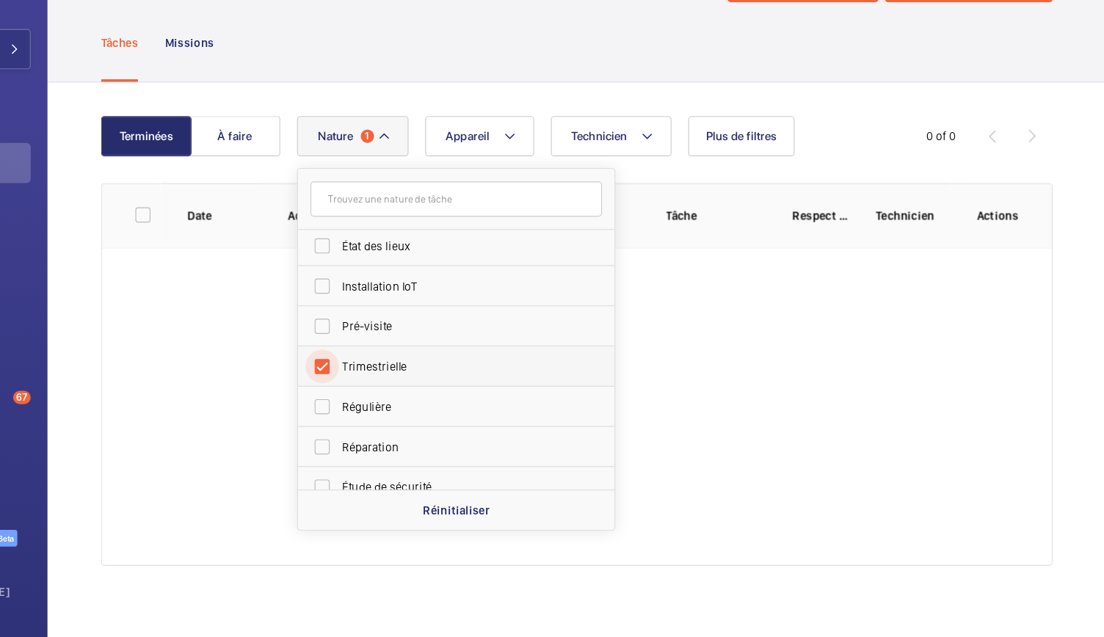
click at [424, 384] on input "Trimestrielle" at bounding box center [416, 389] width 29 height 29
checkbox input "false"
click at [421, 424] on input "Régulière" at bounding box center [416, 424] width 29 height 29
checkbox input "true"
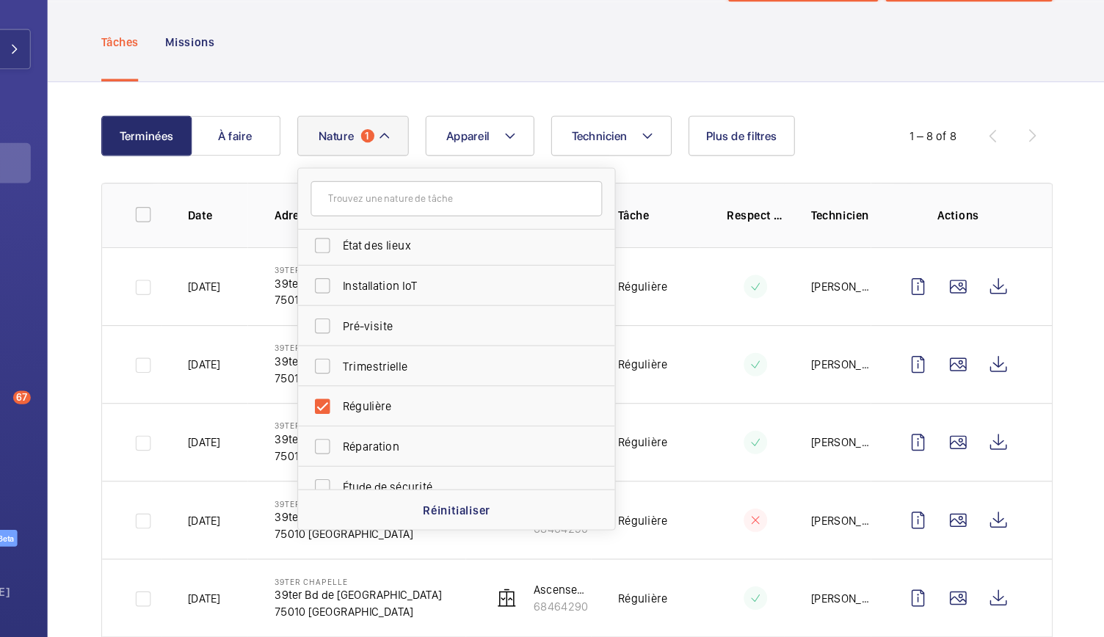
click at [534, 133] on div "Tâches Missions" at bounding box center [640, 105] width 834 height 70
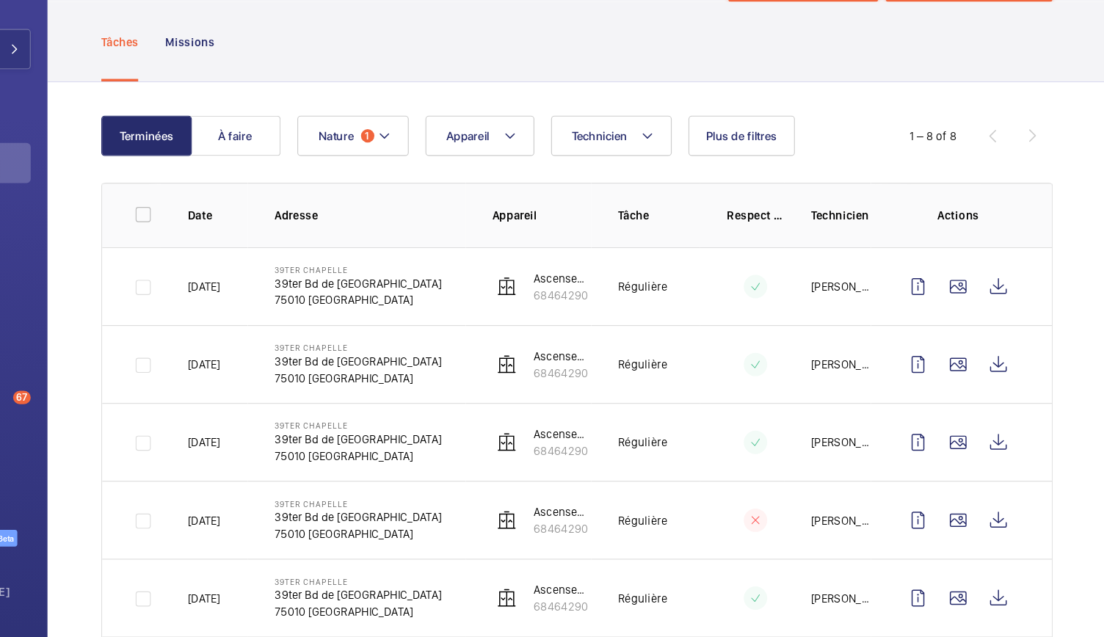
scroll to position [228, 0]
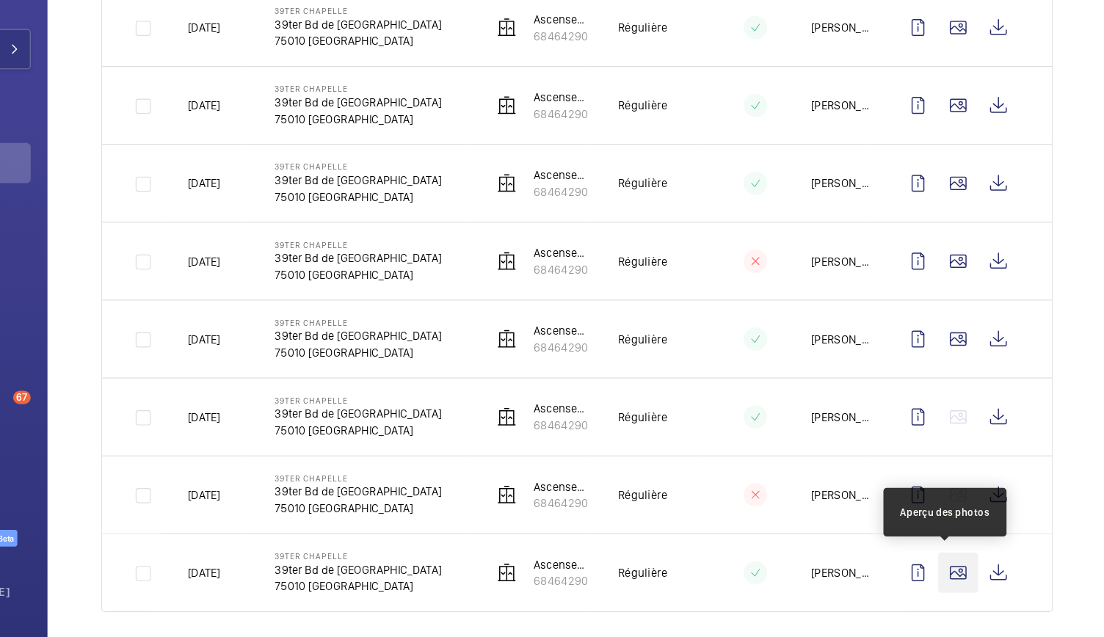
click at [964, 568] on wm-front-icon-button at bounding box center [973, 570] width 35 height 35
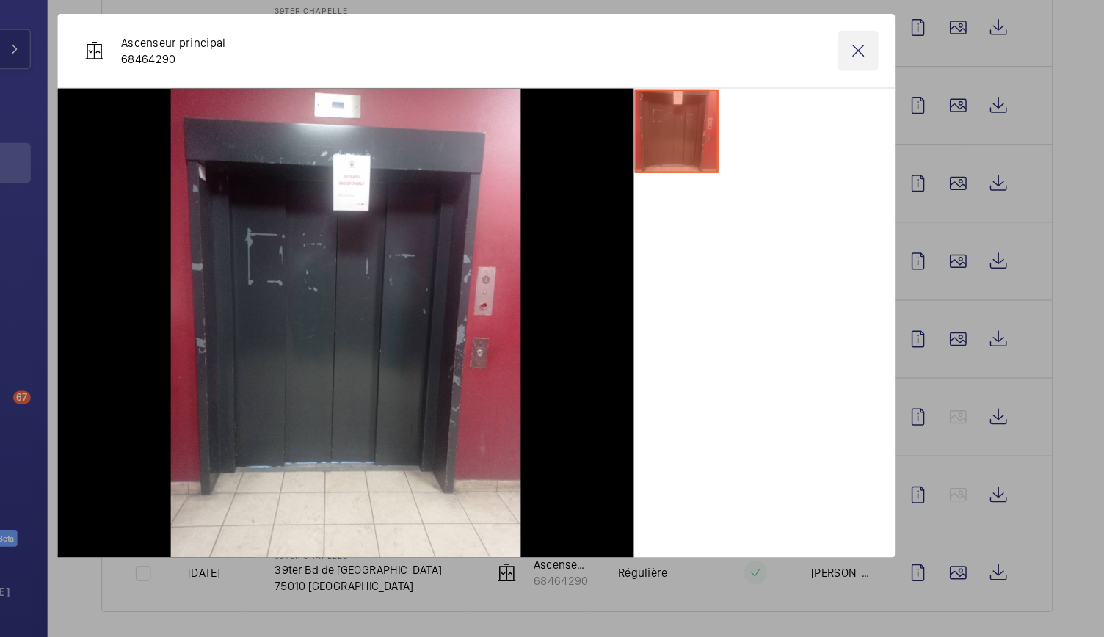
click at [890, 120] on wm-front-icon-button at bounding box center [886, 112] width 35 height 35
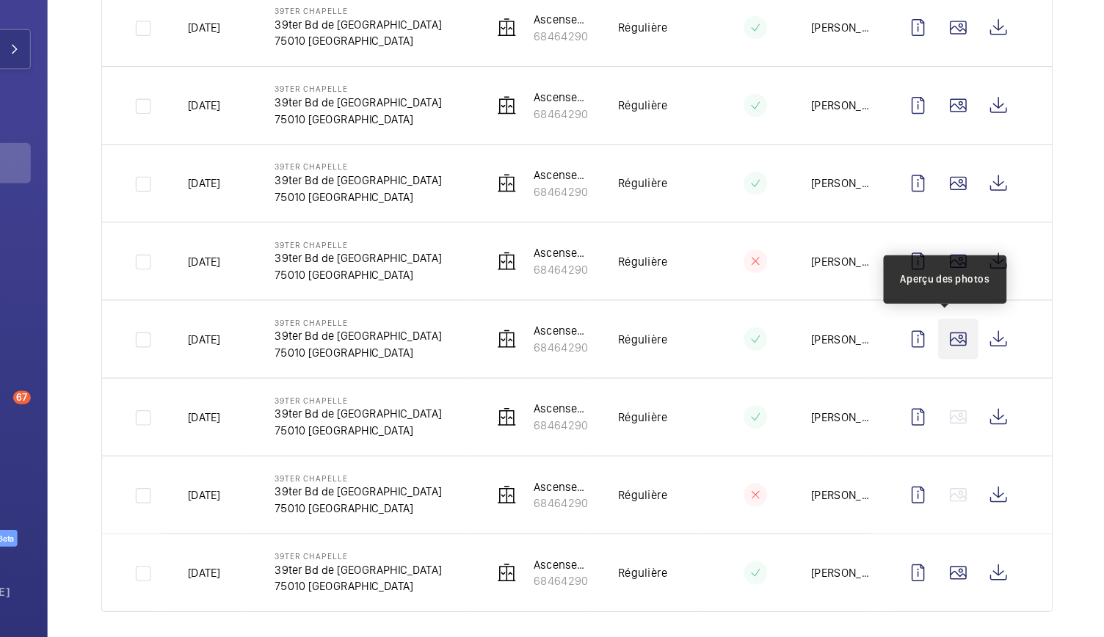
click at [962, 366] on wm-front-icon-button at bounding box center [973, 365] width 35 height 35
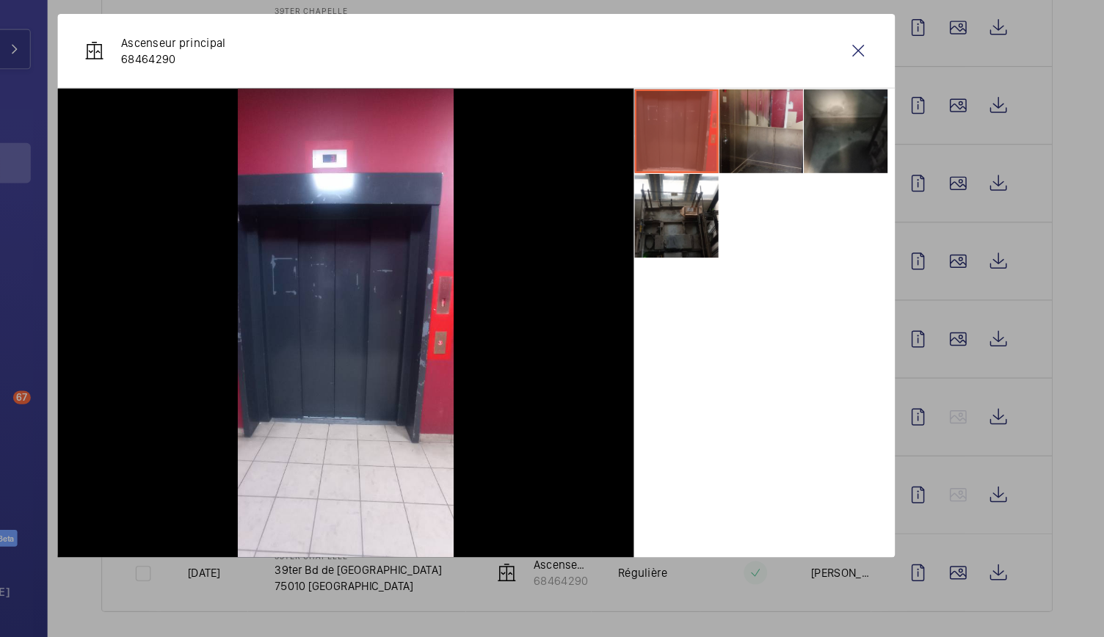
click at [821, 165] on li at bounding box center [801, 183] width 73 height 73
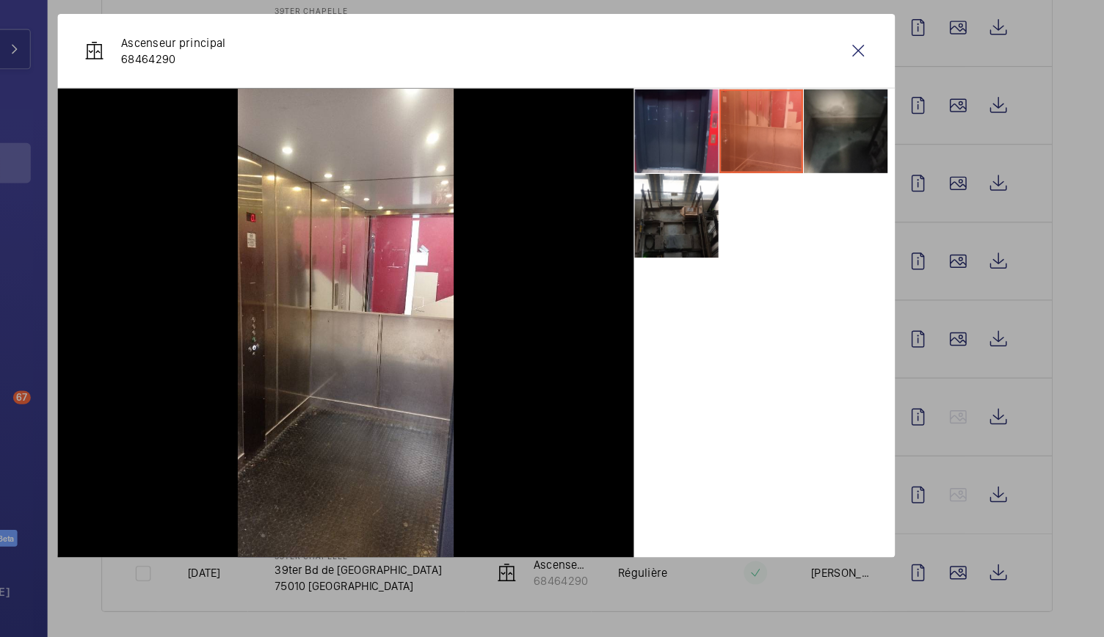
click at [880, 179] on li at bounding box center [875, 183] width 73 height 73
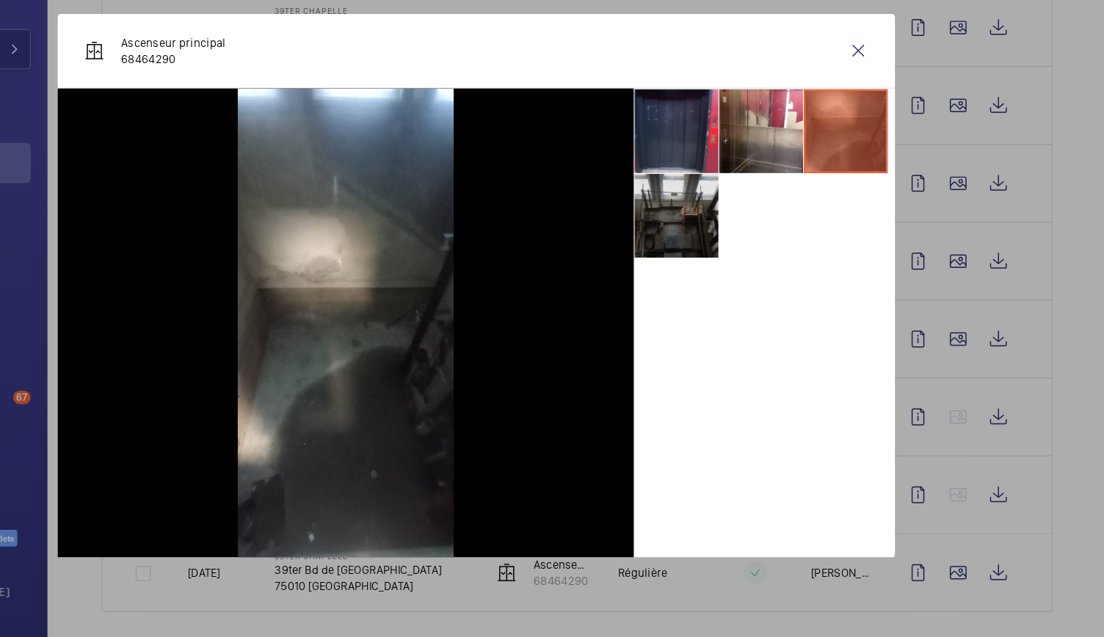
click at [740, 258] on li at bounding box center [727, 257] width 73 height 73
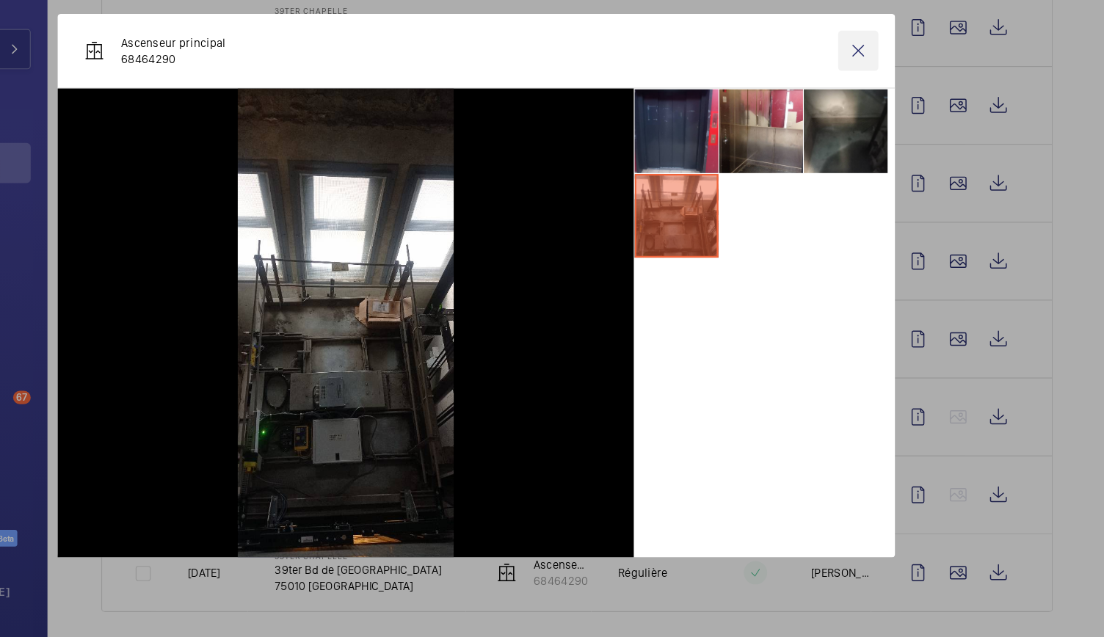
click at [888, 112] on wm-front-icon-button at bounding box center [886, 112] width 35 height 35
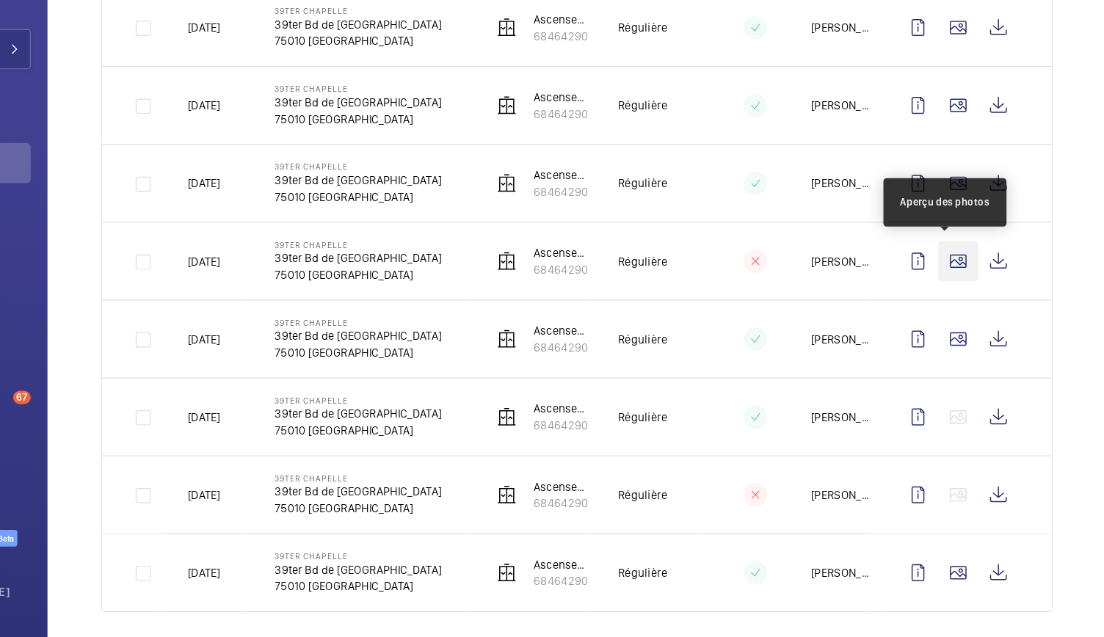
click at [962, 293] on wm-front-icon-button at bounding box center [973, 297] width 35 height 35
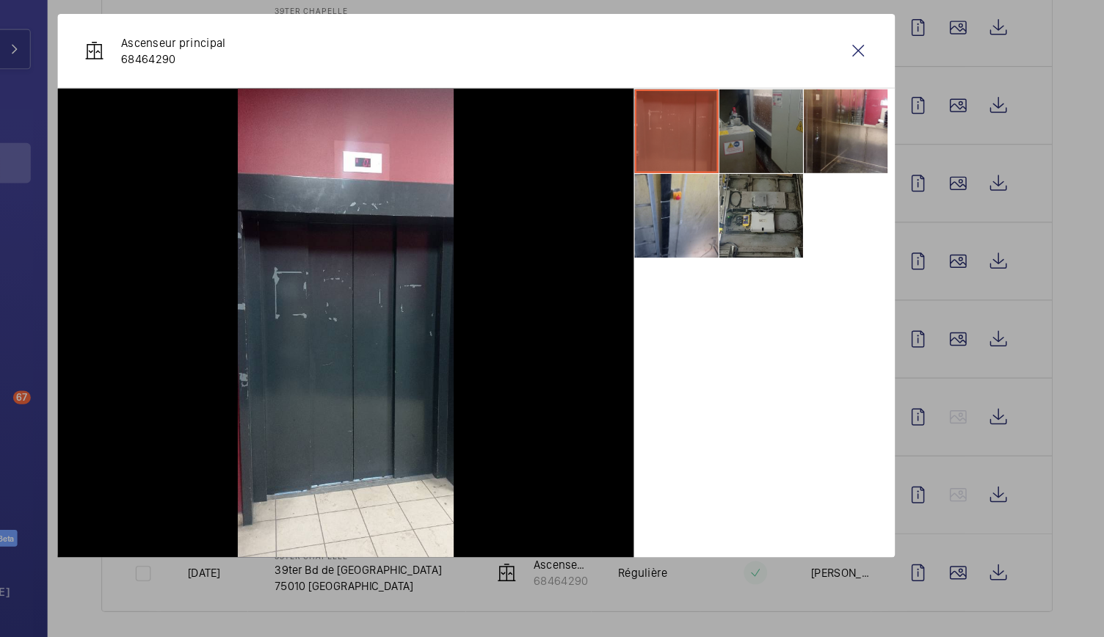
click at [817, 194] on li at bounding box center [801, 183] width 73 height 73
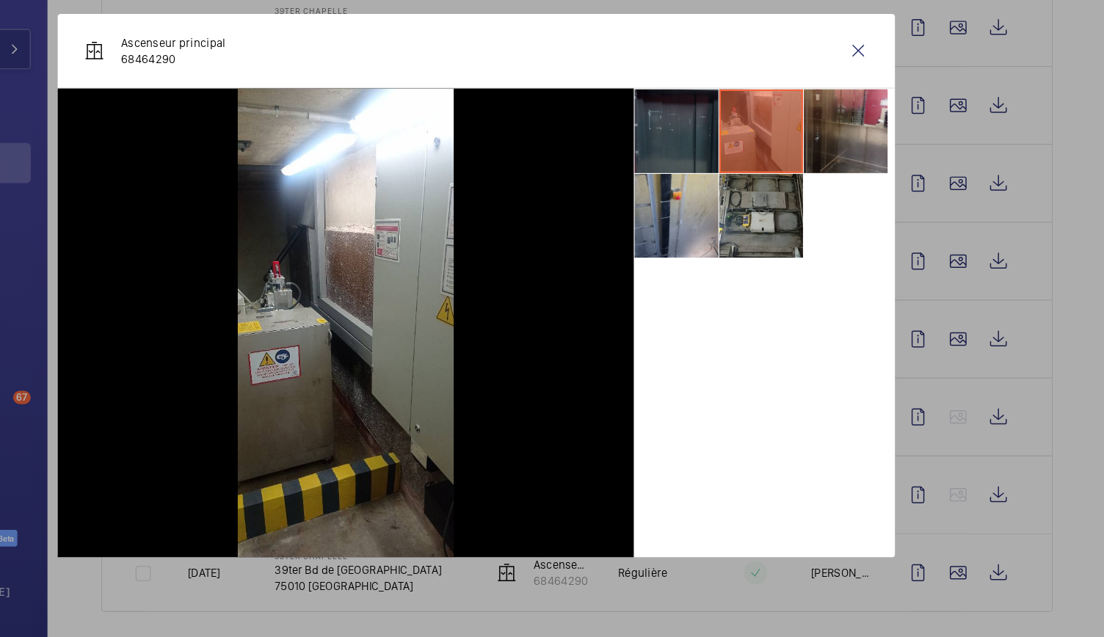
click at [877, 184] on li at bounding box center [875, 183] width 73 height 73
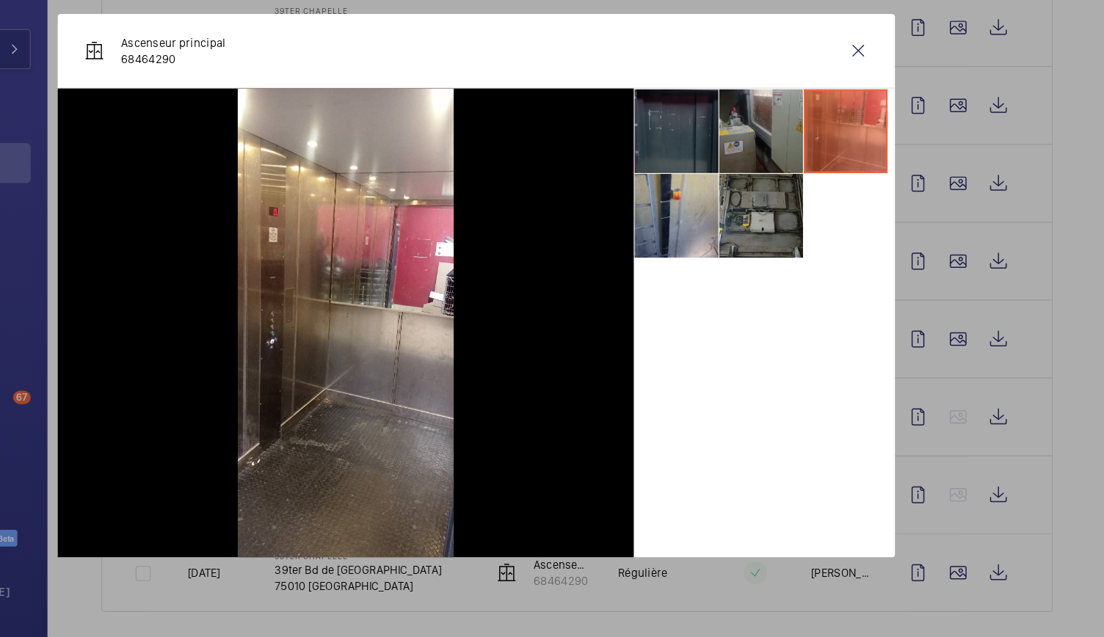
click at [807, 236] on li at bounding box center [801, 257] width 73 height 73
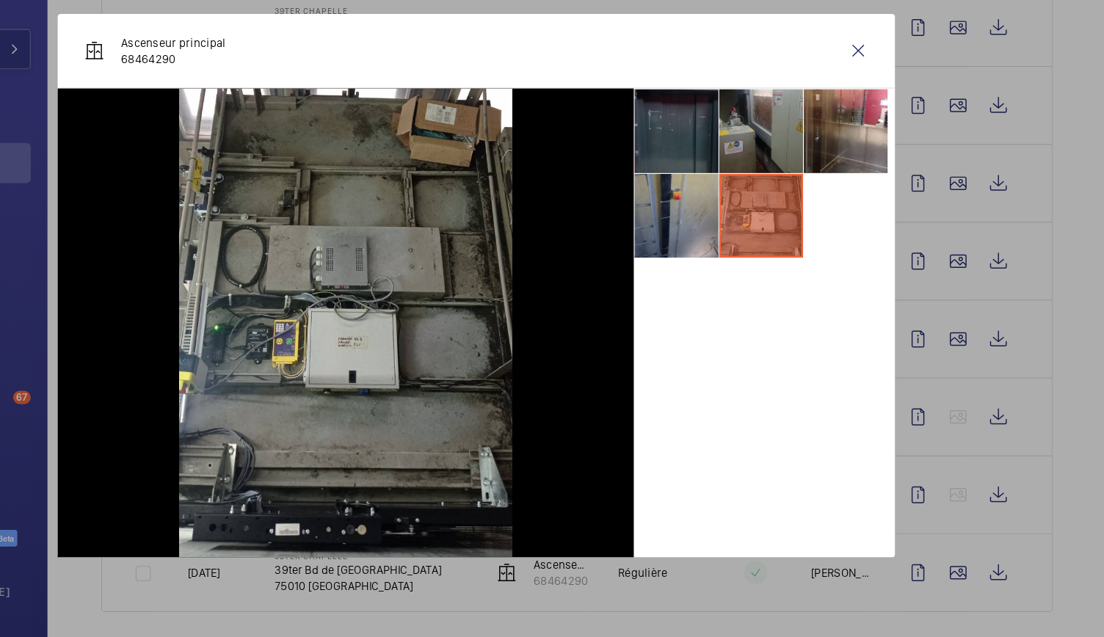
click at [709, 258] on li at bounding box center [727, 257] width 73 height 73
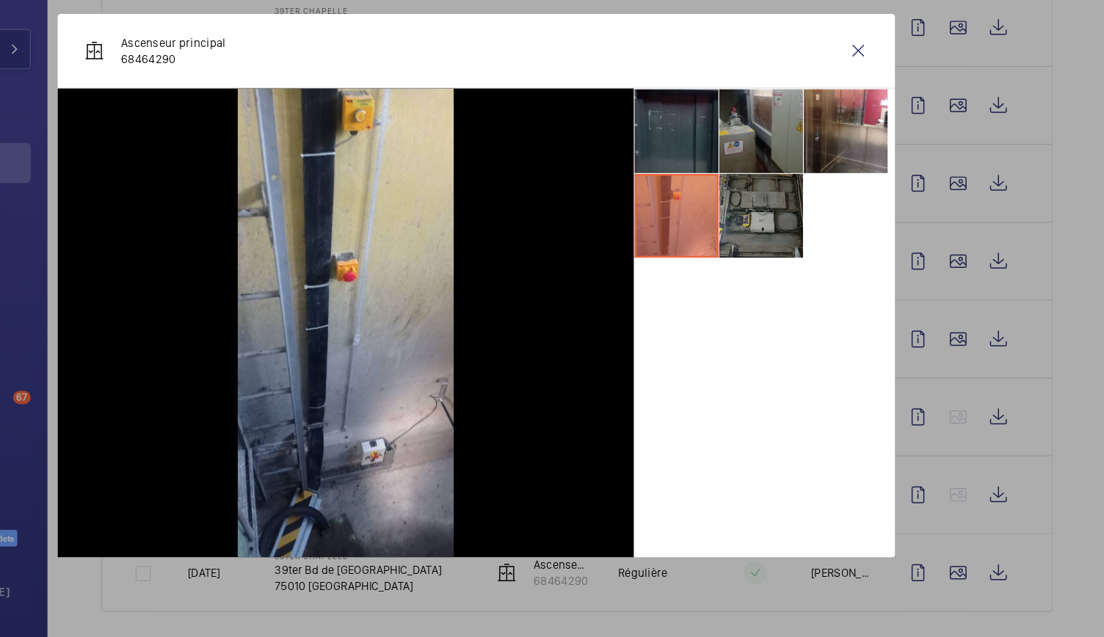
click at [782, 269] on li at bounding box center [801, 257] width 73 height 73
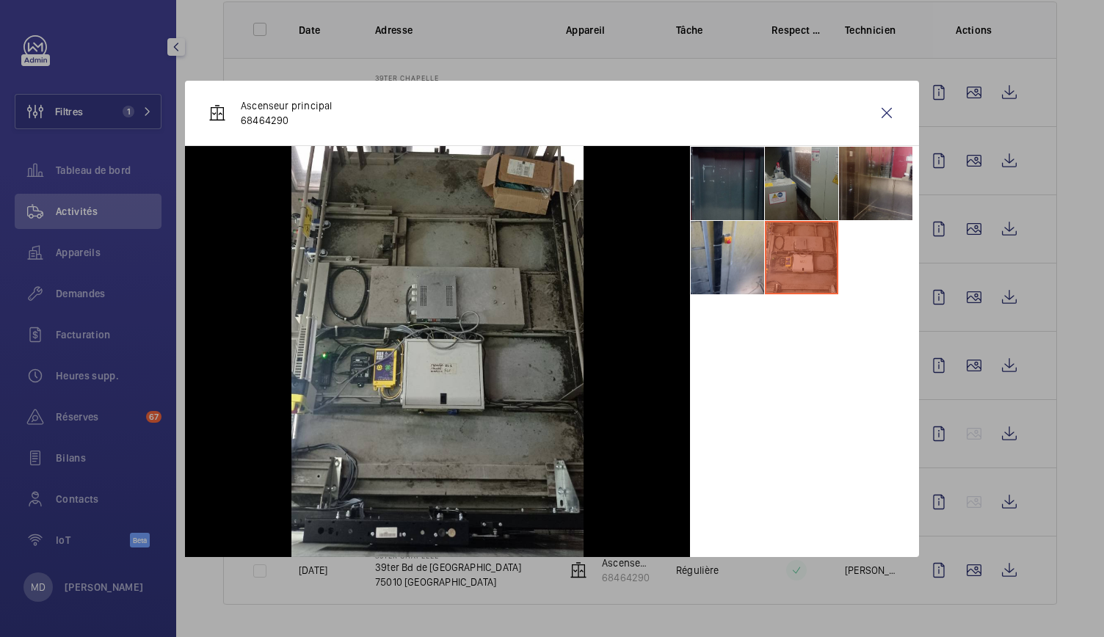
click at [868, 172] on li at bounding box center [875, 183] width 73 height 73
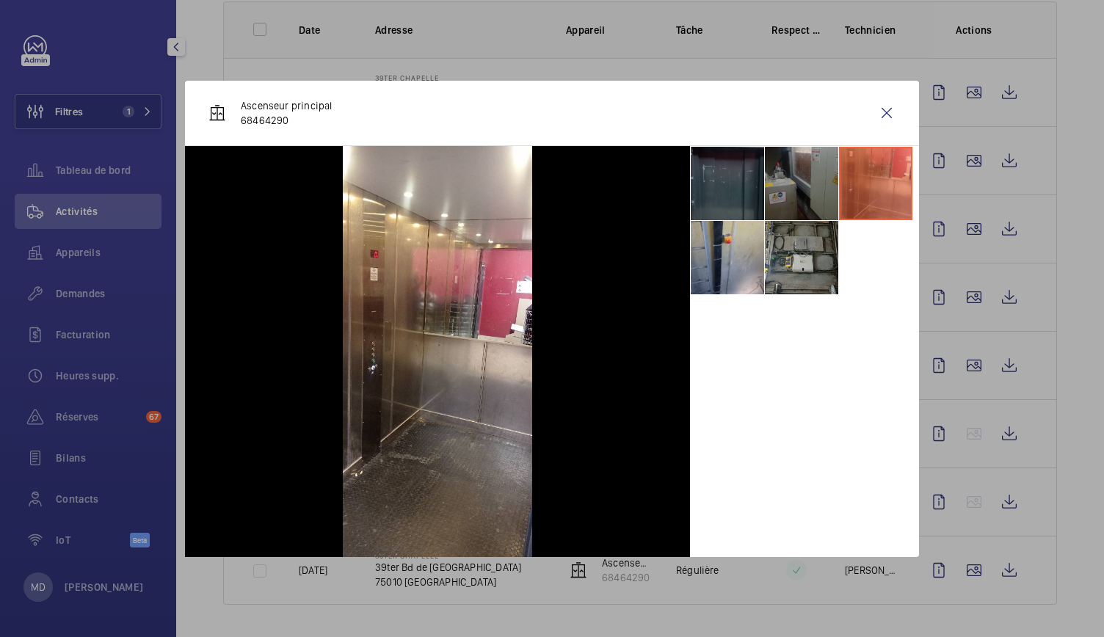
click at [823, 166] on li at bounding box center [801, 183] width 73 height 73
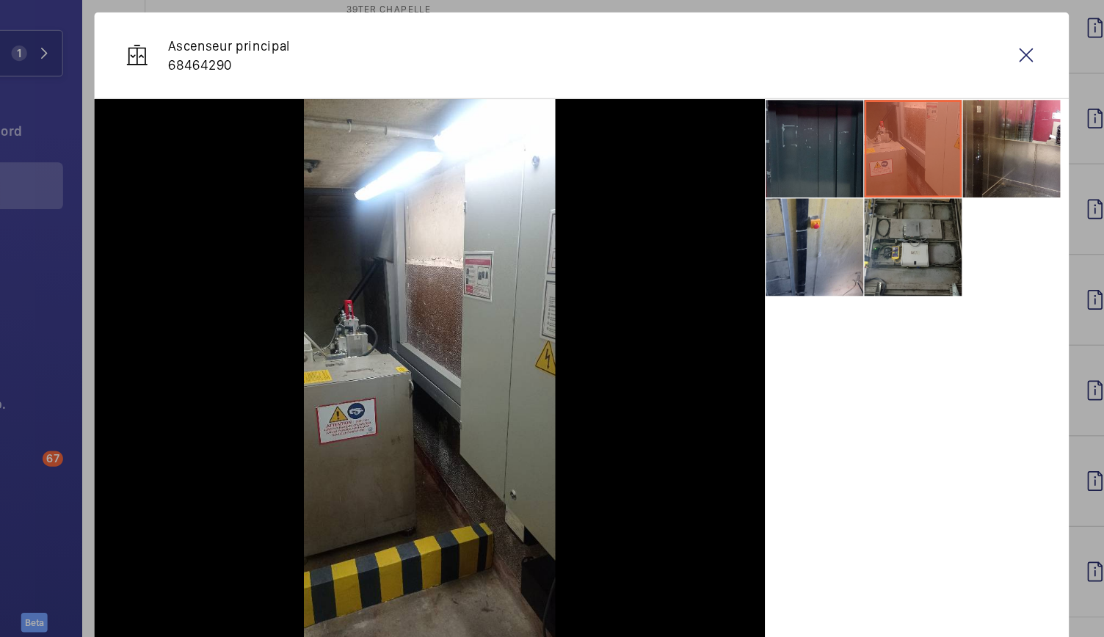
click at [838, 250] on li at bounding box center [801, 257] width 73 height 73
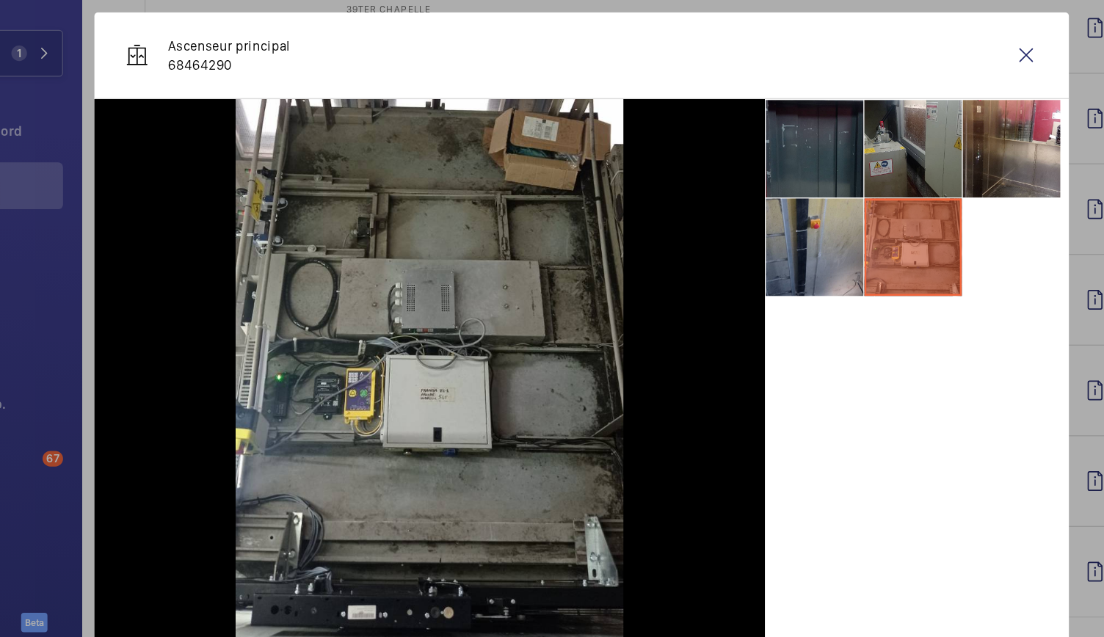
click at [714, 255] on li at bounding box center [727, 257] width 73 height 73
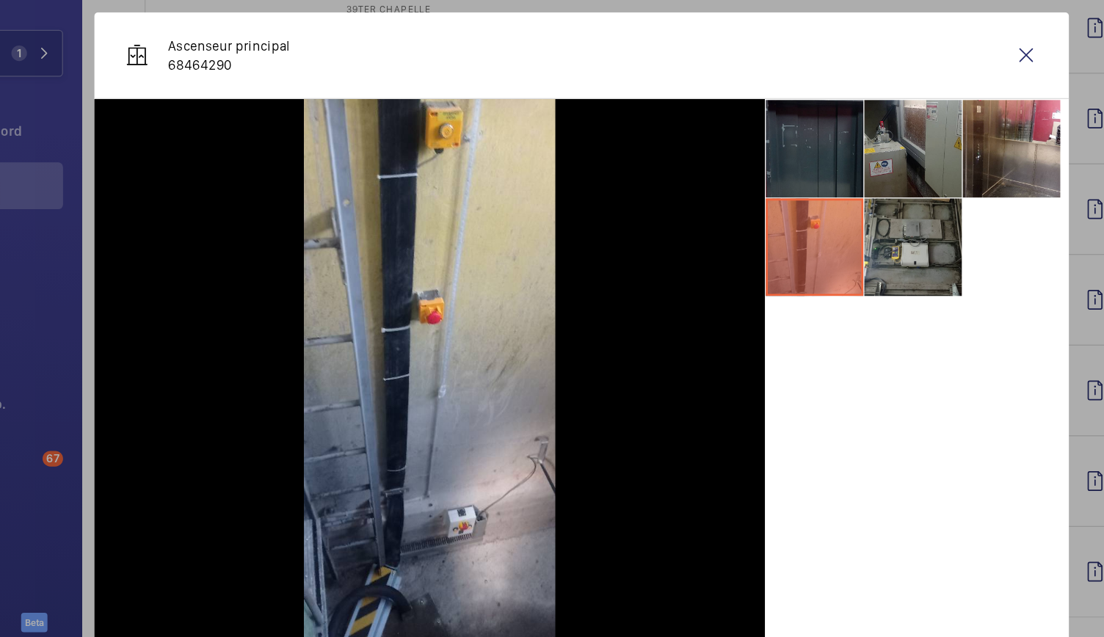
click at [733, 176] on li at bounding box center [727, 183] width 73 height 73
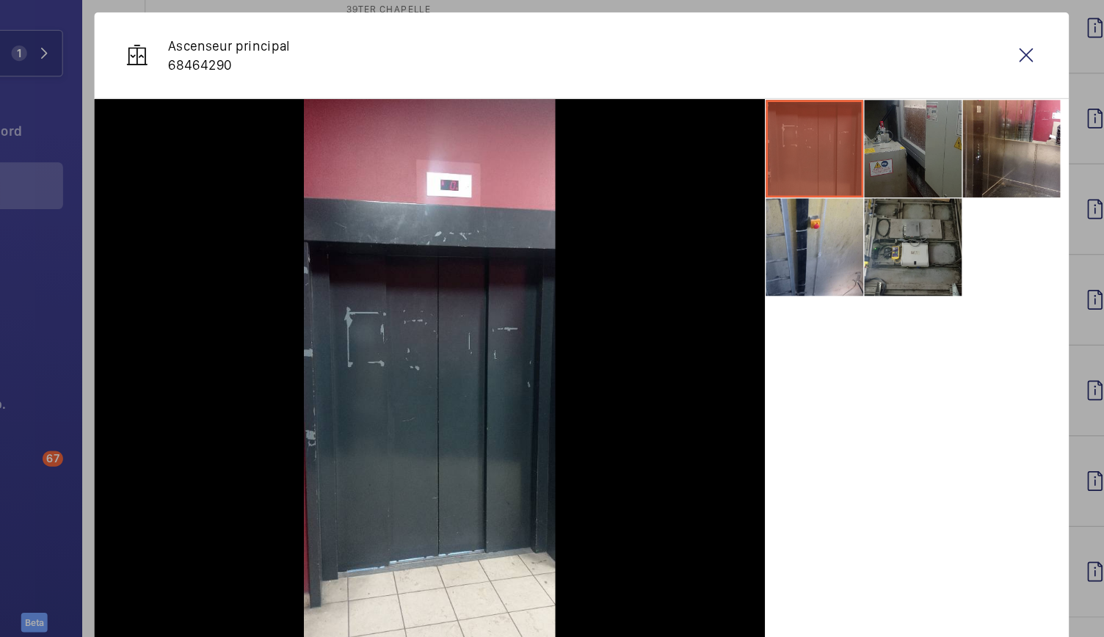
click at [793, 165] on li at bounding box center [801, 183] width 73 height 73
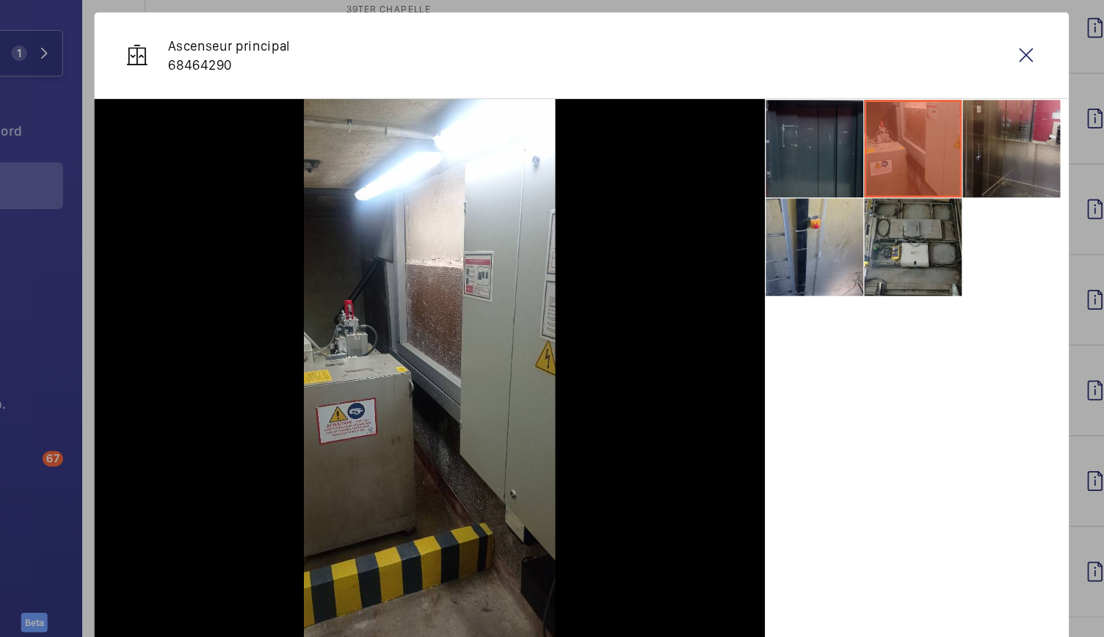
click at [854, 157] on li at bounding box center [875, 183] width 73 height 73
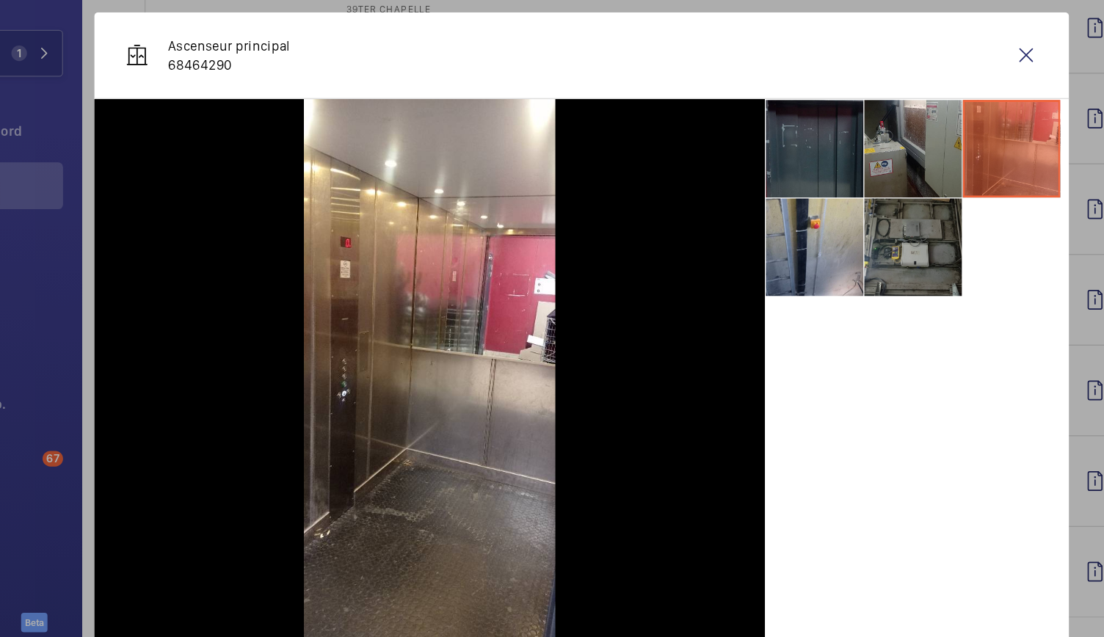
click at [805, 247] on li at bounding box center [801, 257] width 73 height 73
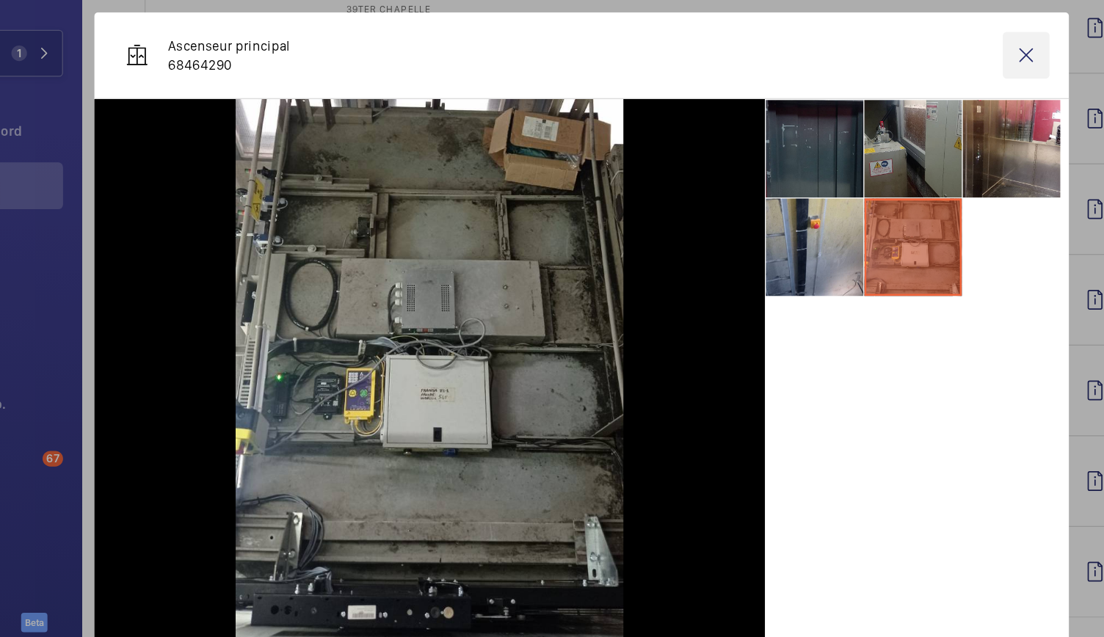
click at [892, 106] on wm-front-icon-button at bounding box center [886, 112] width 35 height 35
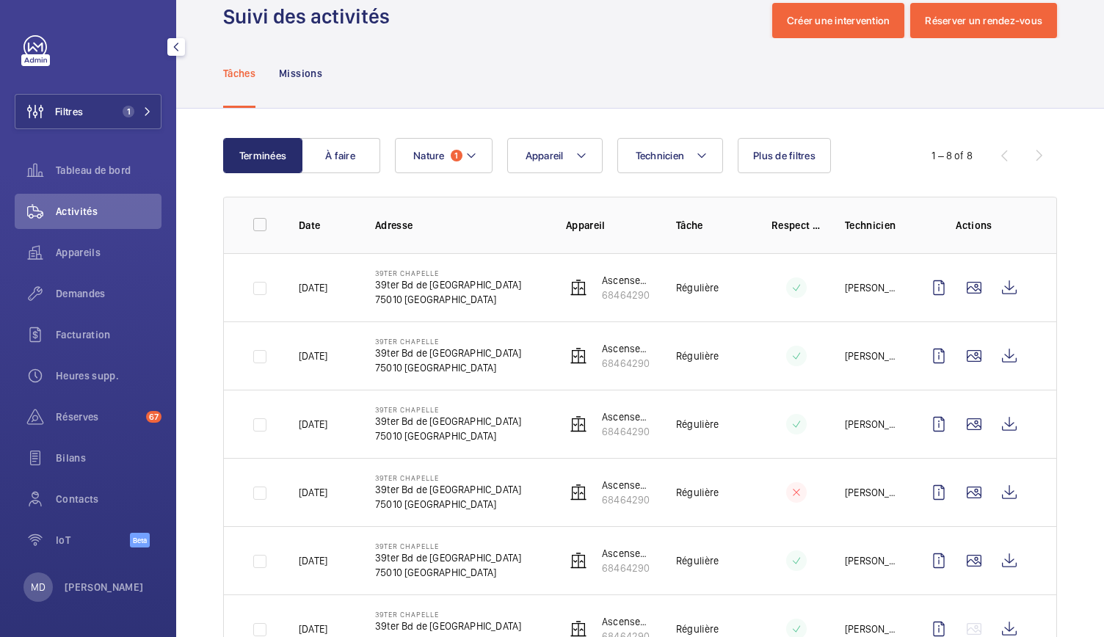
scroll to position [0, 0]
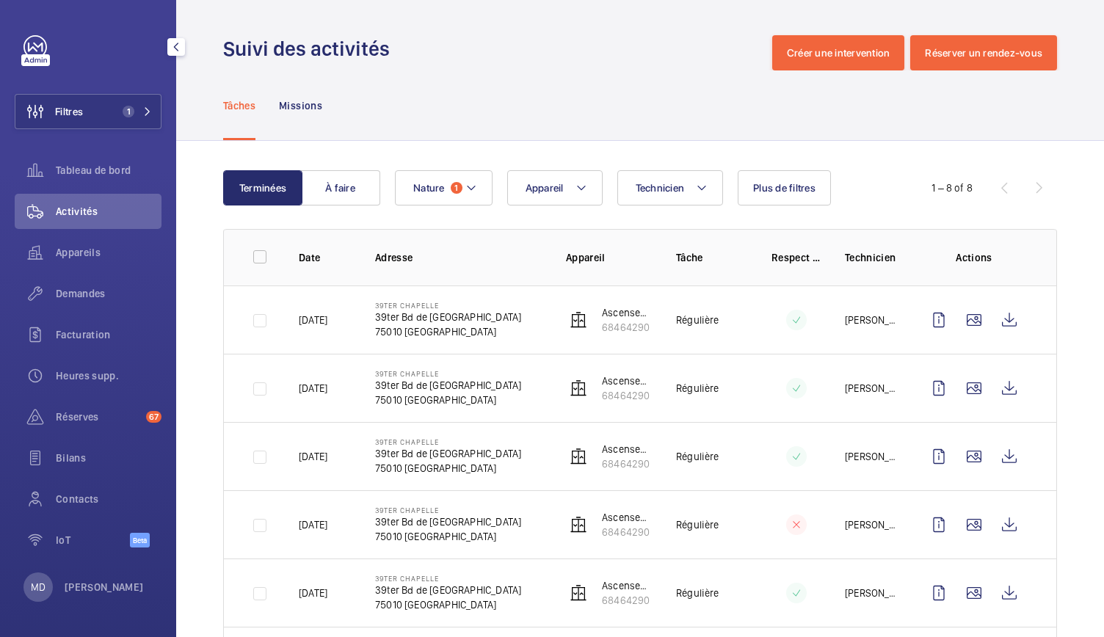
click at [727, 107] on div "Tâches Missions" at bounding box center [640, 105] width 834 height 70
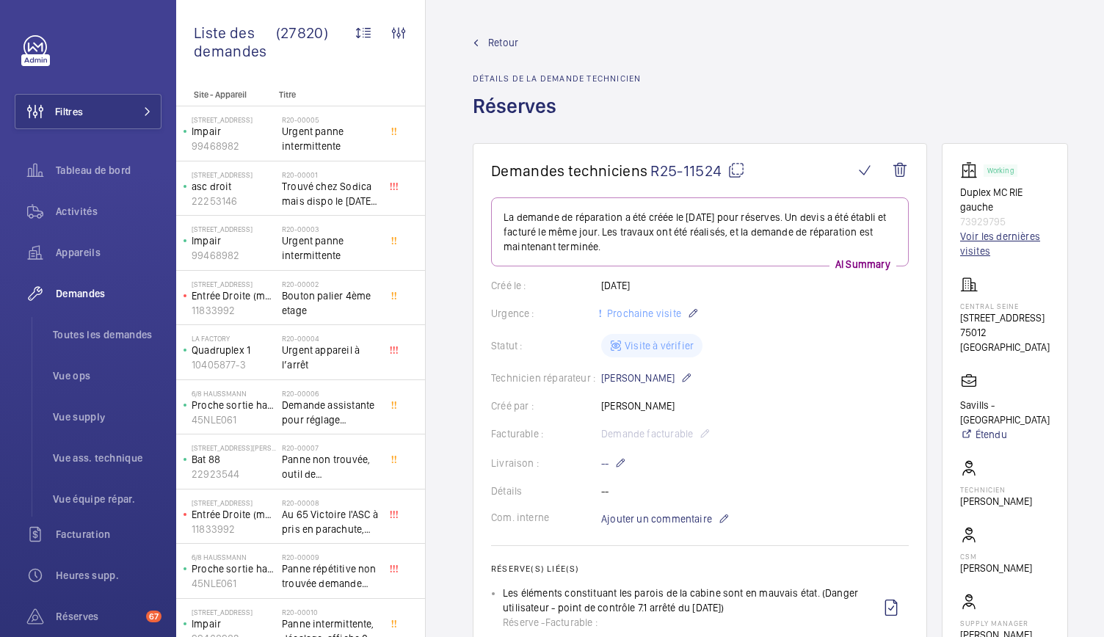
click at [973, 246] on link "Voir les dernières visites" at bounding box center [1005, 243] width 90 height 29
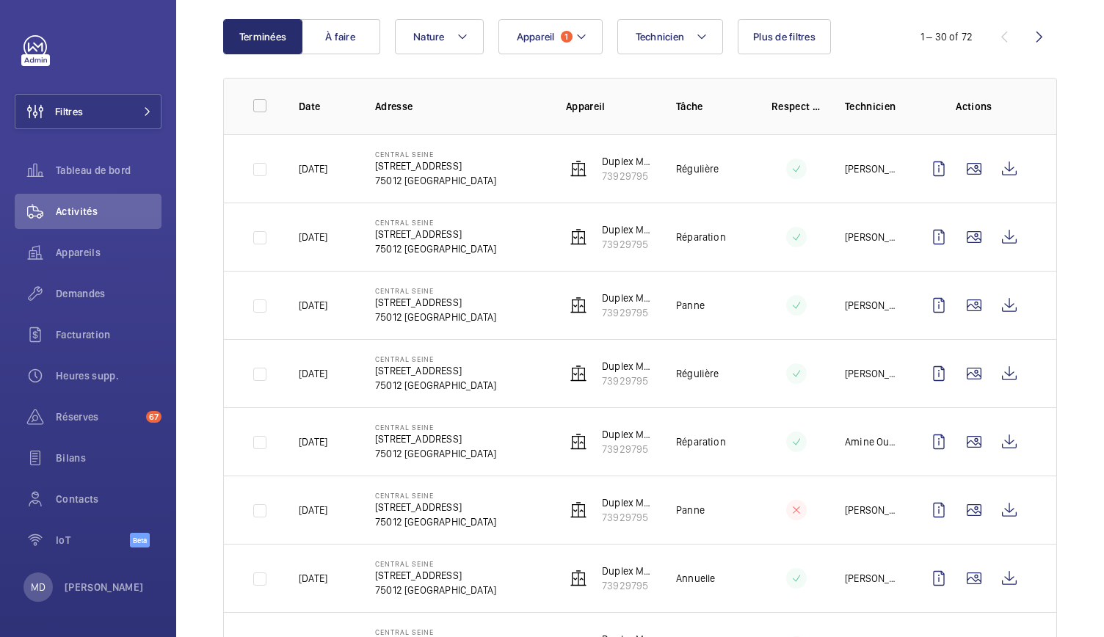
scroll to position [154, 0]
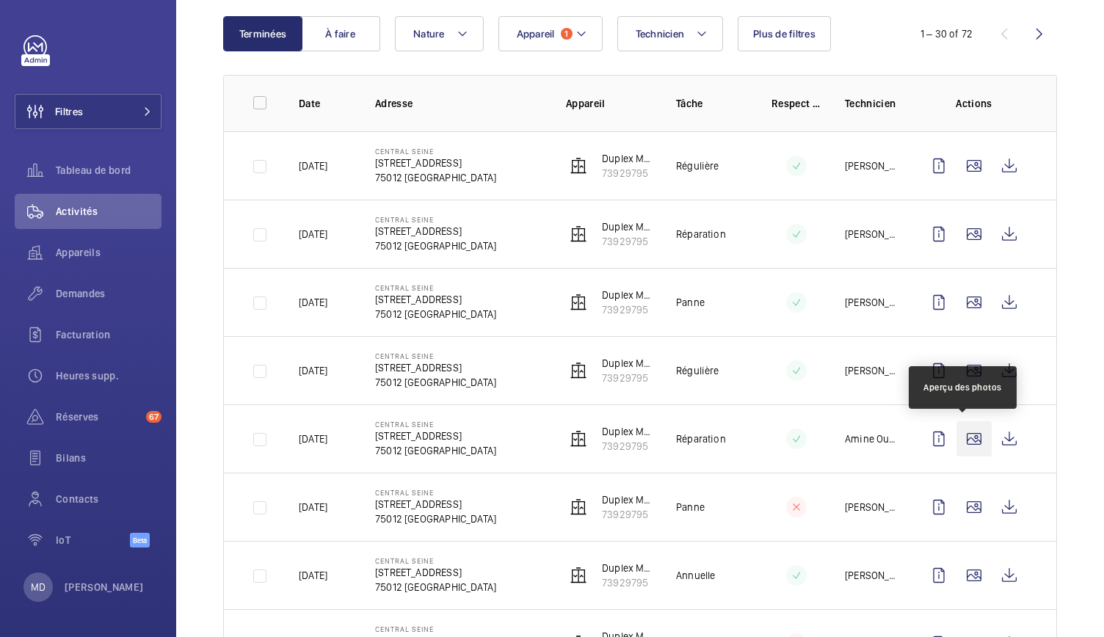
click at [979, 443] on wm-front-icon-button at bounding box center [973, 438] width 35 height 35
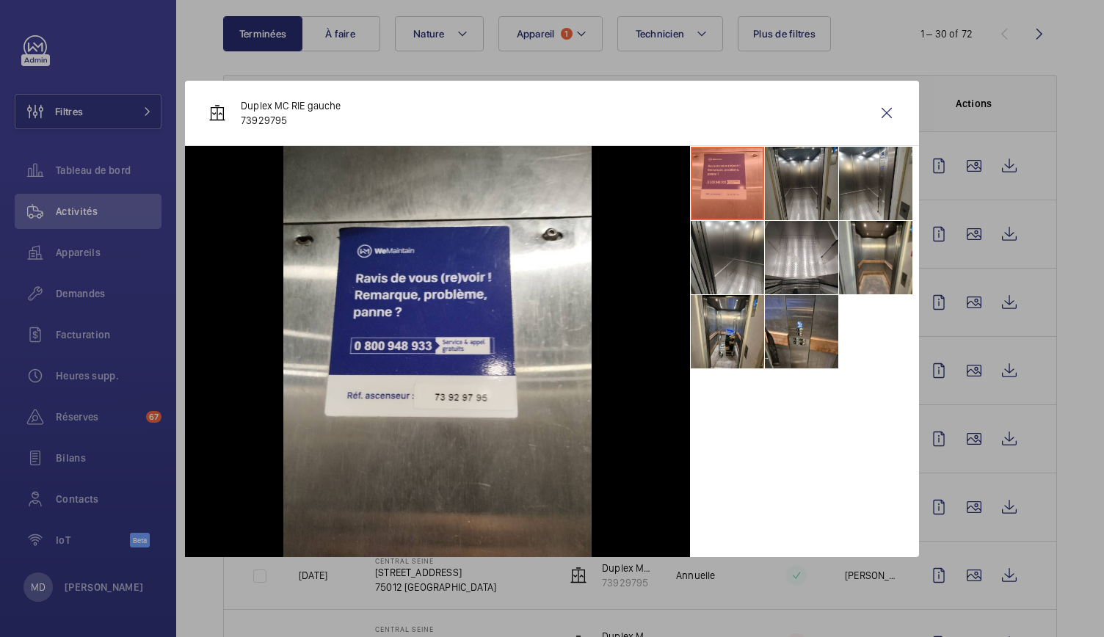
click at [809, 173] on li at bounding box center [801, 183] width 73 height 73
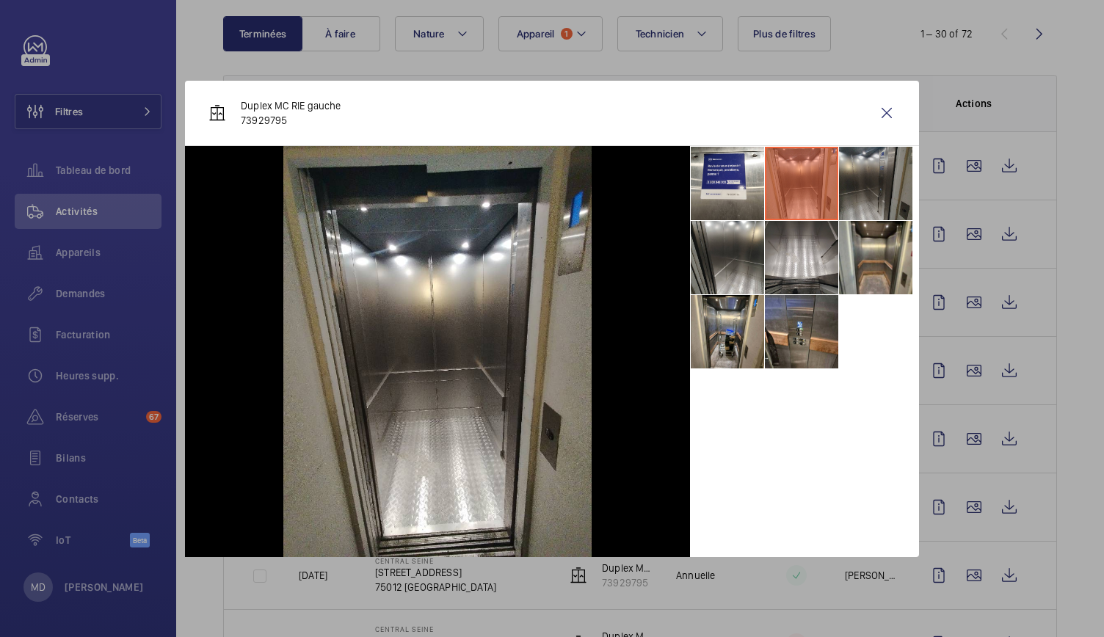
click at [854, 179] on li at bounding box center [875, 183] width 73 height 73
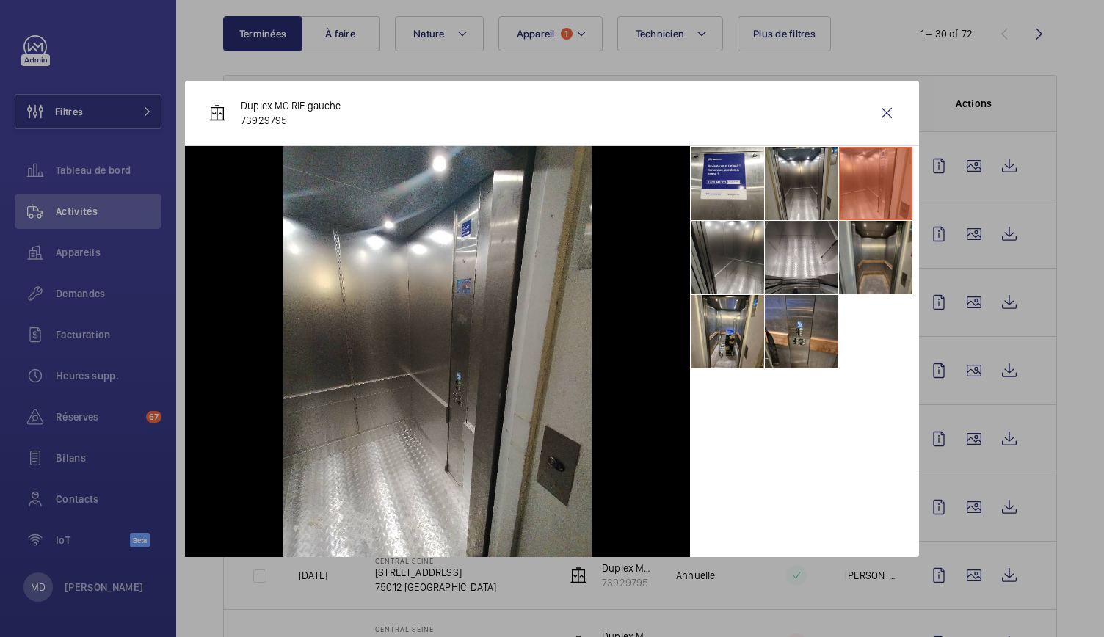
click at [866, 238] on li at bounding box center [875, 257] width 73 height 73
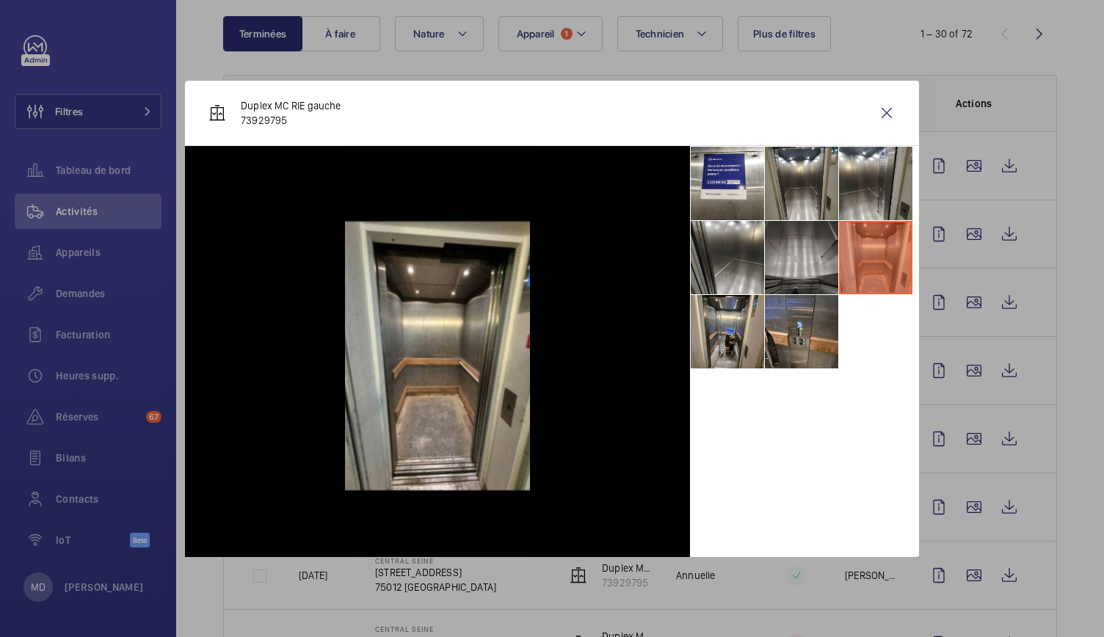
click at [813, 265] on li at bounding box center [801, 257] width 73 height 73
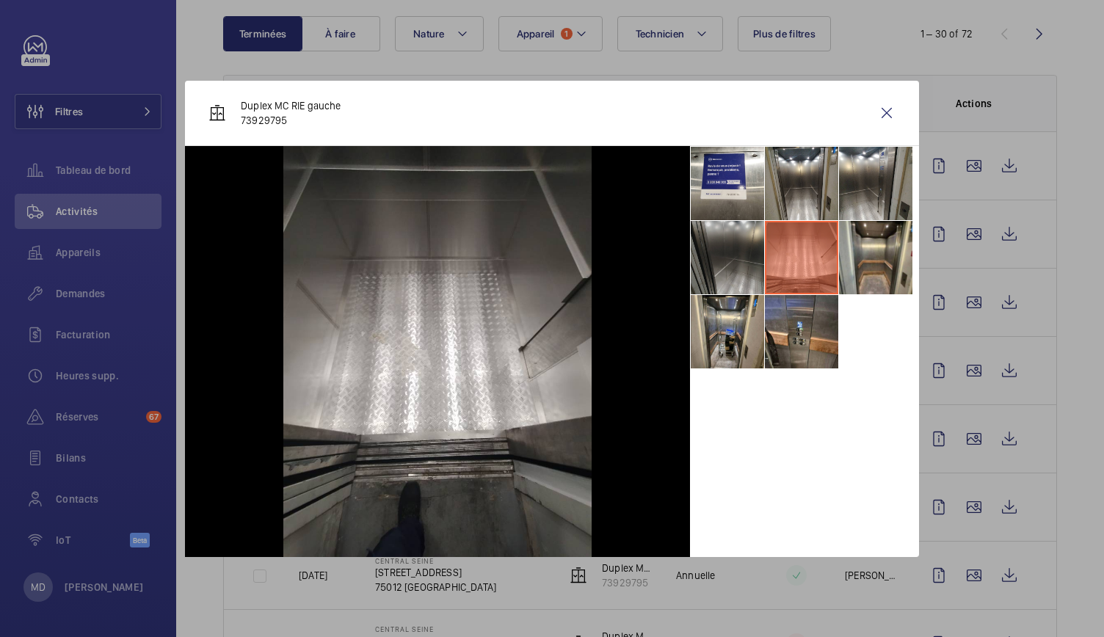
click at [740, 262] on li at bounding box center [727, 257] width 73 height 73
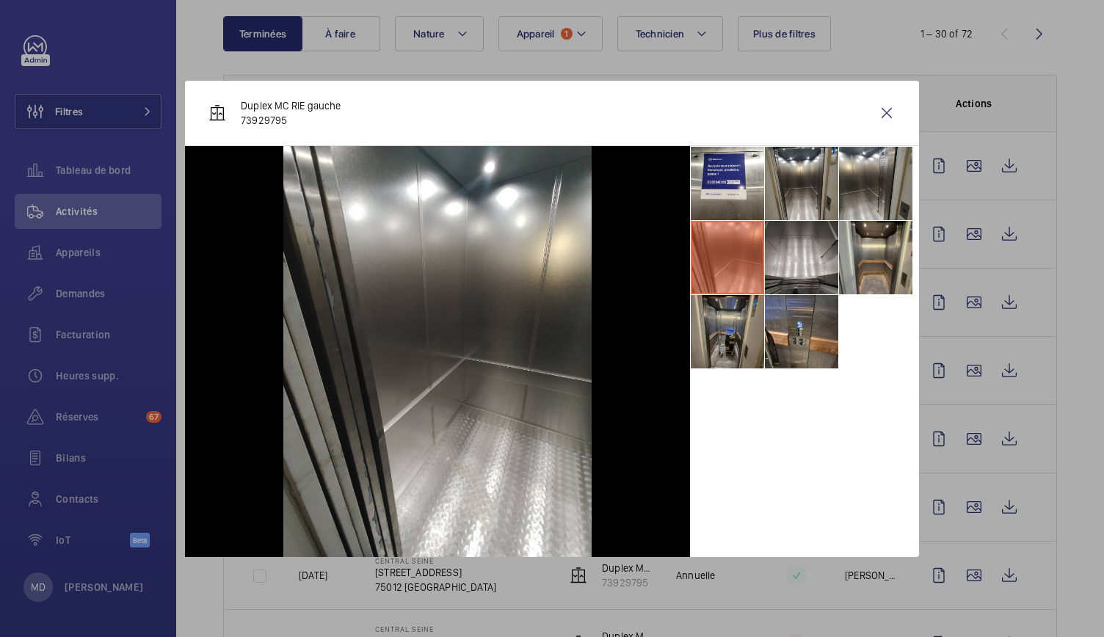
click at [741, 334] on li at bounding box center [727, 331] width 73 height 73
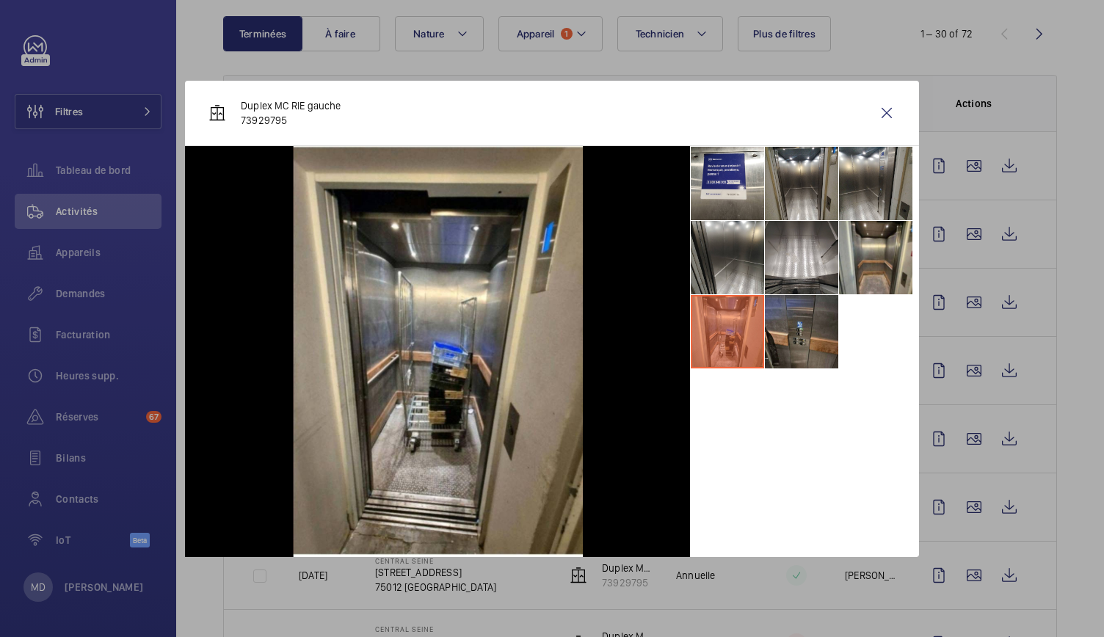
click at [796, 335] on li at bounding box center [801, 331] width 73 height 73
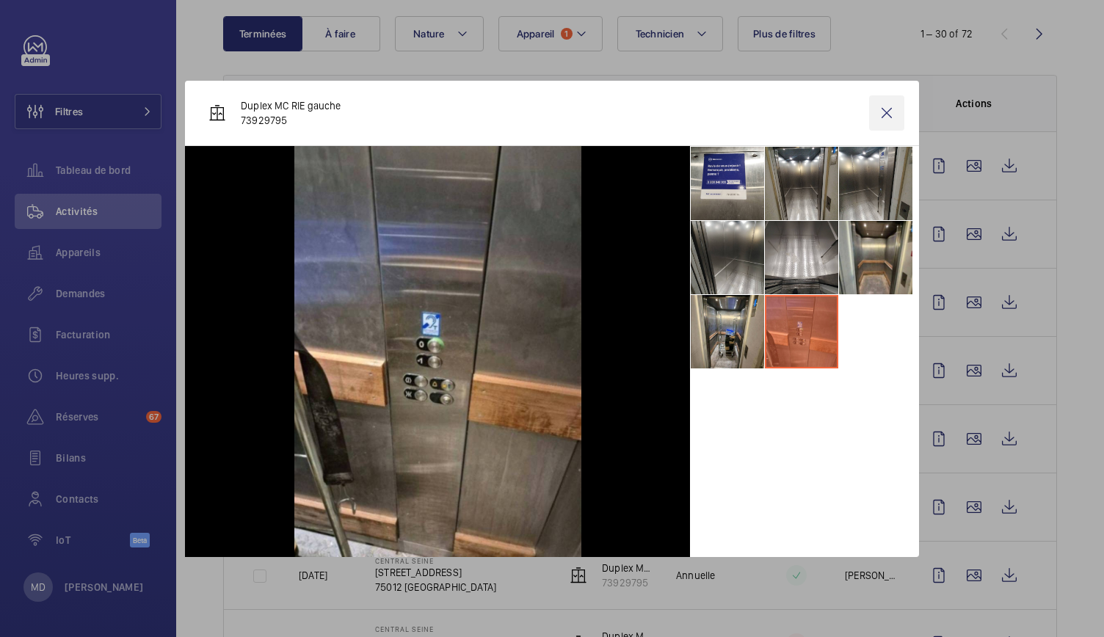
click at [887, 107] on wm-front-icon-button at bounding box center [886, 112] width 35 height 35
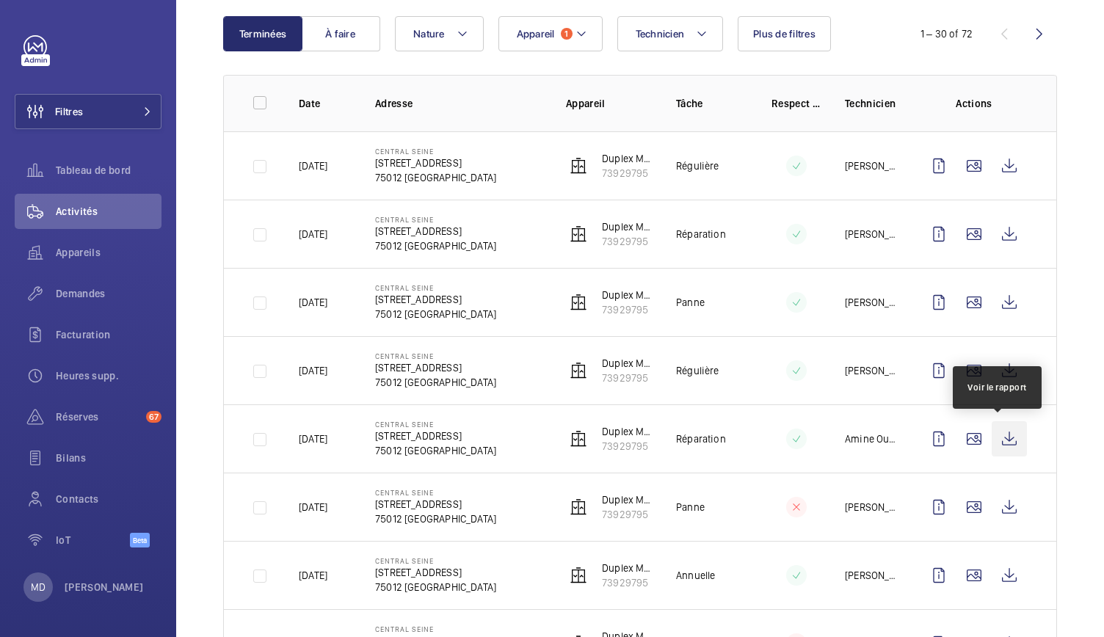
click at [1001, 439] on wm-front-icon-button at bounding box center [1009, 438] width 35 height 35
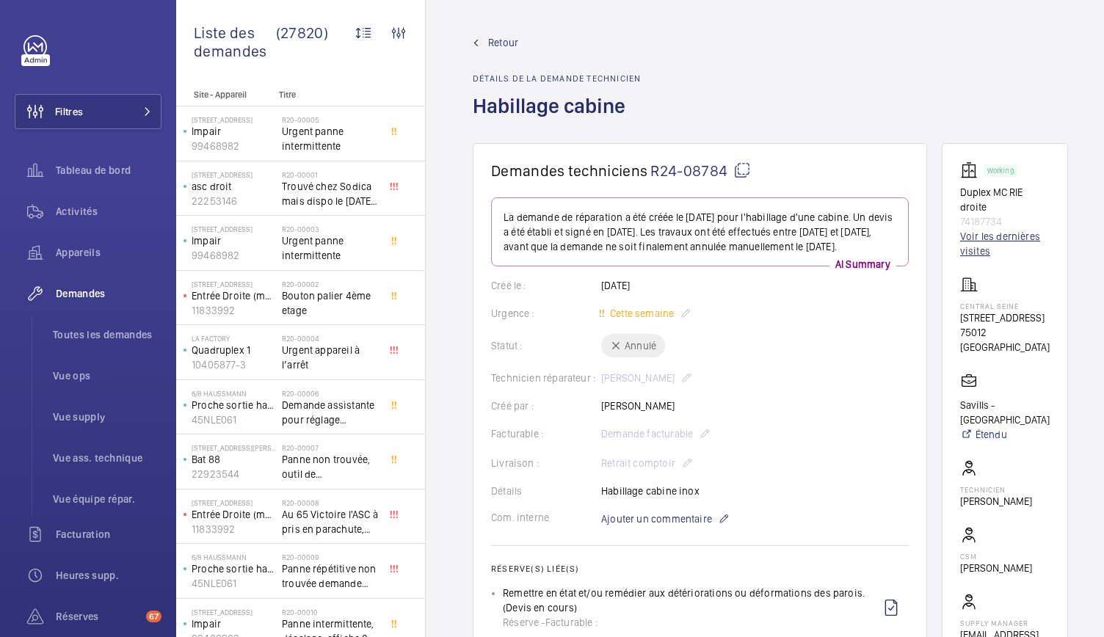
click at [973, 252] on link "Voir les dernières visites" at bounding box center [1005, 243] width 90 height 29
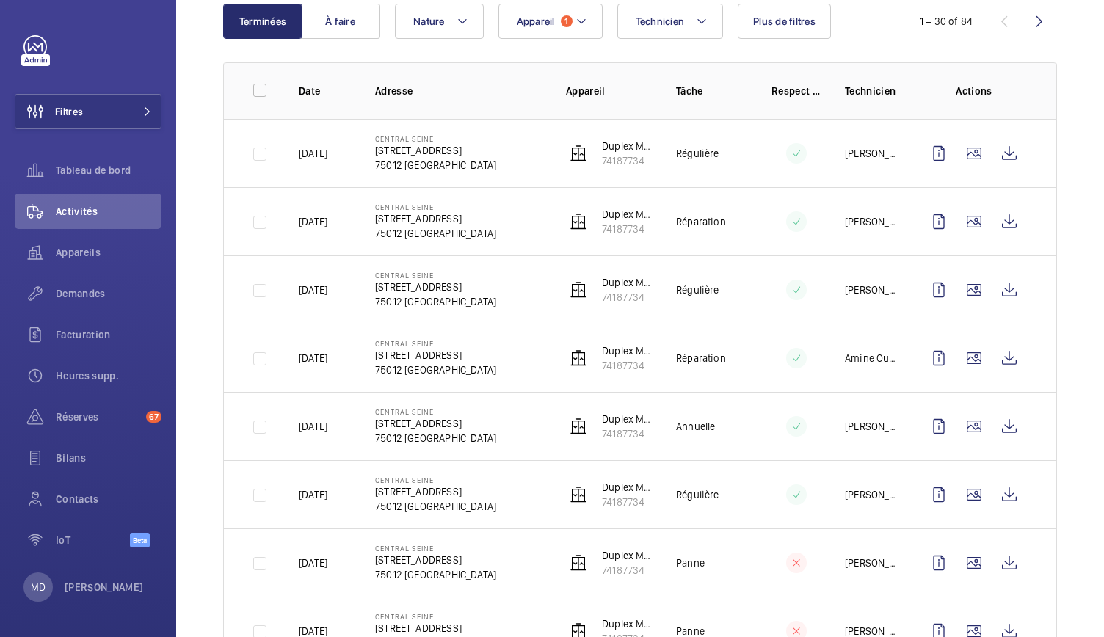
scroll to position [167, 0]
click at [963, 352] on wm-front-icon-button at bounding box center [973, 357] width 35 height 35
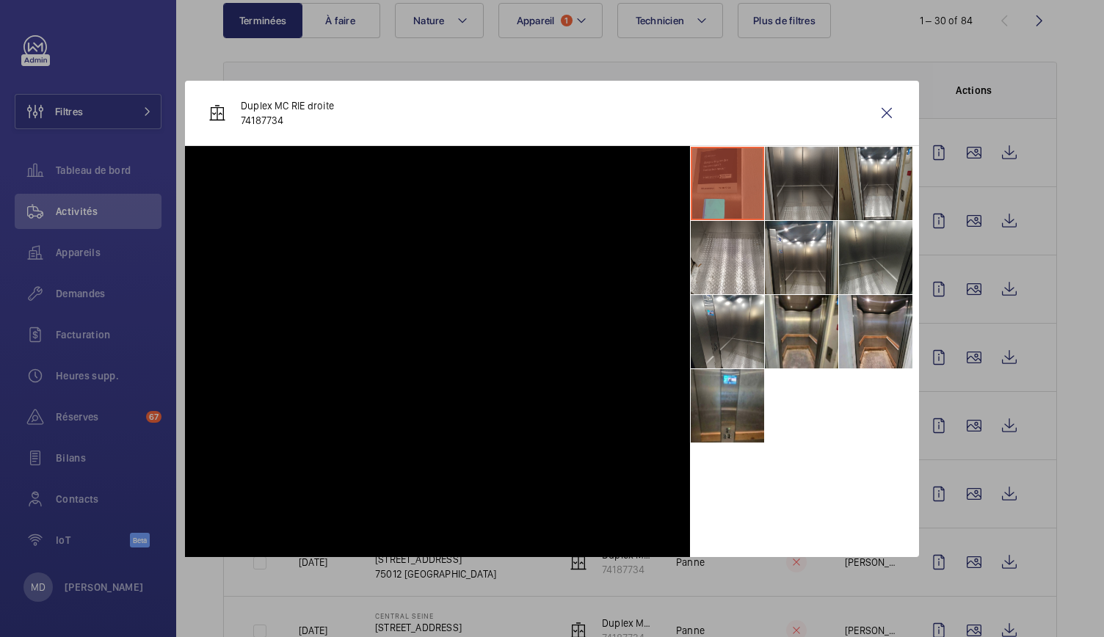
click at [787, 186] on li at bounding box center [801, 183] width 73 height 73
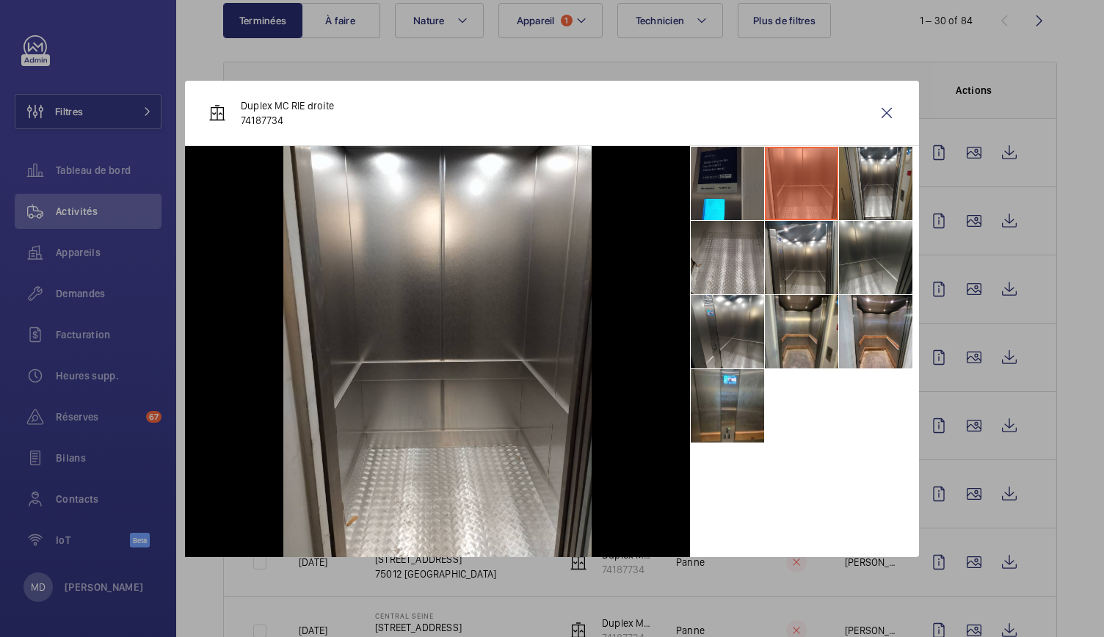
click at [738, 245] on li at bounding box center [727, 257] width 73 height 73
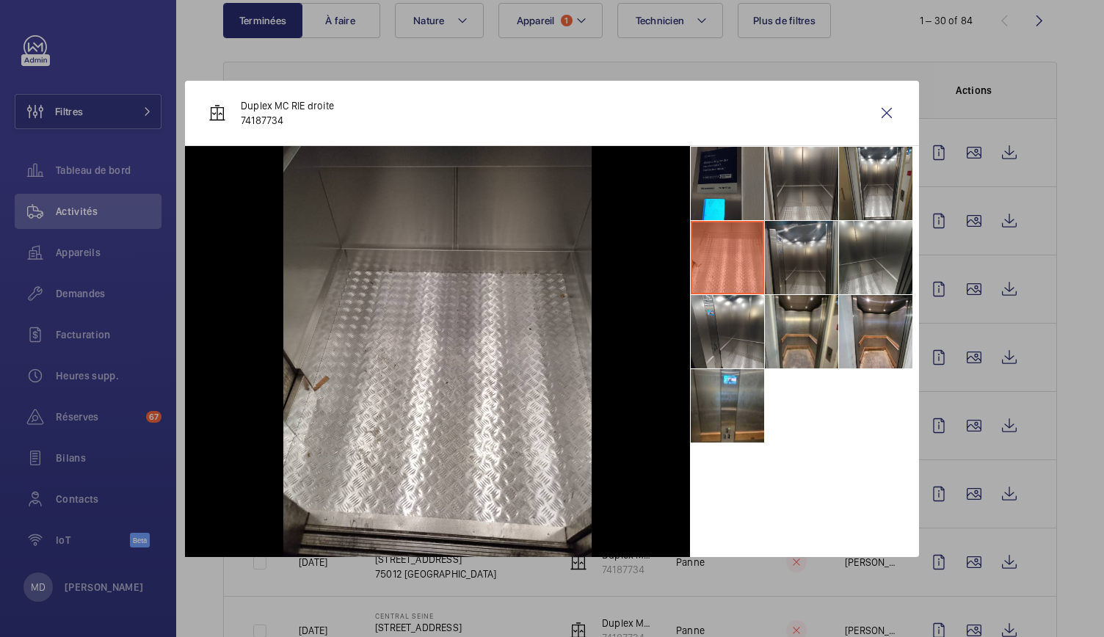
click at [810, 244] on li at bounding box center [801, 257] width 73 height 73
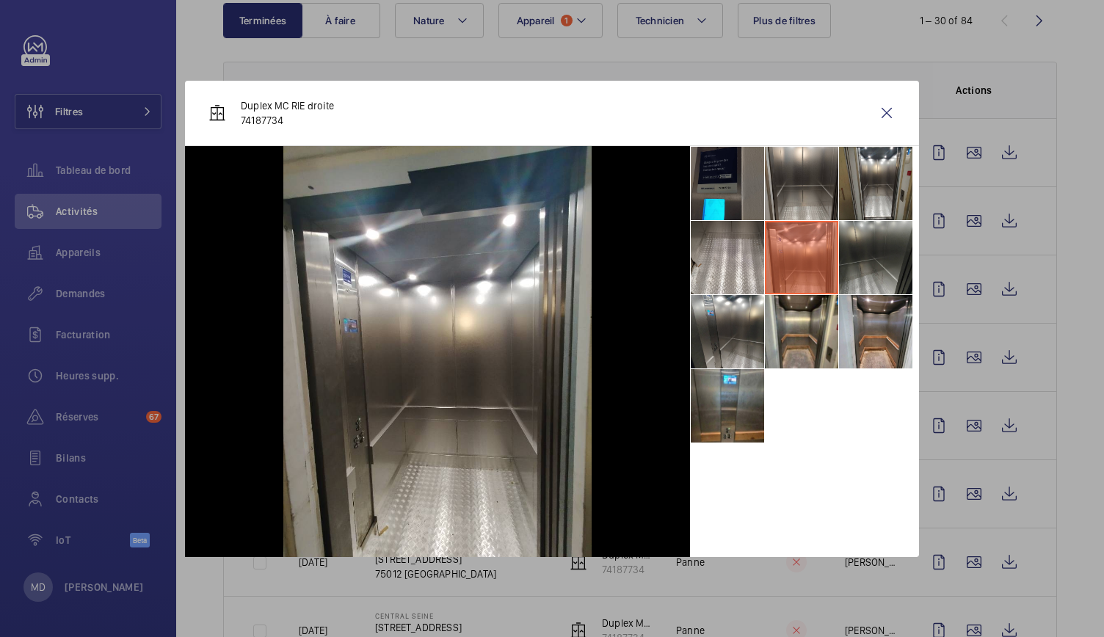
click at [887, 253] on li at bounding box center [875, 257] width 73 height 73
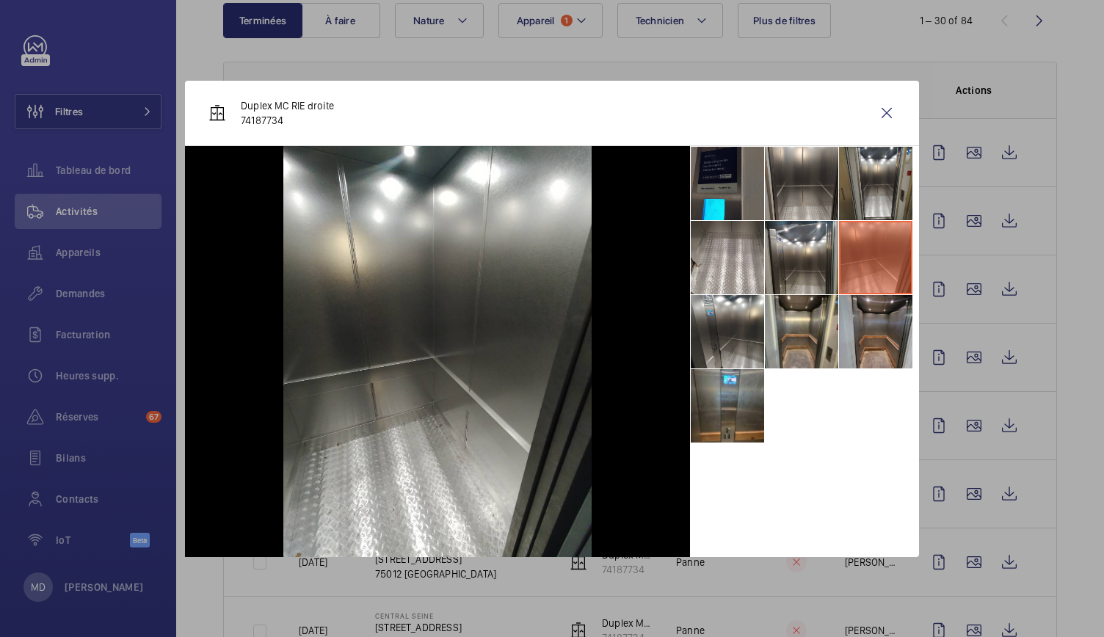
click at [882, 340] on li at bounding box center [875, 331] width 73 height 73
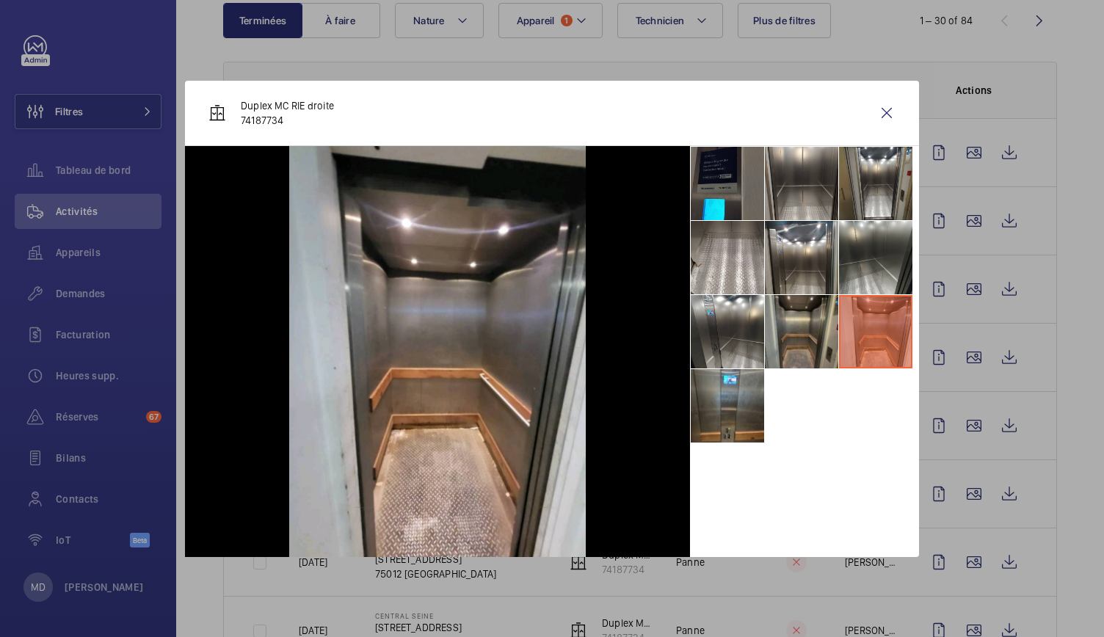
click at [819, 343] on li at bounding box center [801, 331] width 73 height 73
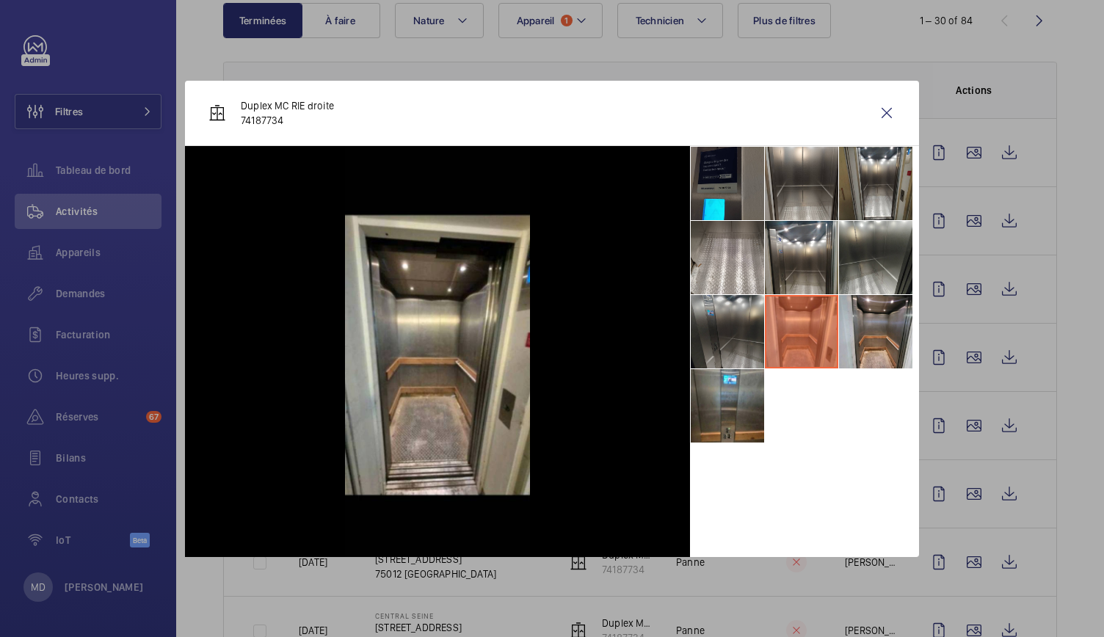
click at [755, 344] on li at bounding box center [727, 331] width 73 height 73
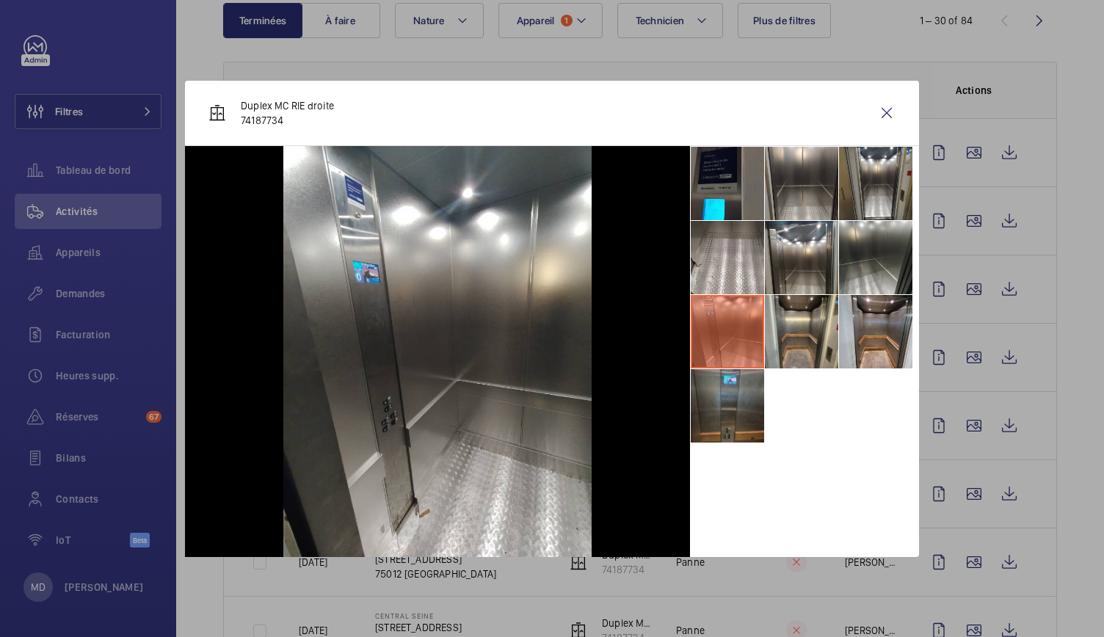
click at [745, 397] on li at bounding box center [727, 405] width 73 height 73
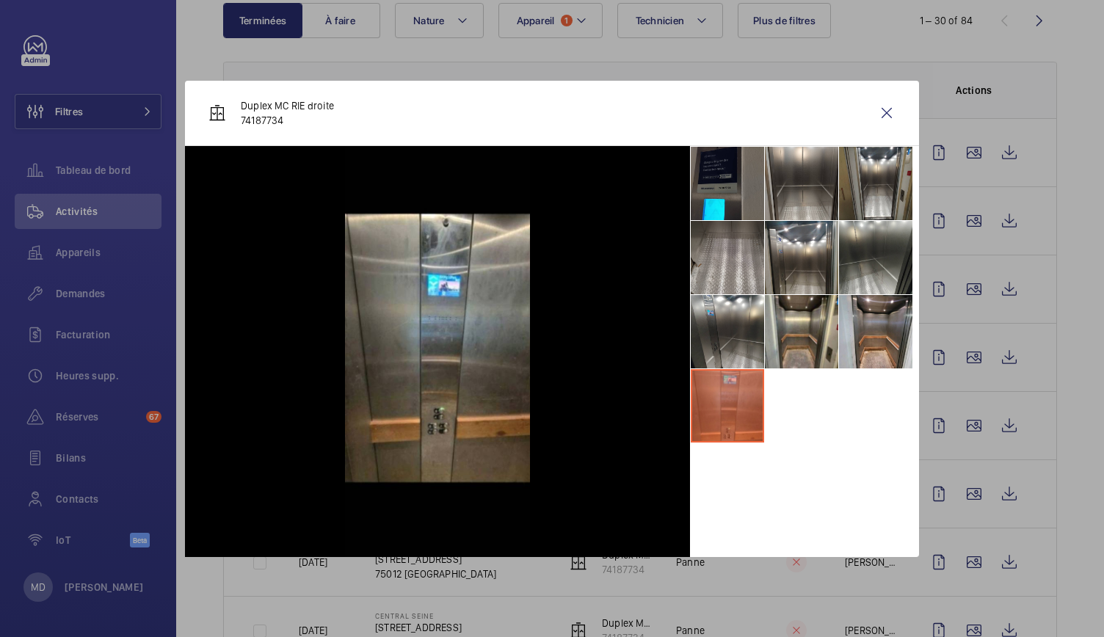
click at [744, 252] on li at bounding box center [727, 257] width 73 height 73
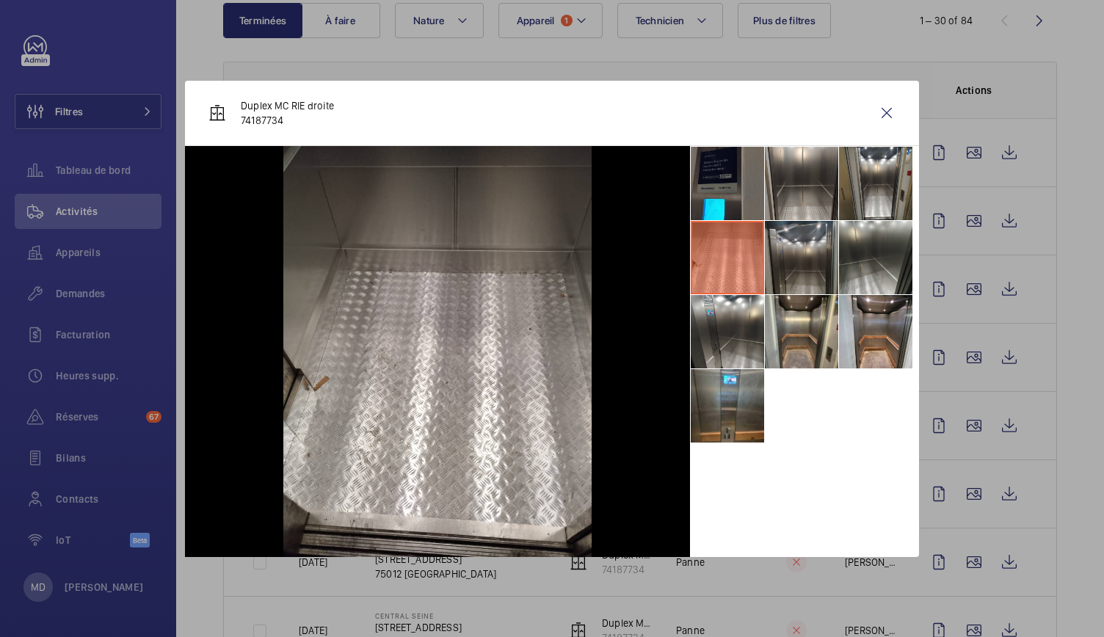
click at [785, 249] on li at bounding box center [801, 257] width 73 height 73
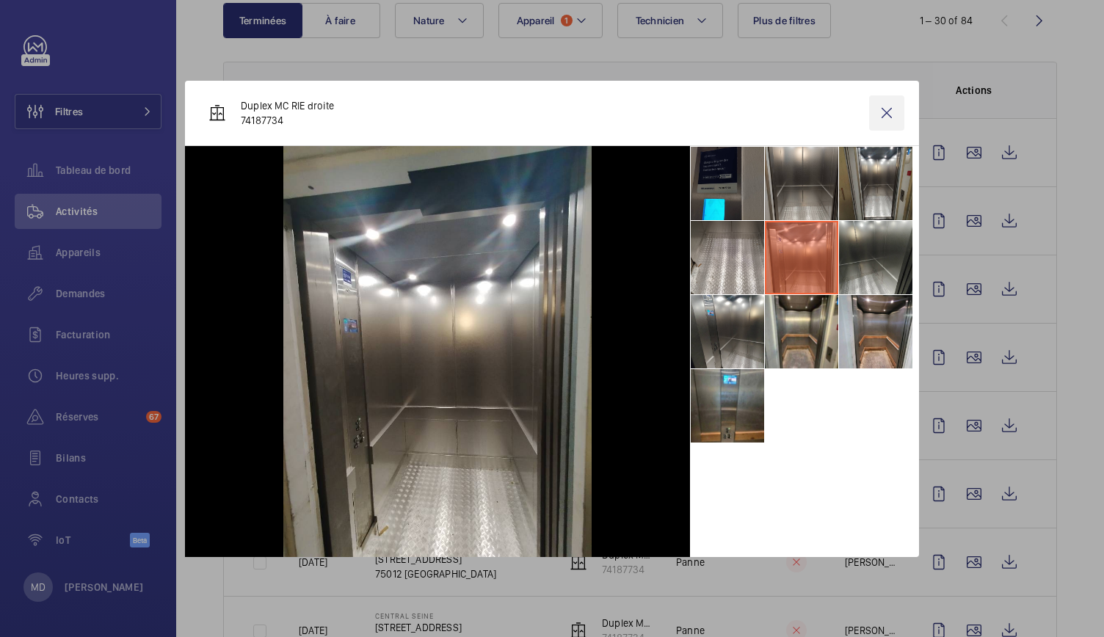
click at [884, 110] on wm-front-icon-button at bounding box center [886, 112] width 35 height 35
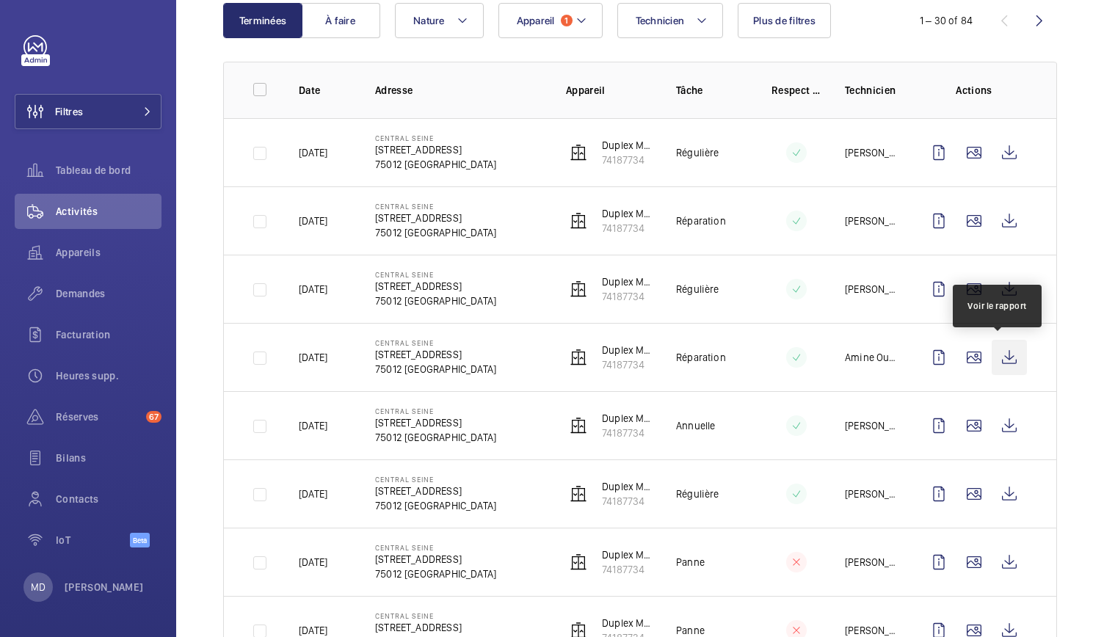
click at [1000, 363] on wm-front-icon-button at bounding box center [1009, 357] width 35 height 35
